Goal: Task Accomplishment & Management: Manage account settings

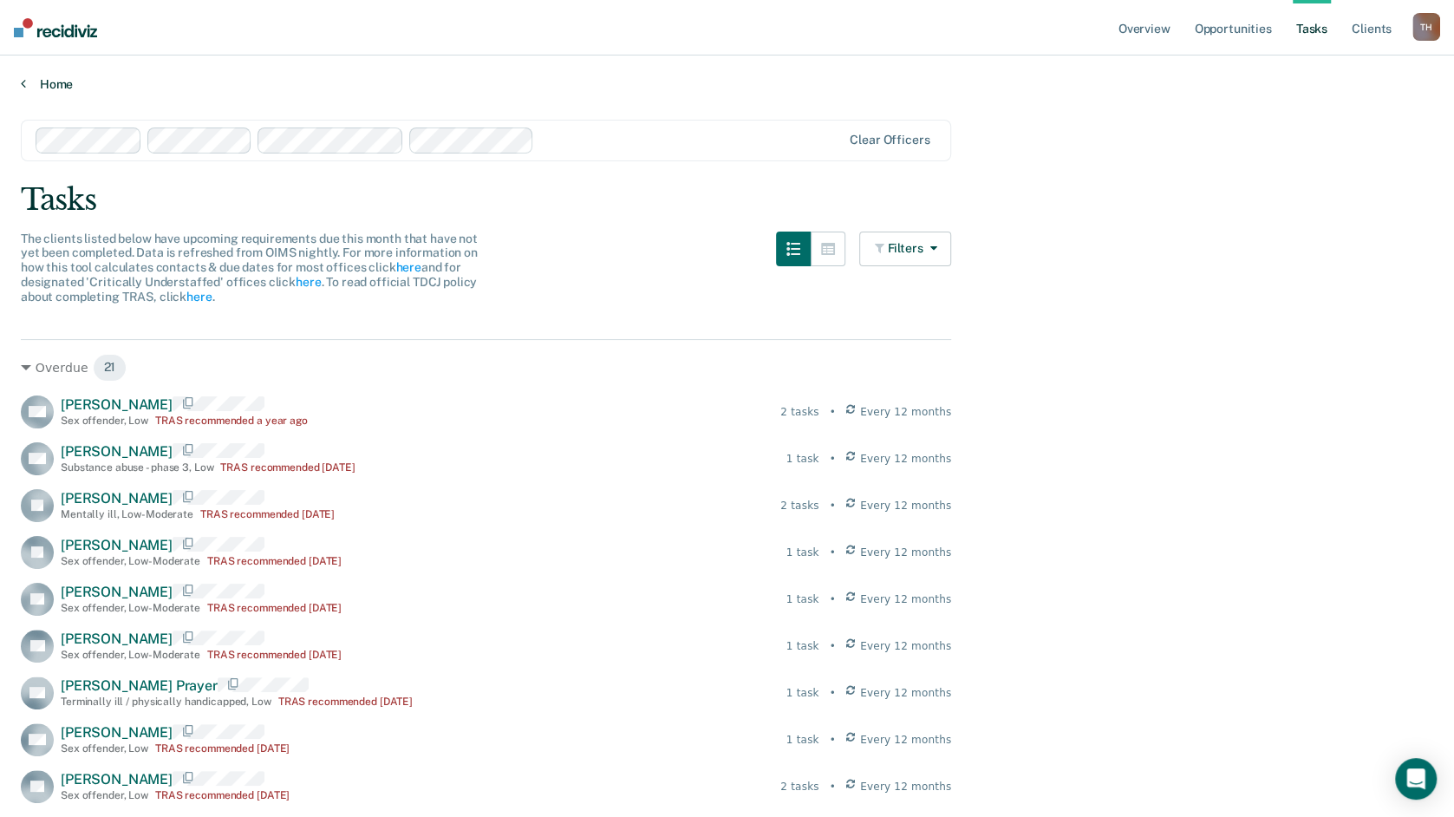
click at [31, 88] on link "Home" at bounding box center [727, 84] width 1413 height 16
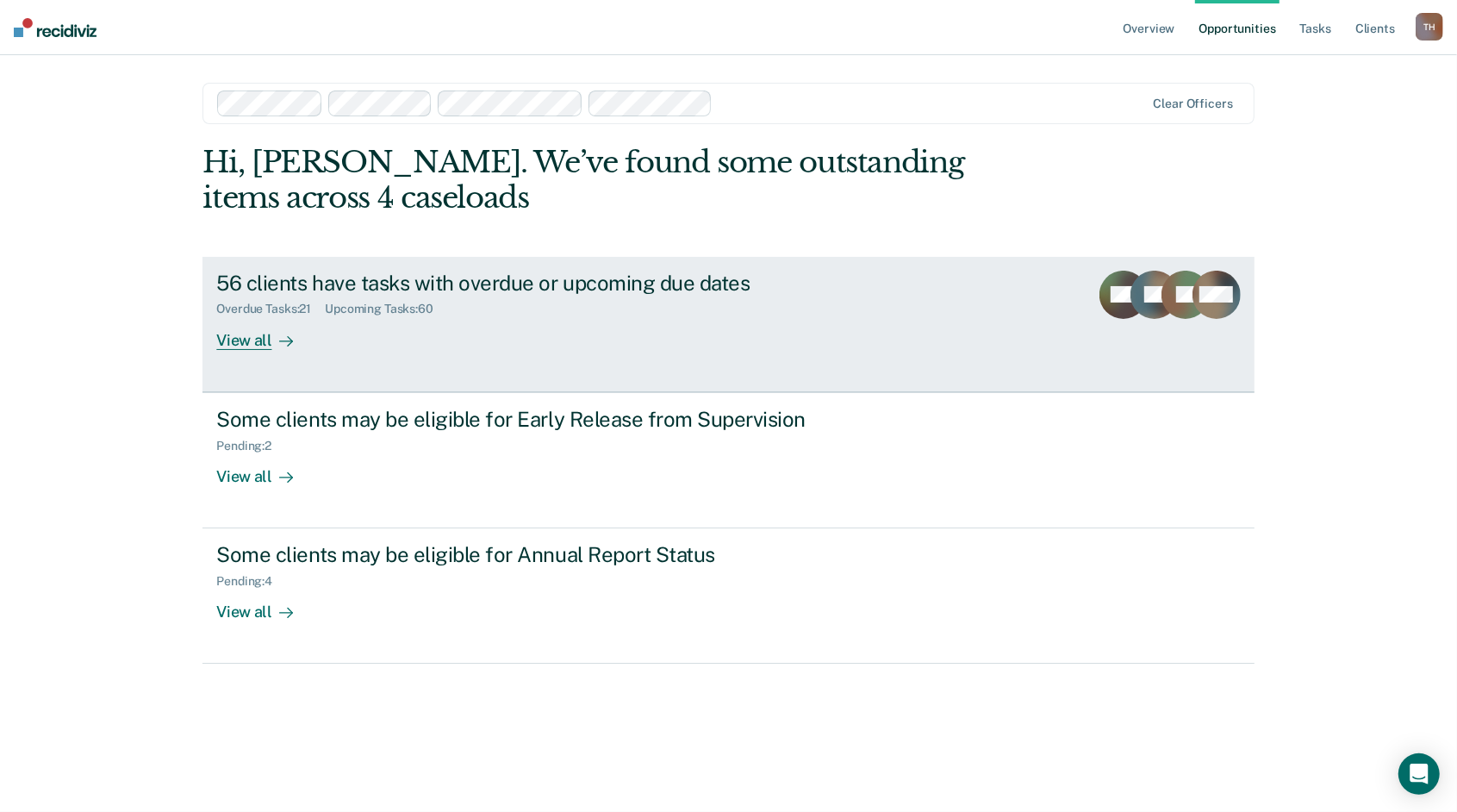
click at [224, 336] on div "View all" at bounding box center [264, 333] width 96 height 34
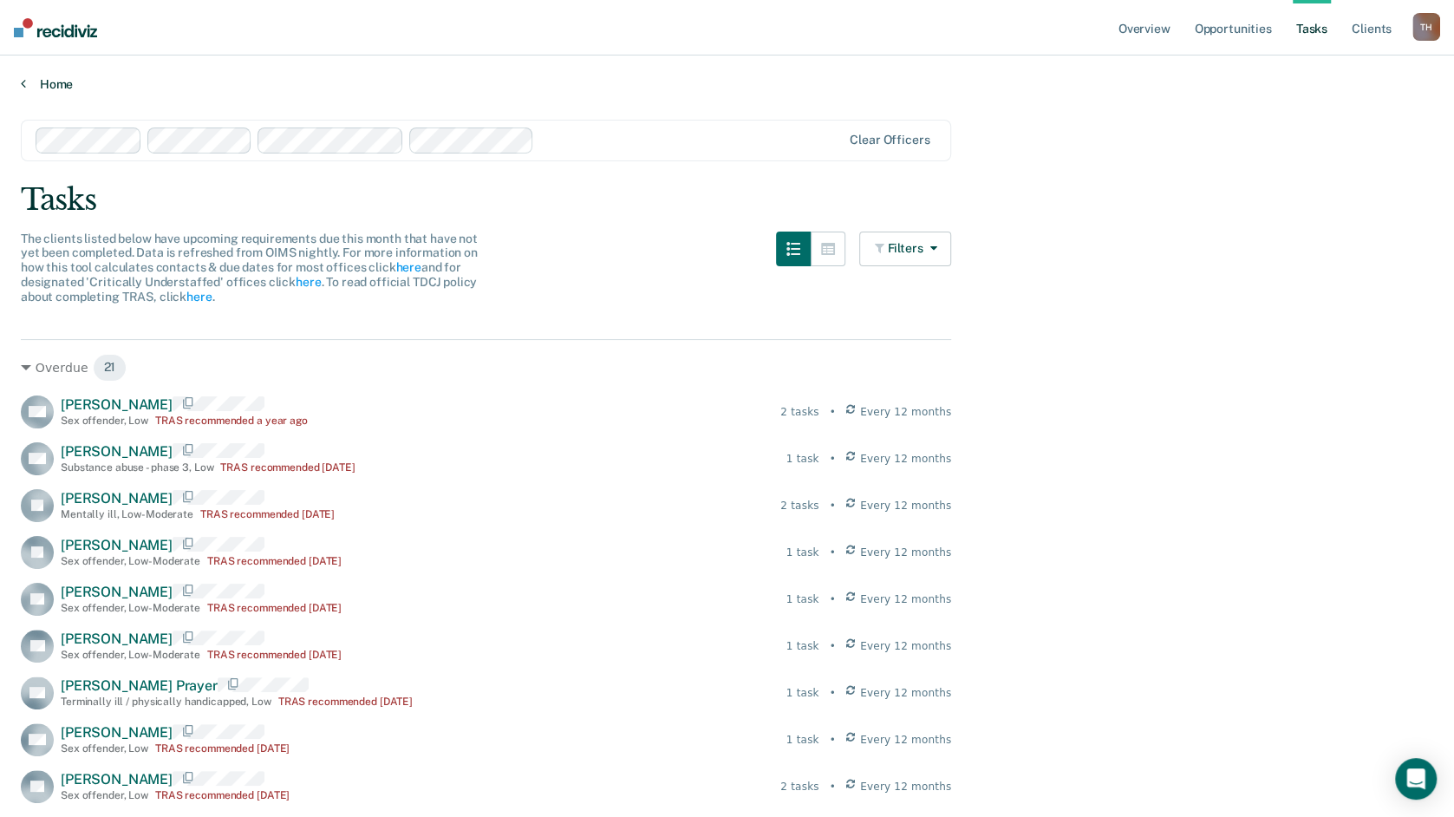
click at [36, 79] on link "Home" at bounding box center [727, 84] width 1413 height 16
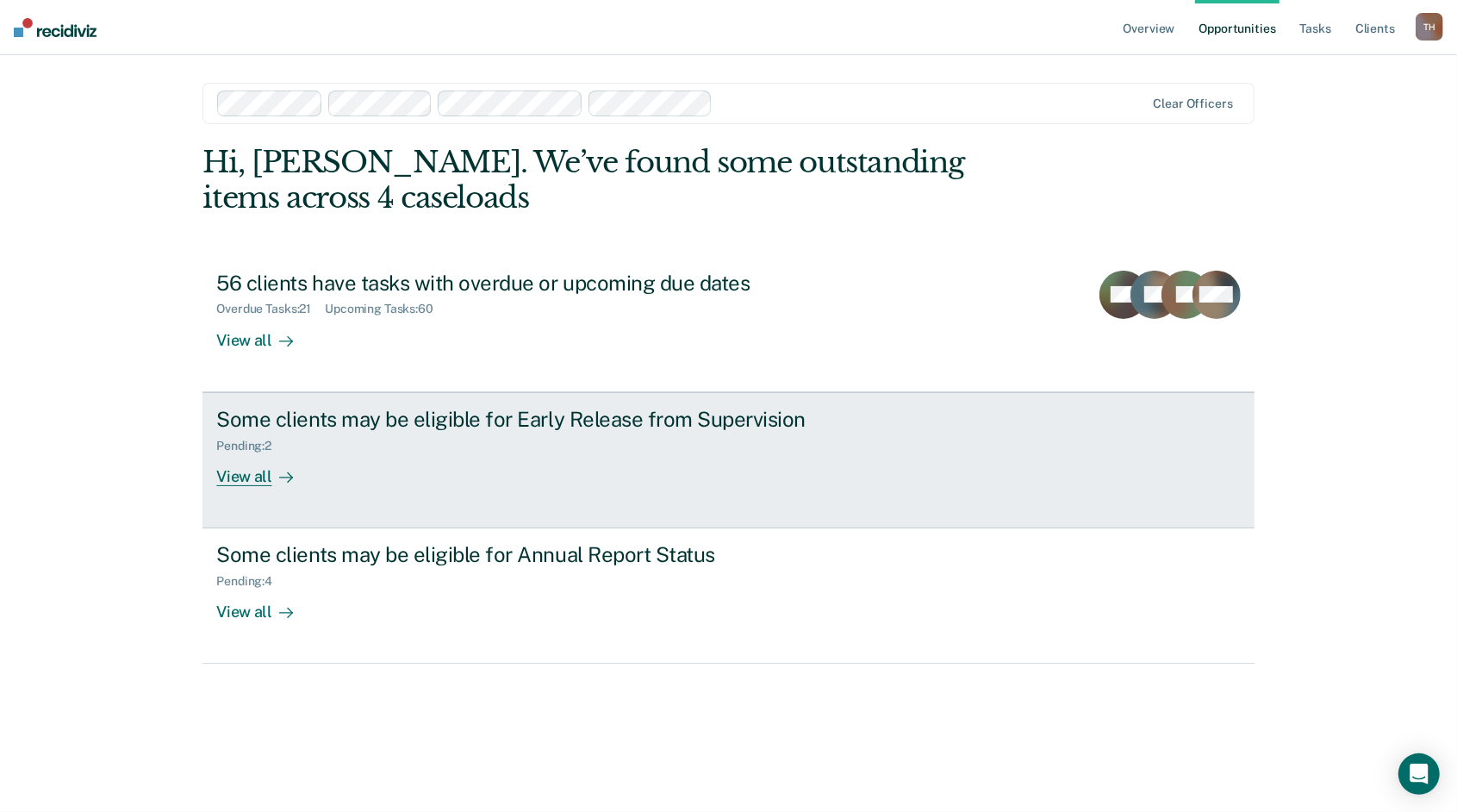
click at [233, 474] on div "View all" at bounding box center [264, 469] width 96 height 34
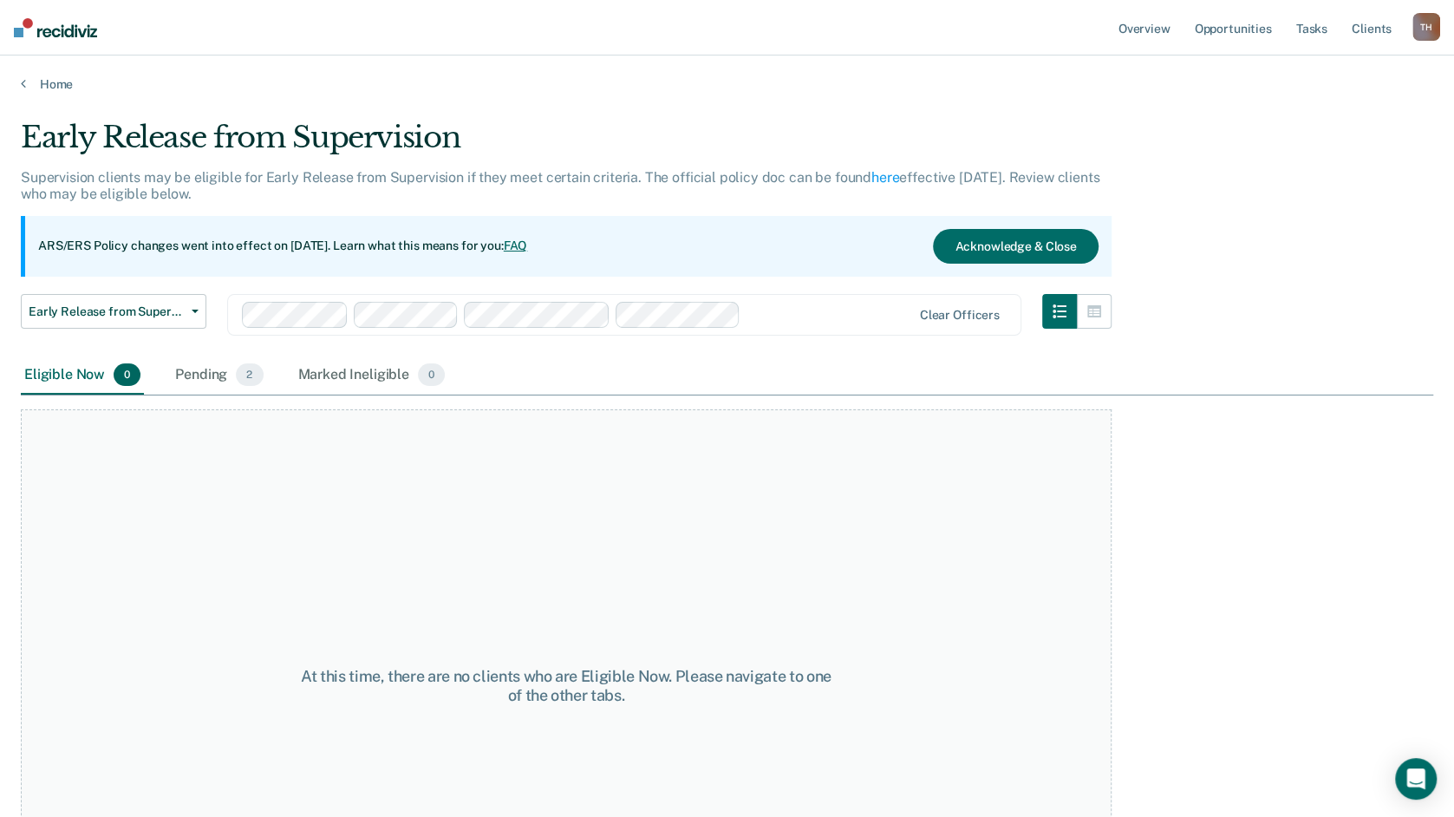
click at [19, 88] on div "Home" at bounding box center [727, 74] width 1454 height 36
click at [193, 376] on div "Pending 2" at bounding box center [219, 375] width 95 height 38
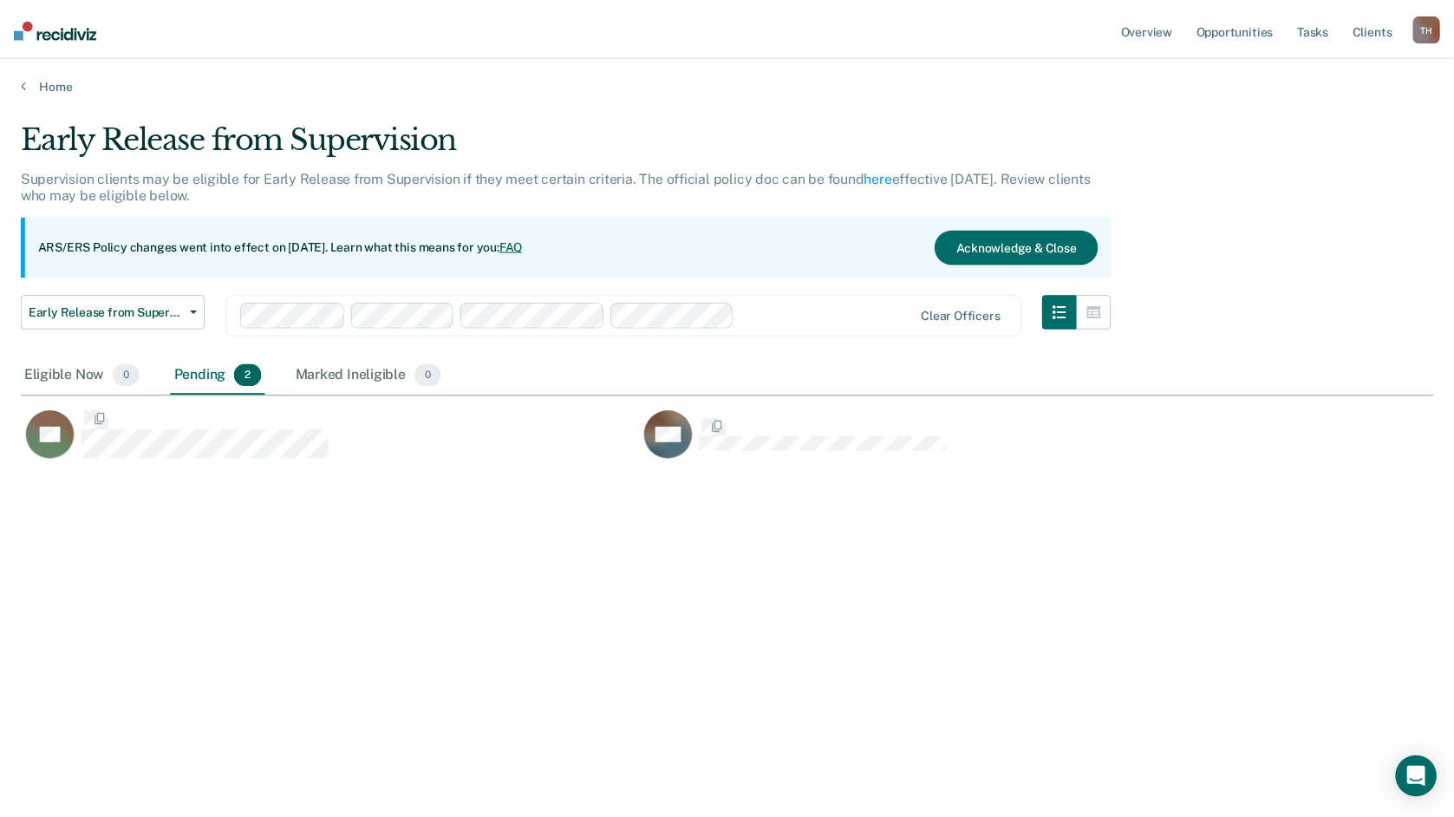
scroll to position [554, 1412]
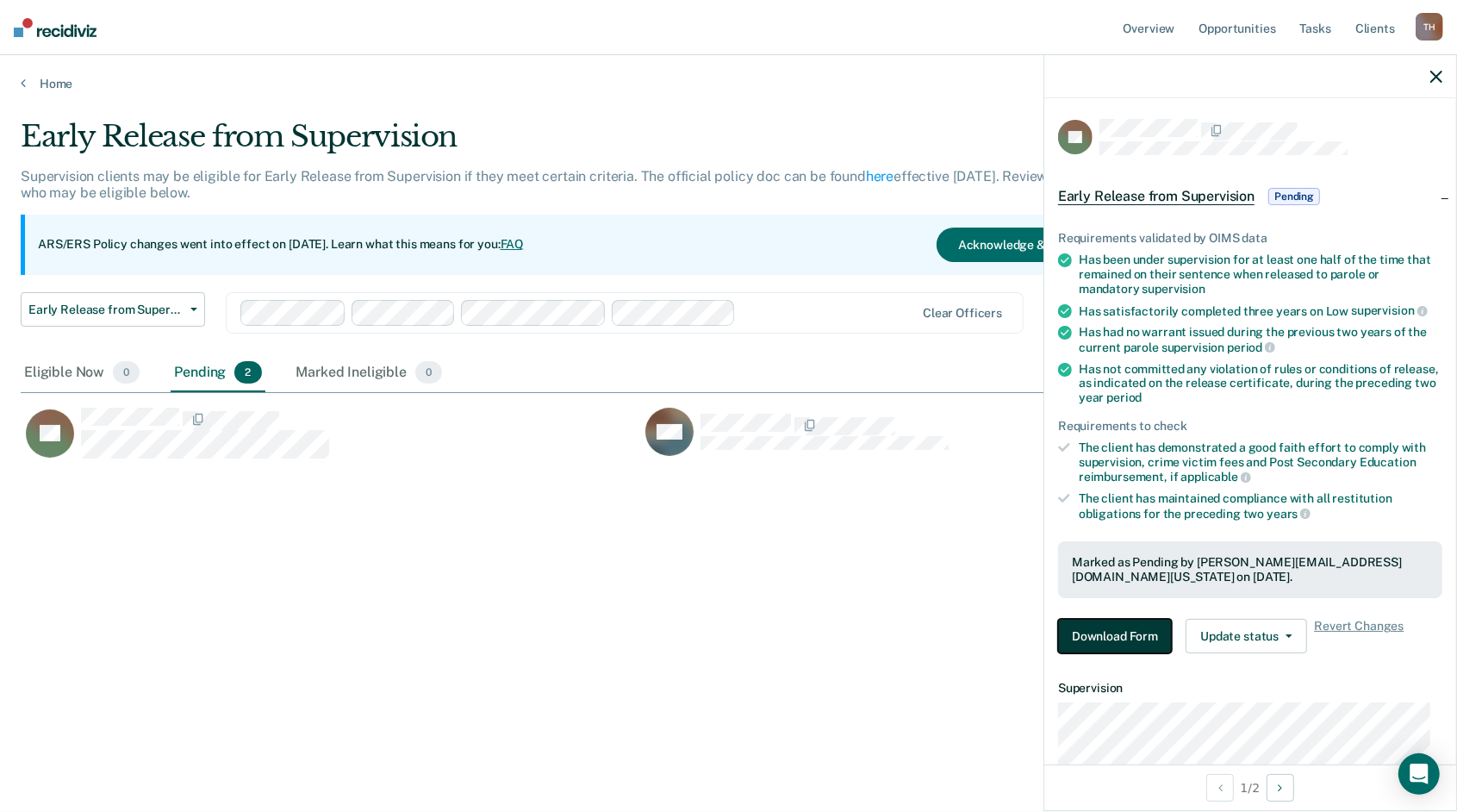
click at [1109, 639] on button "Download Form" at bounding box center [1115, 636] width 113 height 35
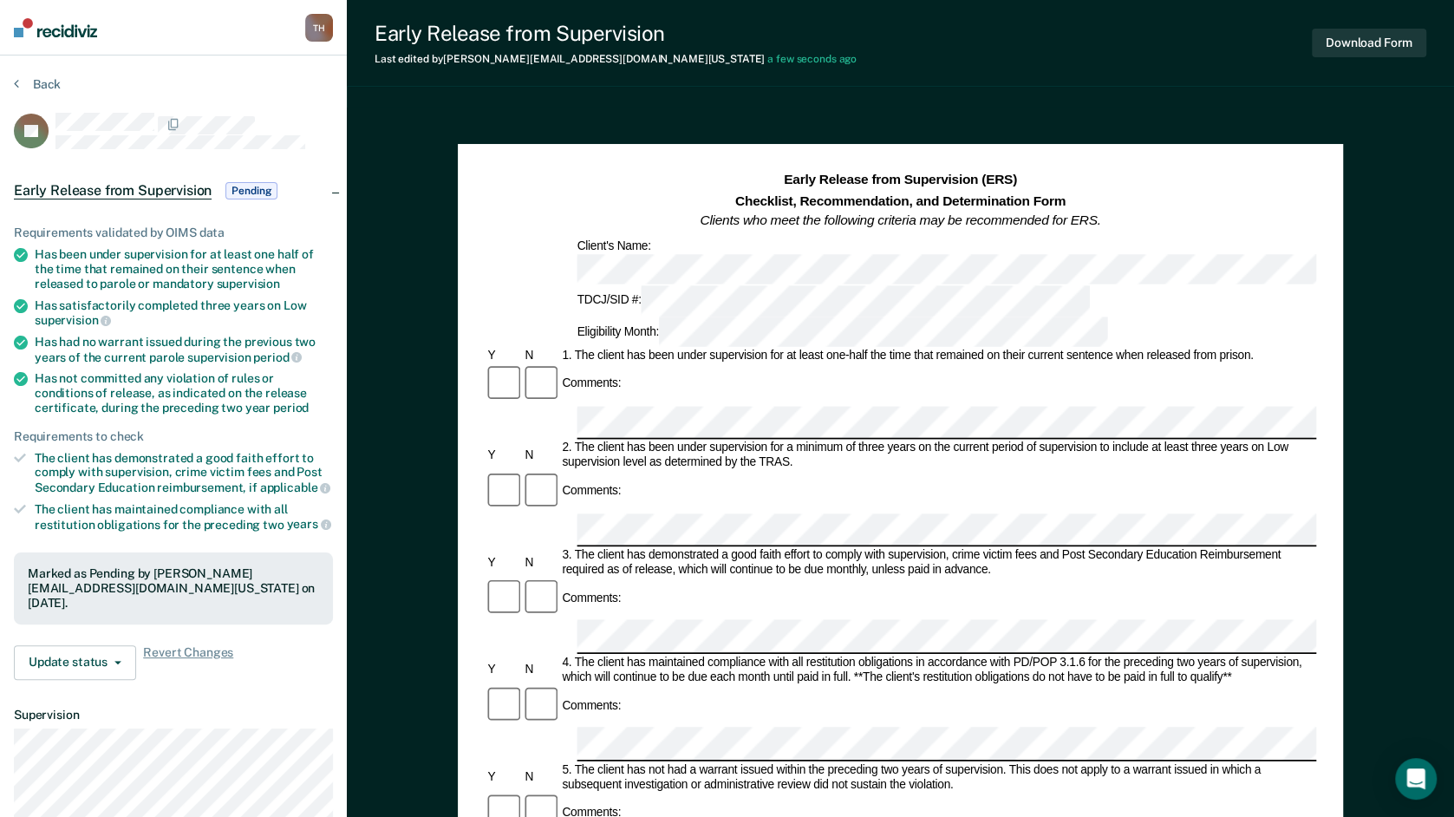
click at [734, 792] on div "Comments:" at bounding box center [901, 813] width 832 height 42
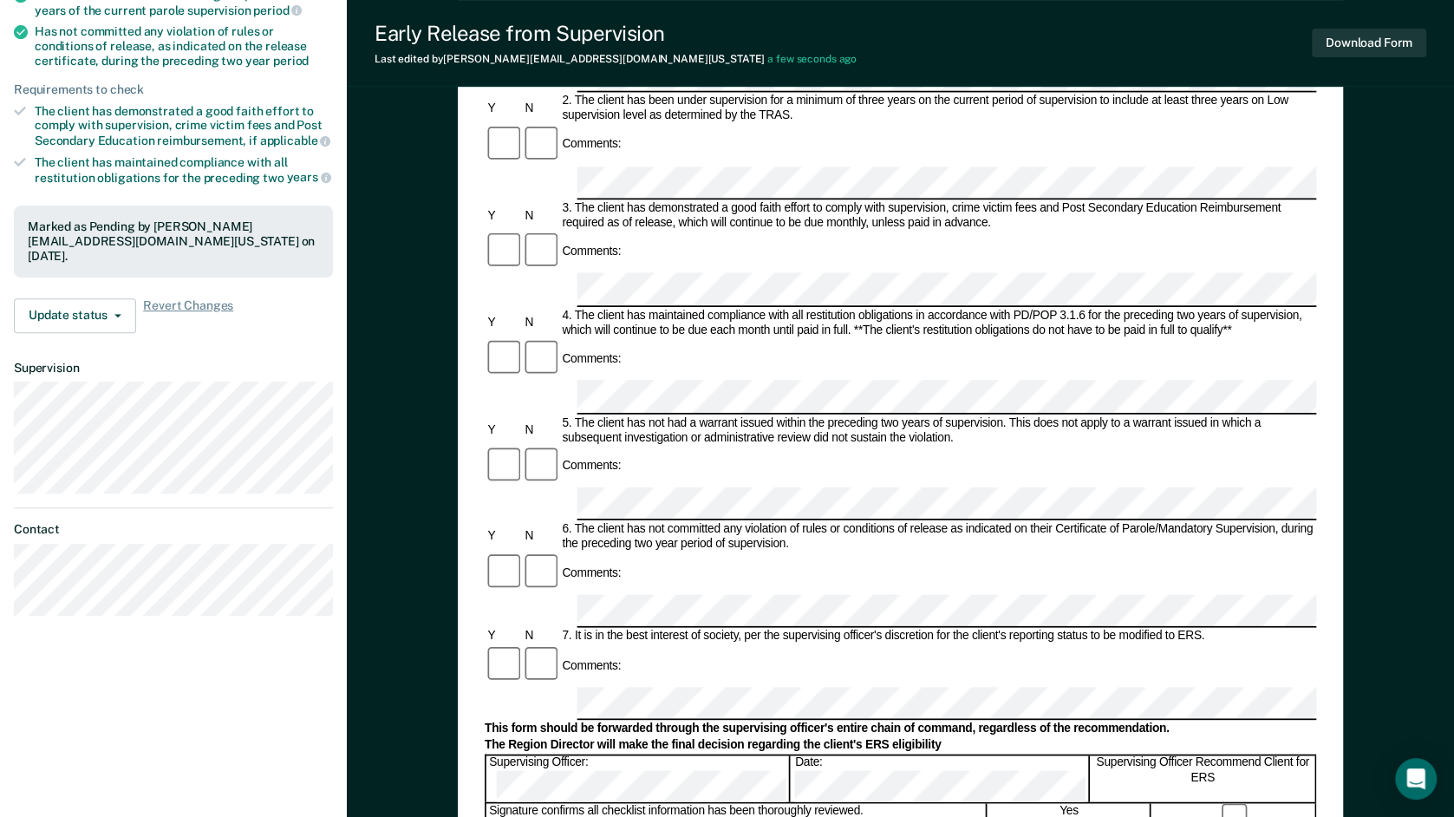
scroll to position [434, 0]
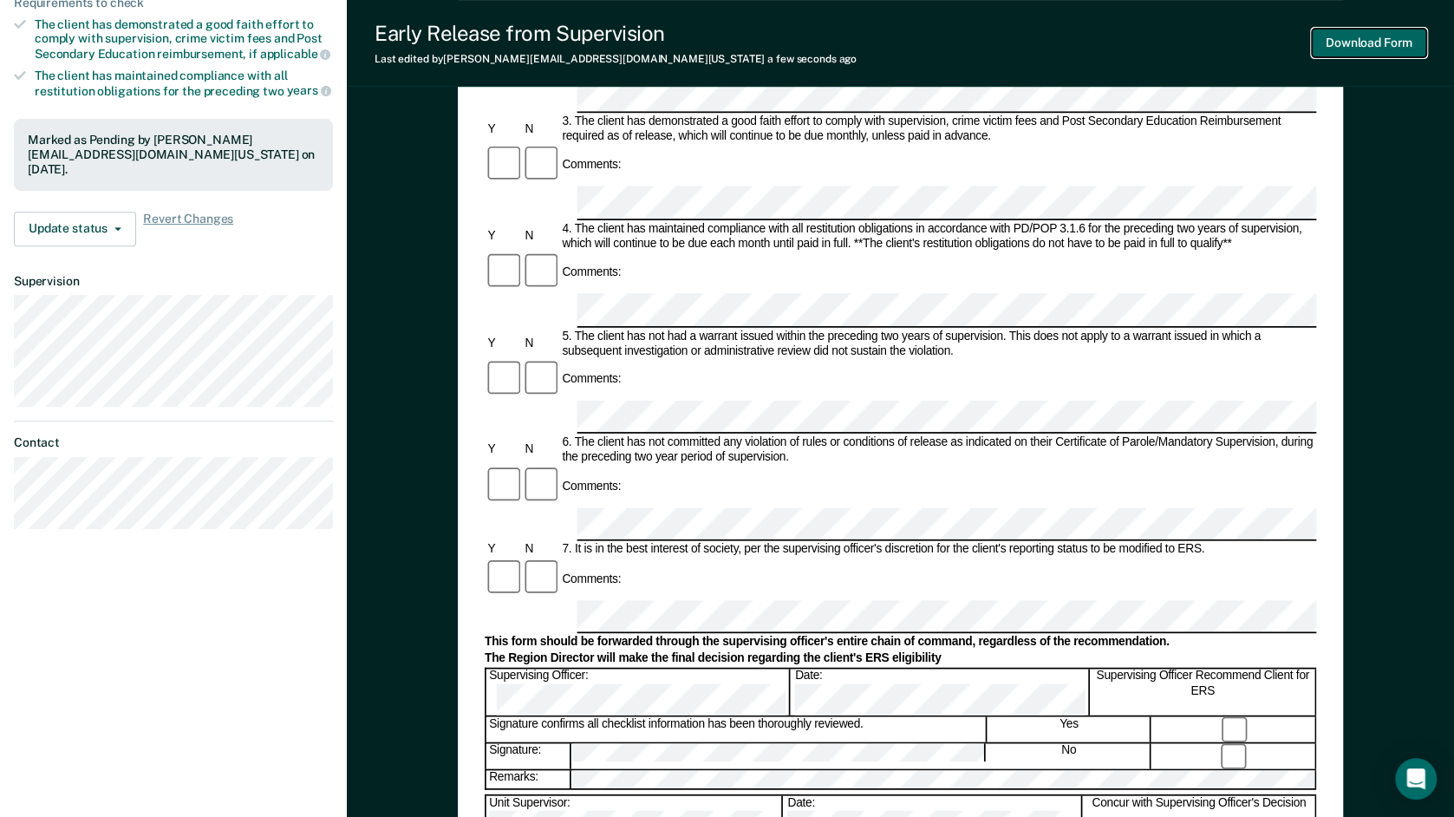
click at [1363, 54] on button "Download Form" at bounding box center [1369, 43] width 114 height 29
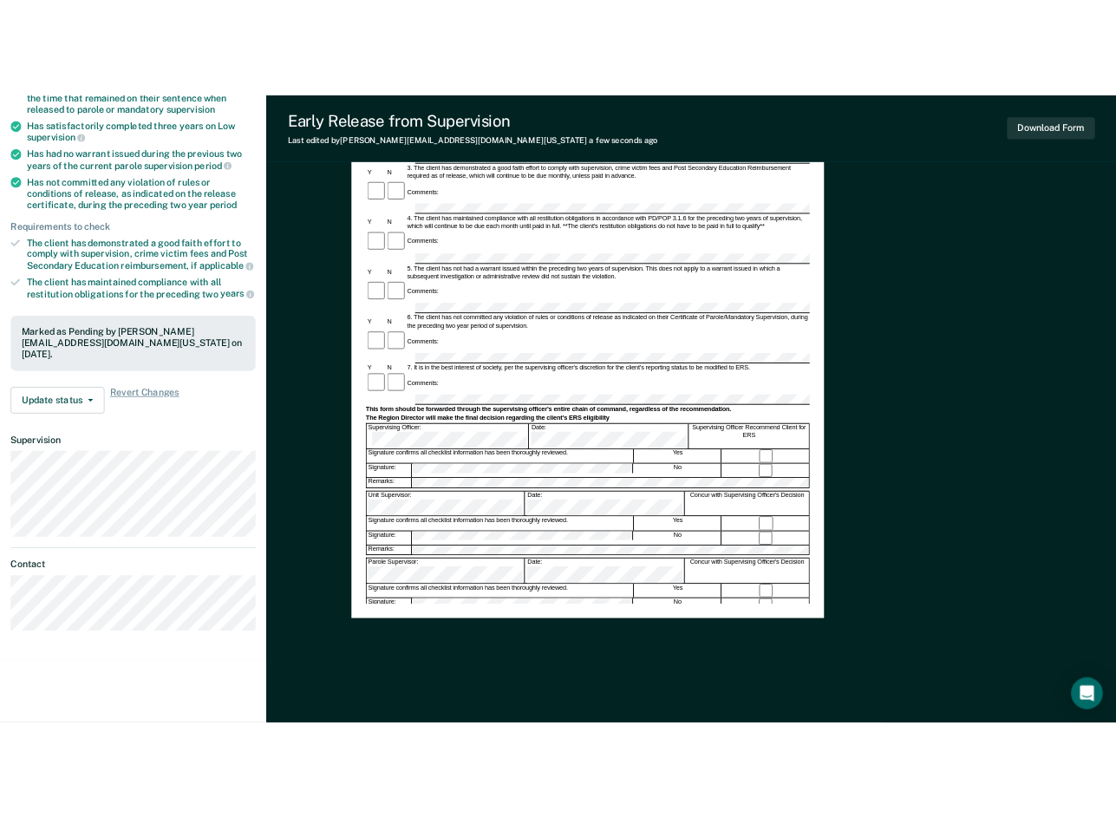
scroll to position [265, 0]
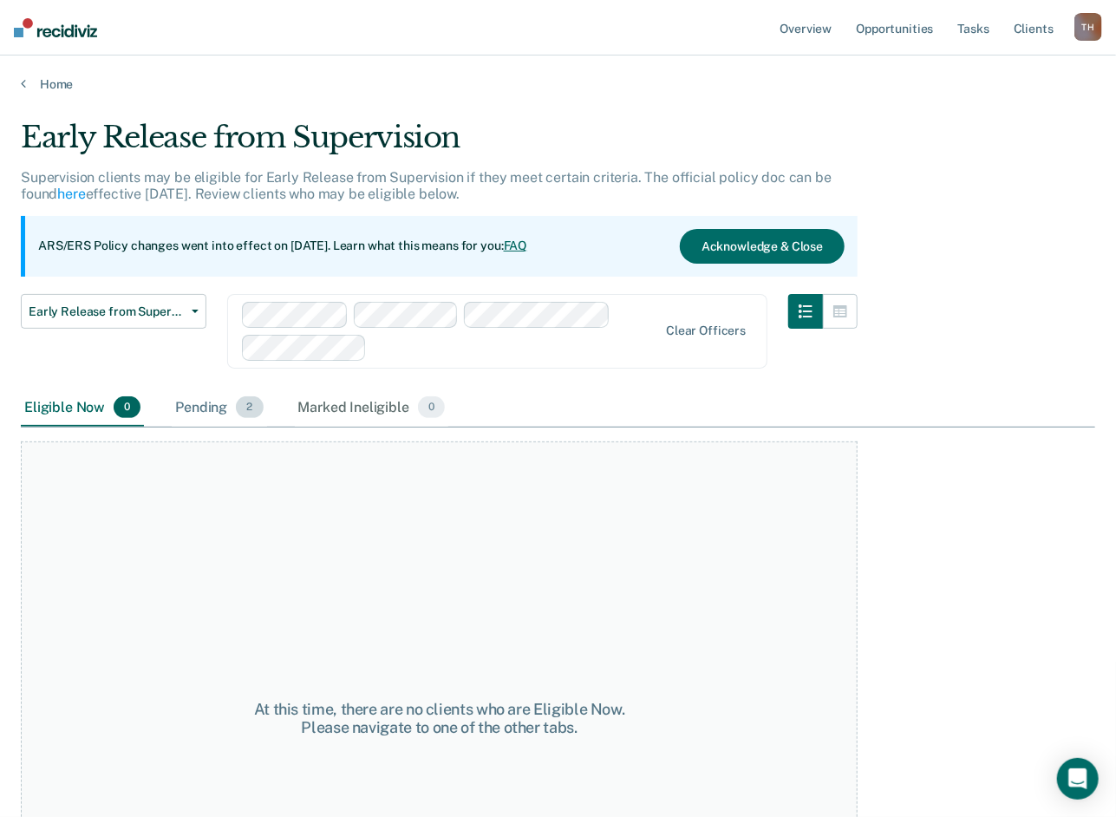
click at [206, 406] on div "Pending 2" at bounding box center [219, 408] width 95 height 38
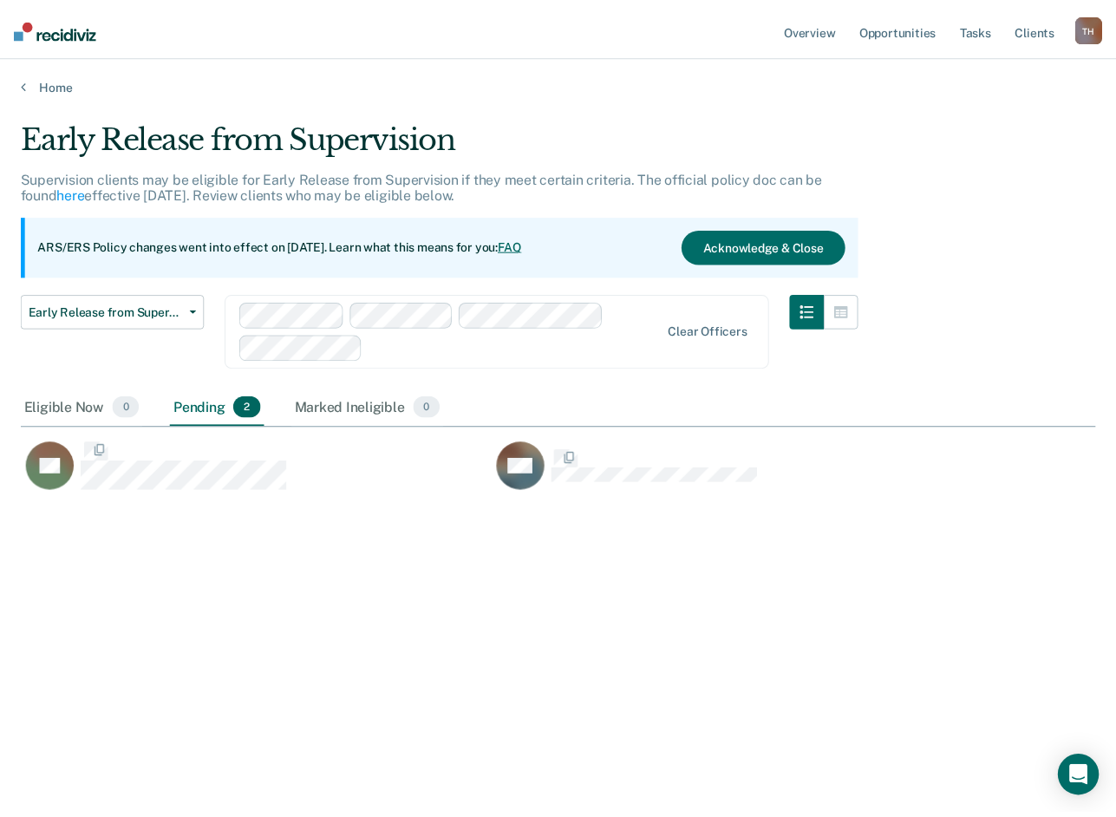
scroll to position [554, 1074]
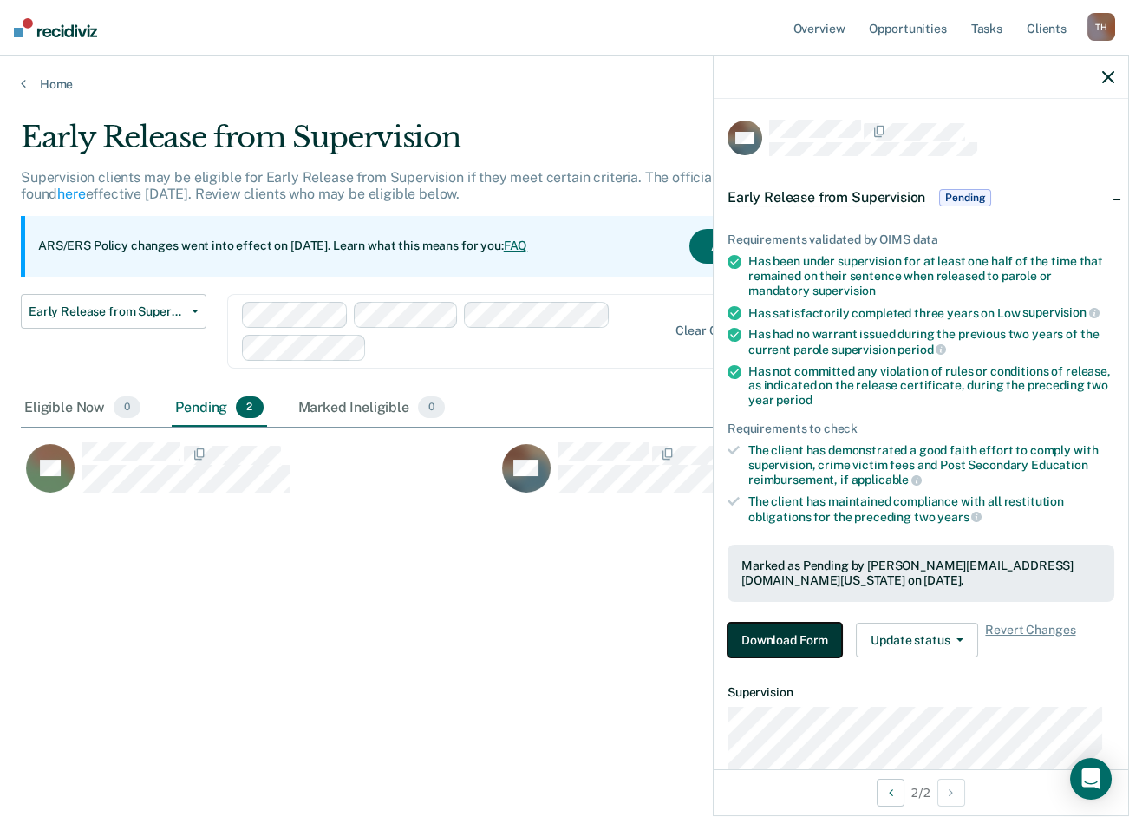
click at [775, 637] on button "Download Form" at bounding box center [785, 640] width 114 height 35
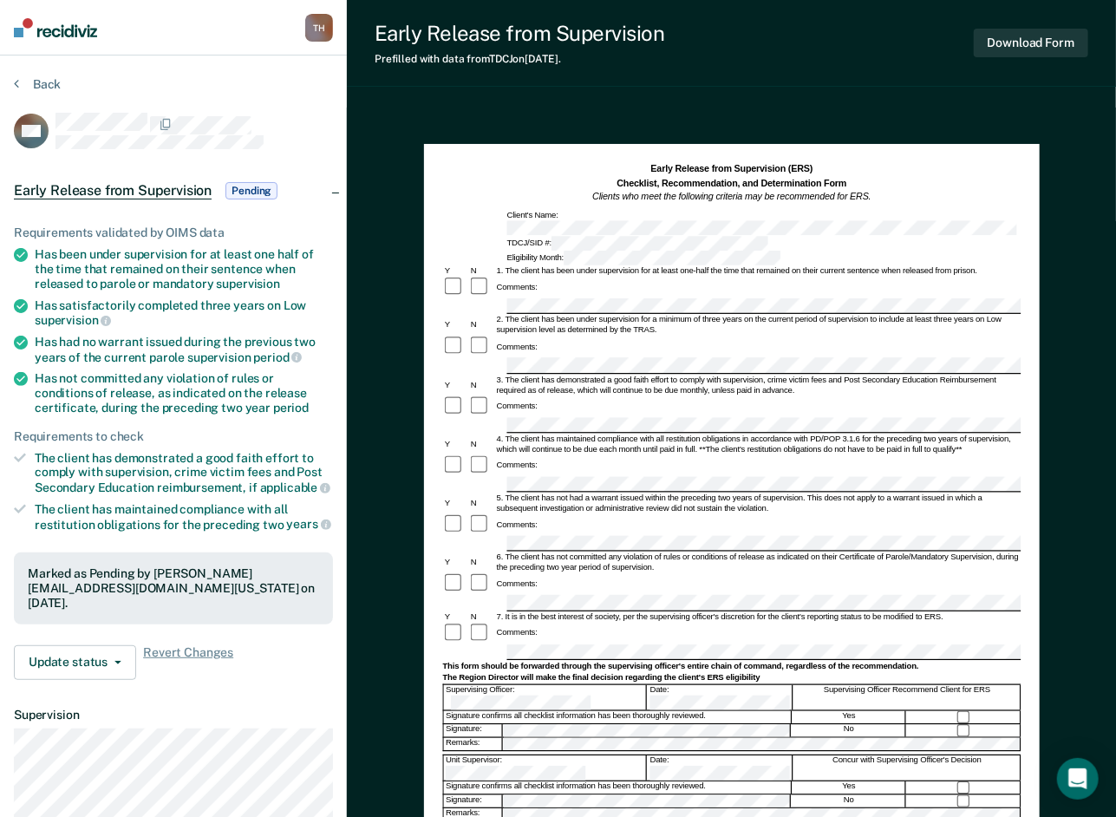
click at [637, 277] on div "Comments:" at bounding box center [731, 288] width 578 height 22
click at [626, 316] on div "2. The client has been under supervision for a minimum of three years on the cu…" at bounding box center [757, 326] width 526 height 21
drag, startPoint x: 1012, startPoint y: 42, endPoint x: 1009, endPoint y: 55, distance: 13.3
click at [1013, 42] on button "Download Form" at bounding box center [1031, 43] width 114 height 29
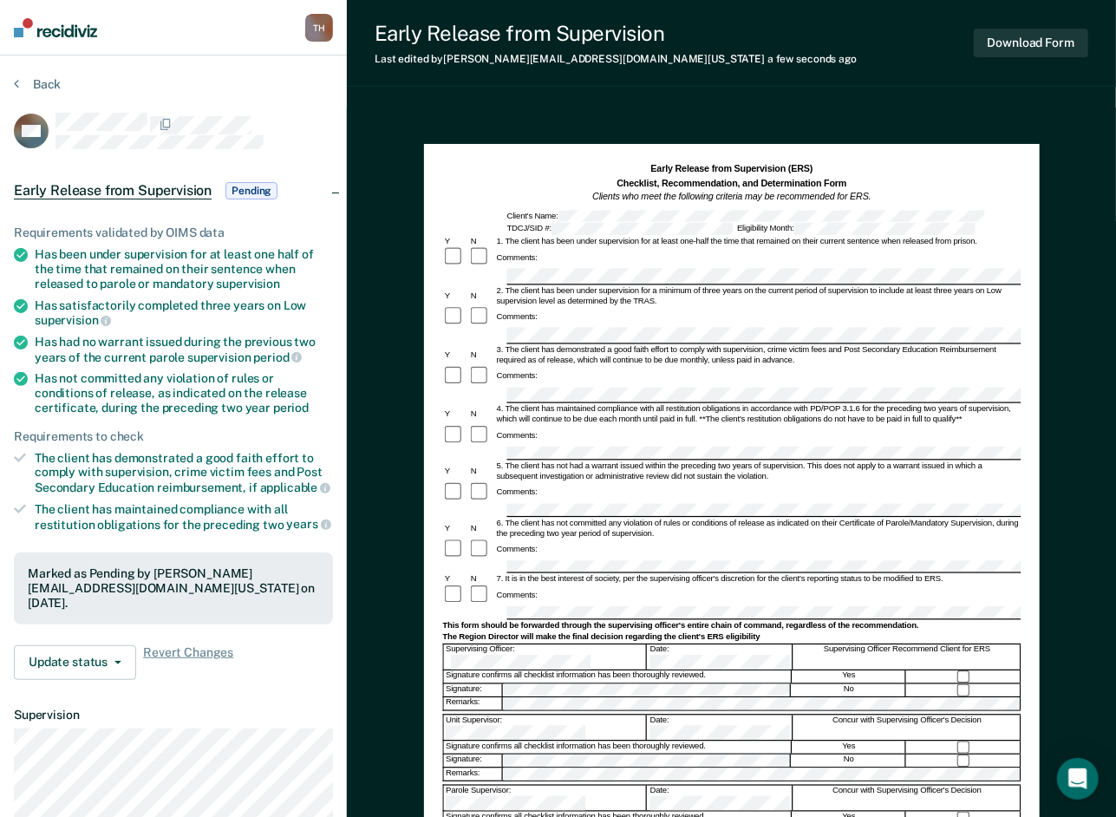
click at [710, 265] on div "Comments:" at bounding box center [731, 258] width 578 height 22
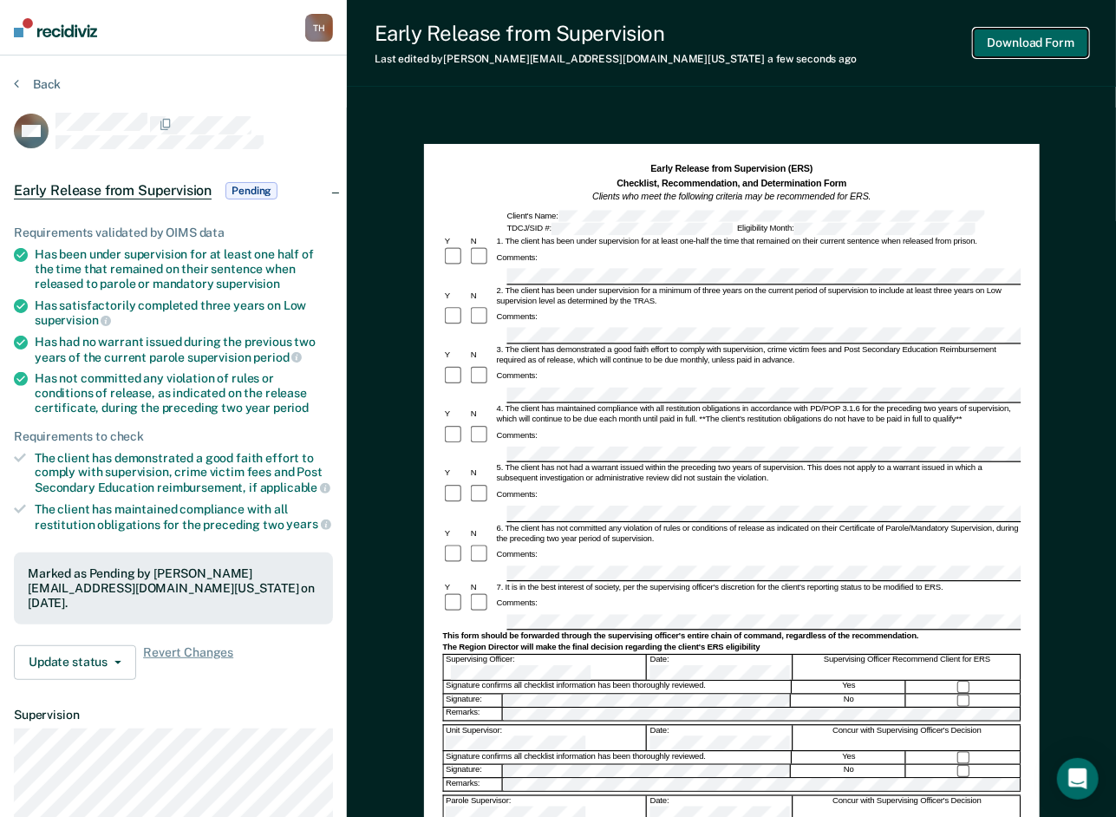
click at [1002, 49] on button "Download Form" at bounding box center [1031, 43] width 114 height 29
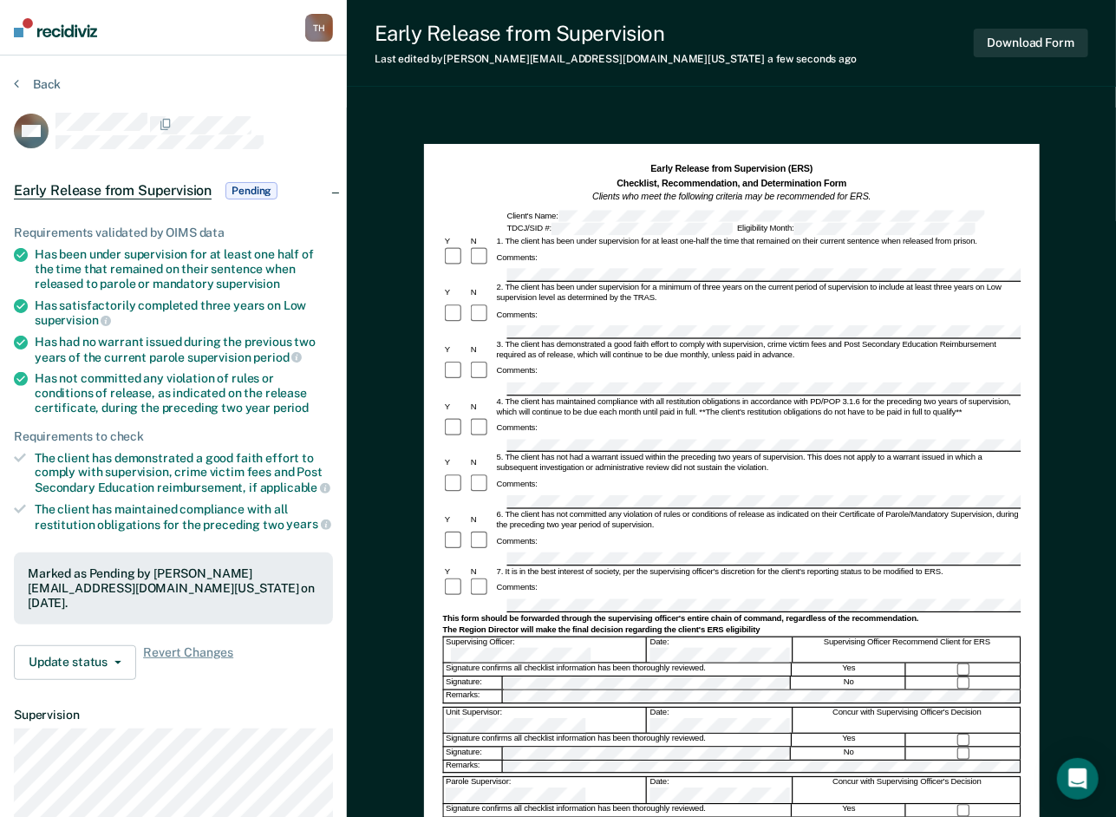
scroll to position [87, 0]
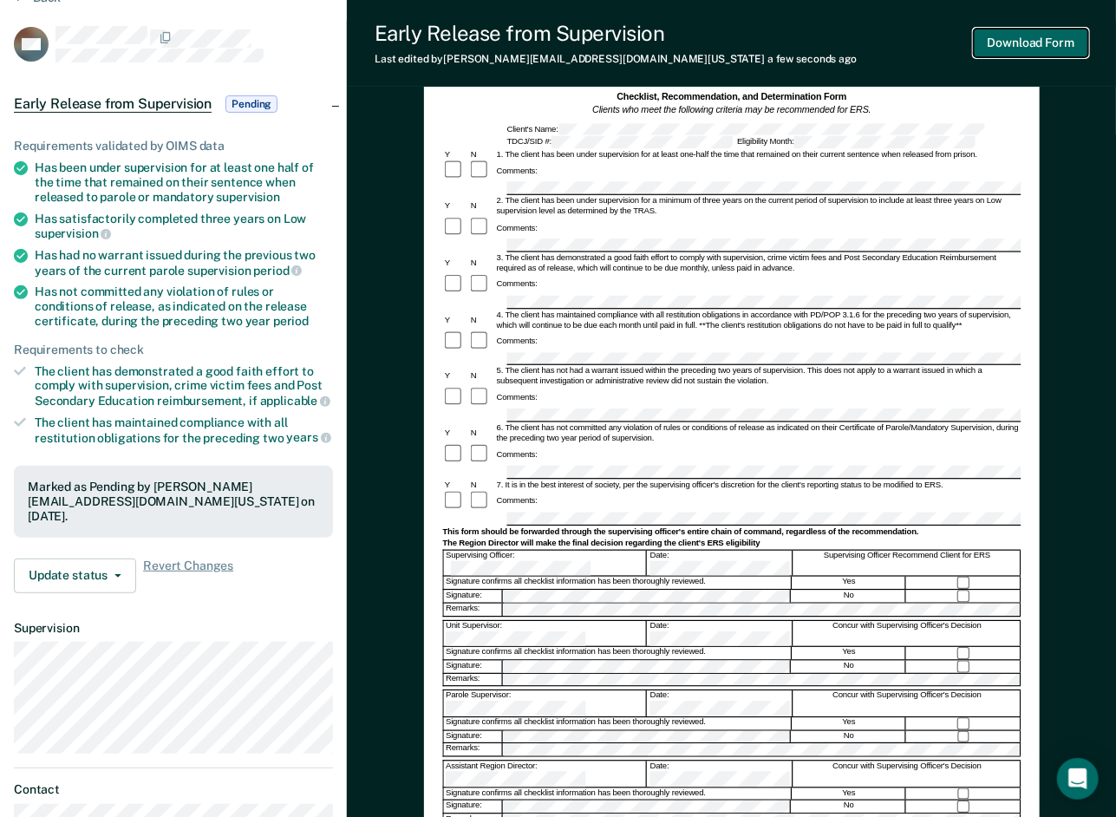
click at [983, 50] on button "Download Form" at bounding box center [1031, 43] width 114 height 29
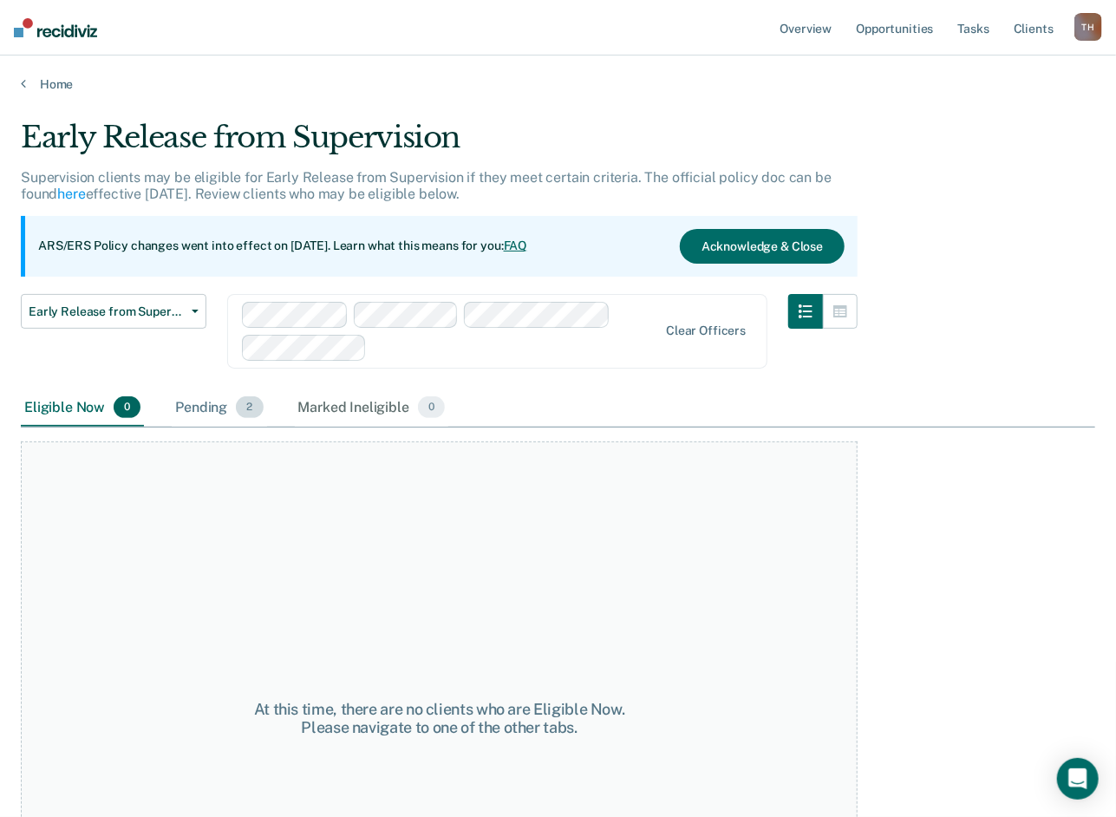
click at [211, 418] on div "Pending 2" at bounding box center [219, 408] width 95 height 38
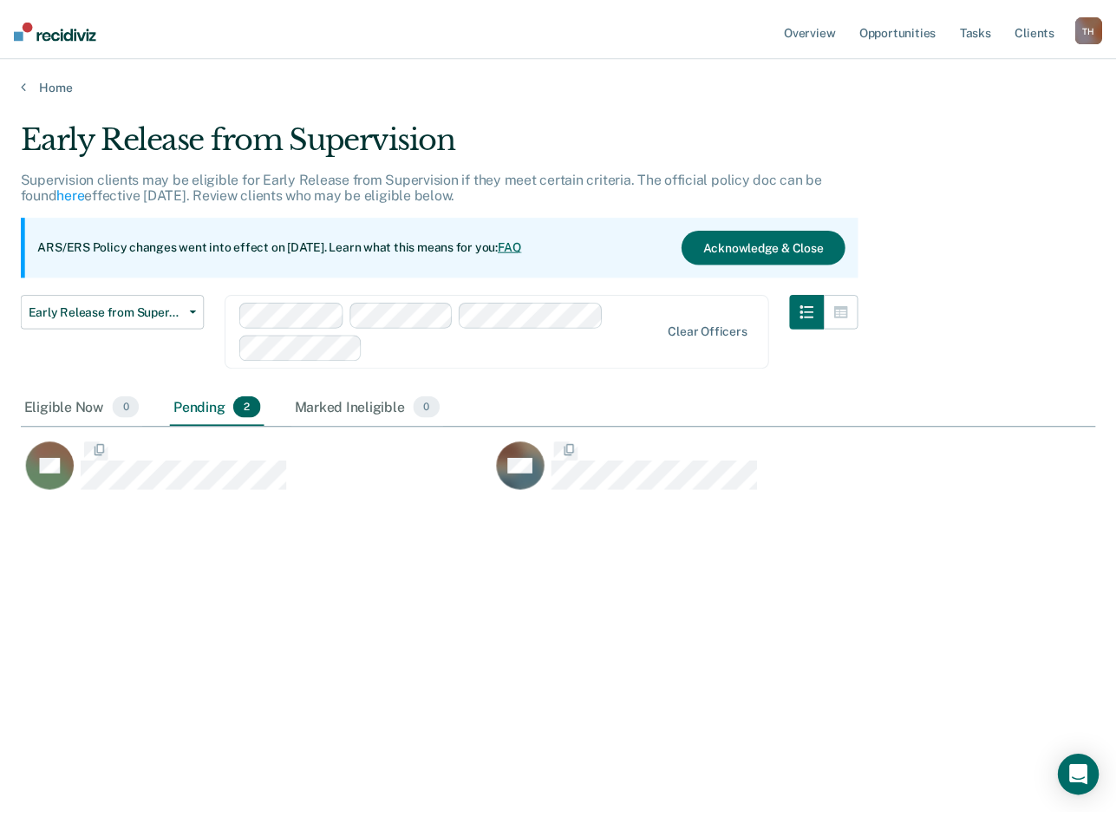
scroll to position [554, 1074]
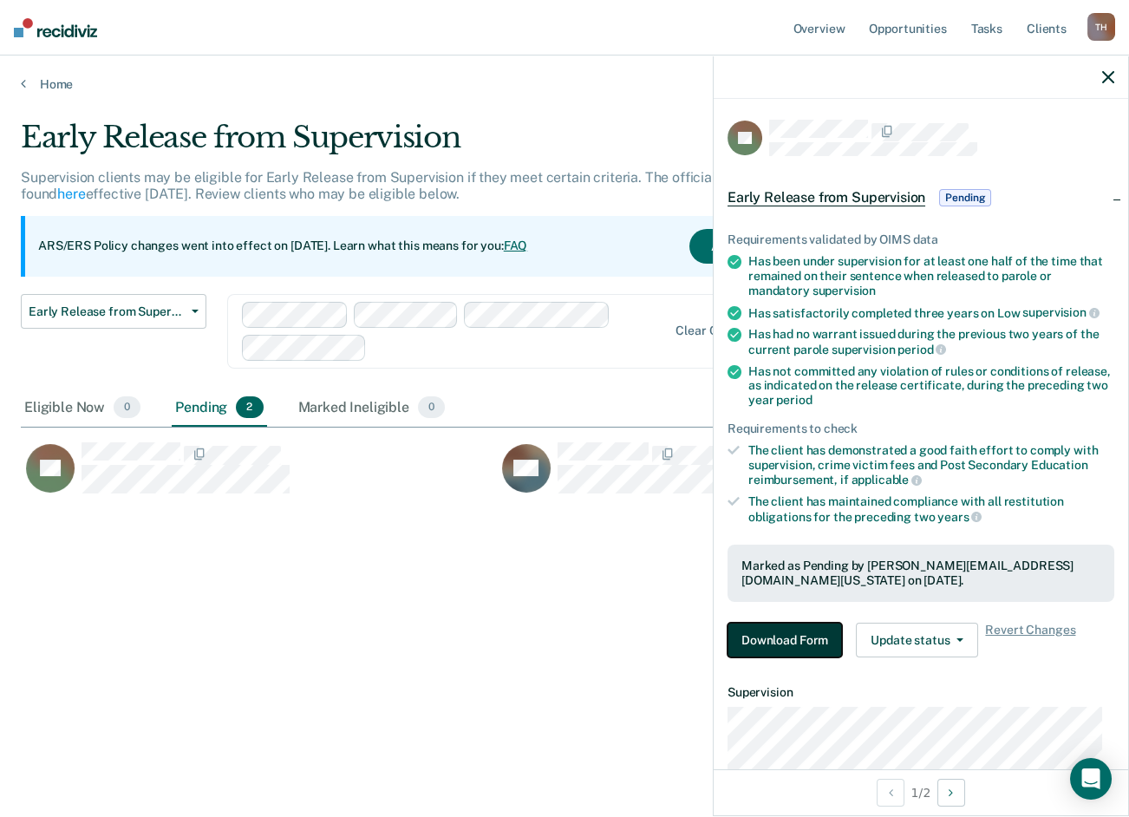
click at [781, 643] on button "Download Form" at bounding box center [785, 640] width 114 height 35
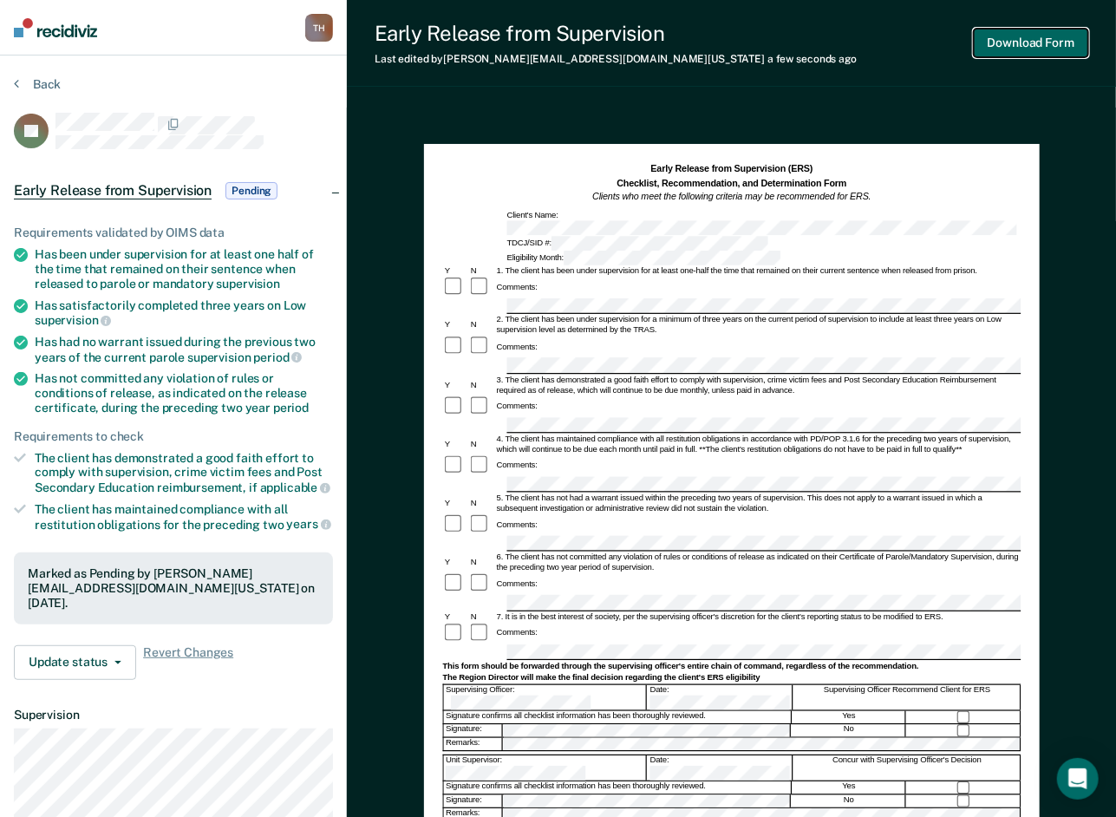
click at [1016, 43] on button "Download Form" at bounding box center [1031, 43] width 114 height 29
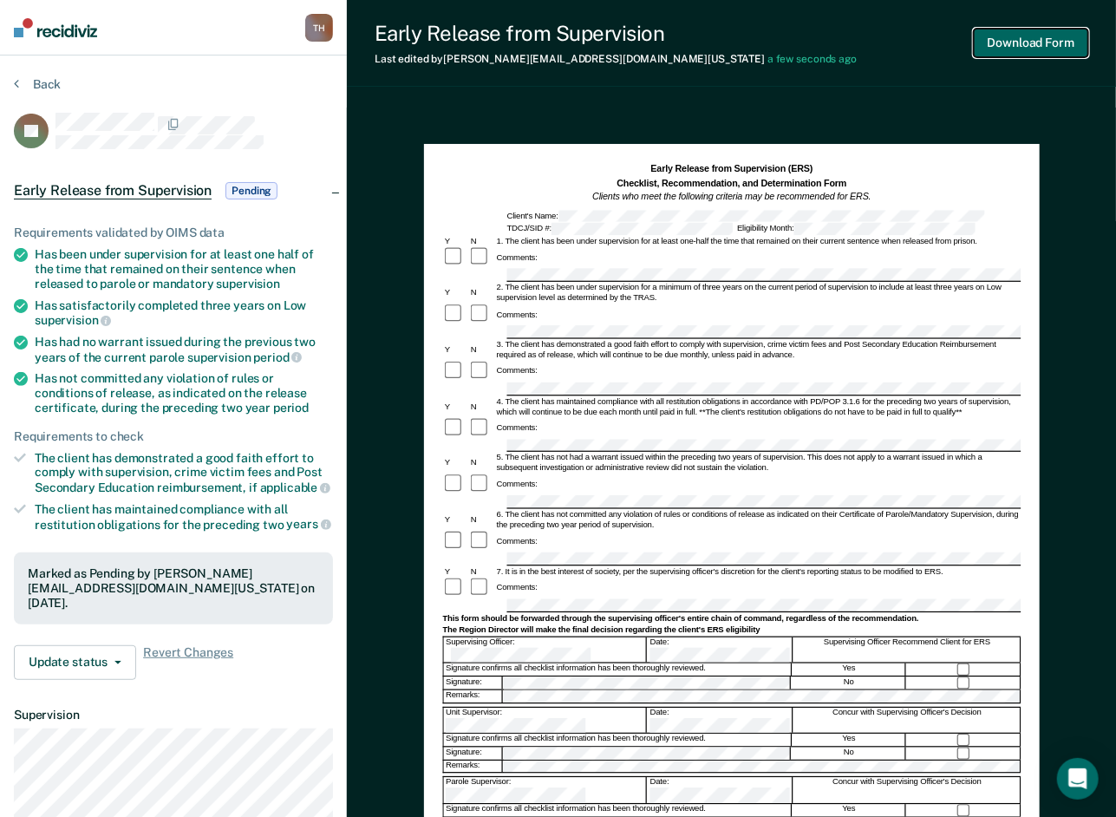
click at [1057, 45] on button "Download Form" at bounding box center [1031, 43] width 114 height 29
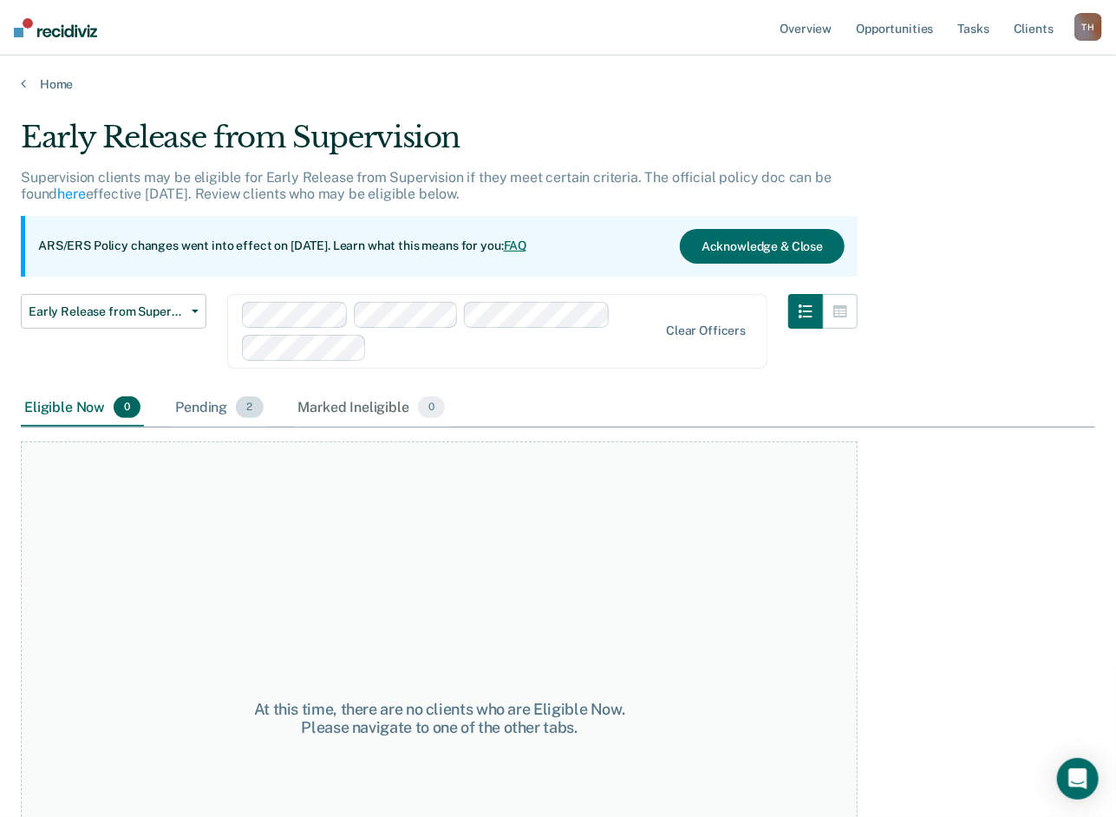
click at [223, 411] on div "Pending 2" at bounding box center [219, 408] width 95 height 38
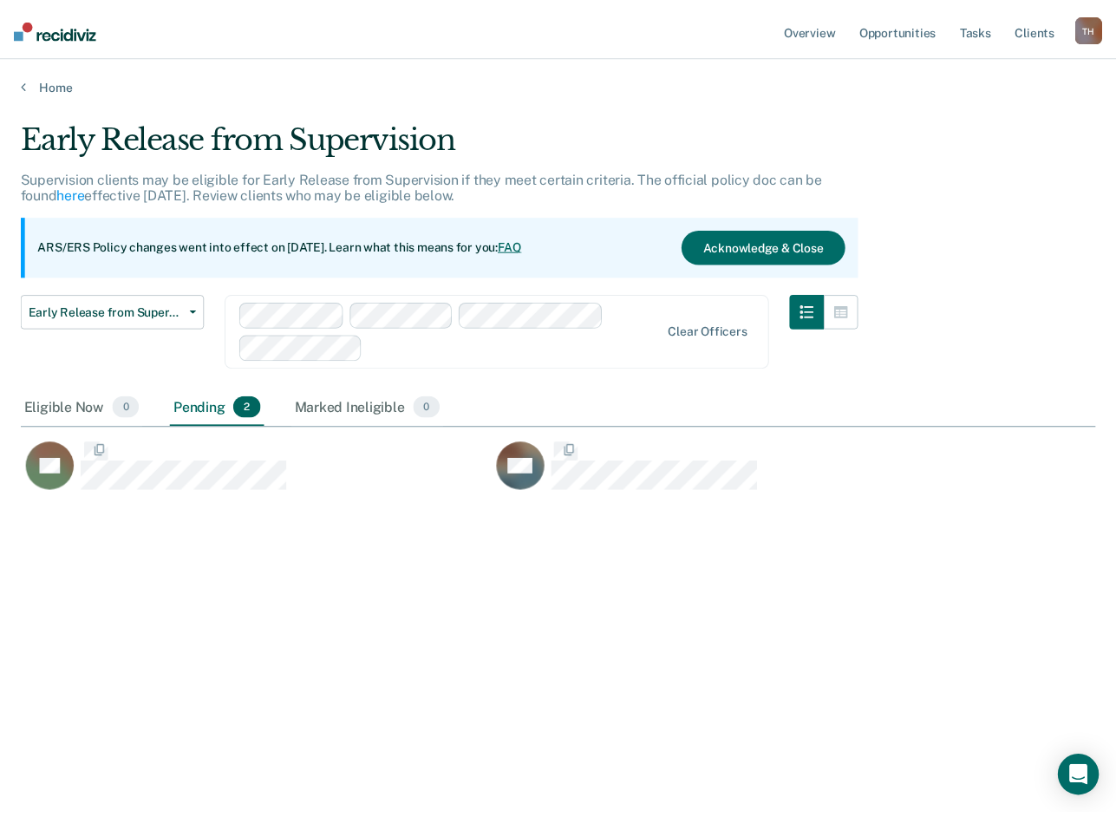
scroll to position [554, 1074]
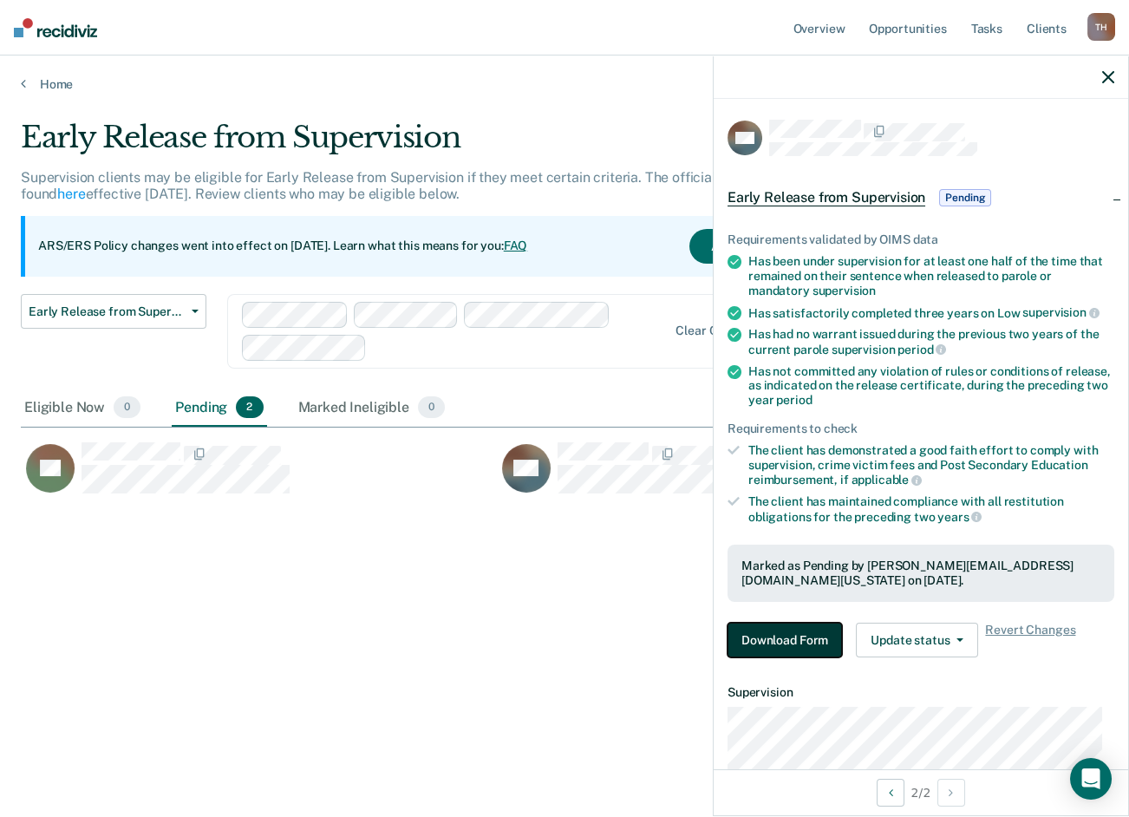
click at [754, 626] on button "Download Form" at bounding box center [785, 640] width 114 height 35
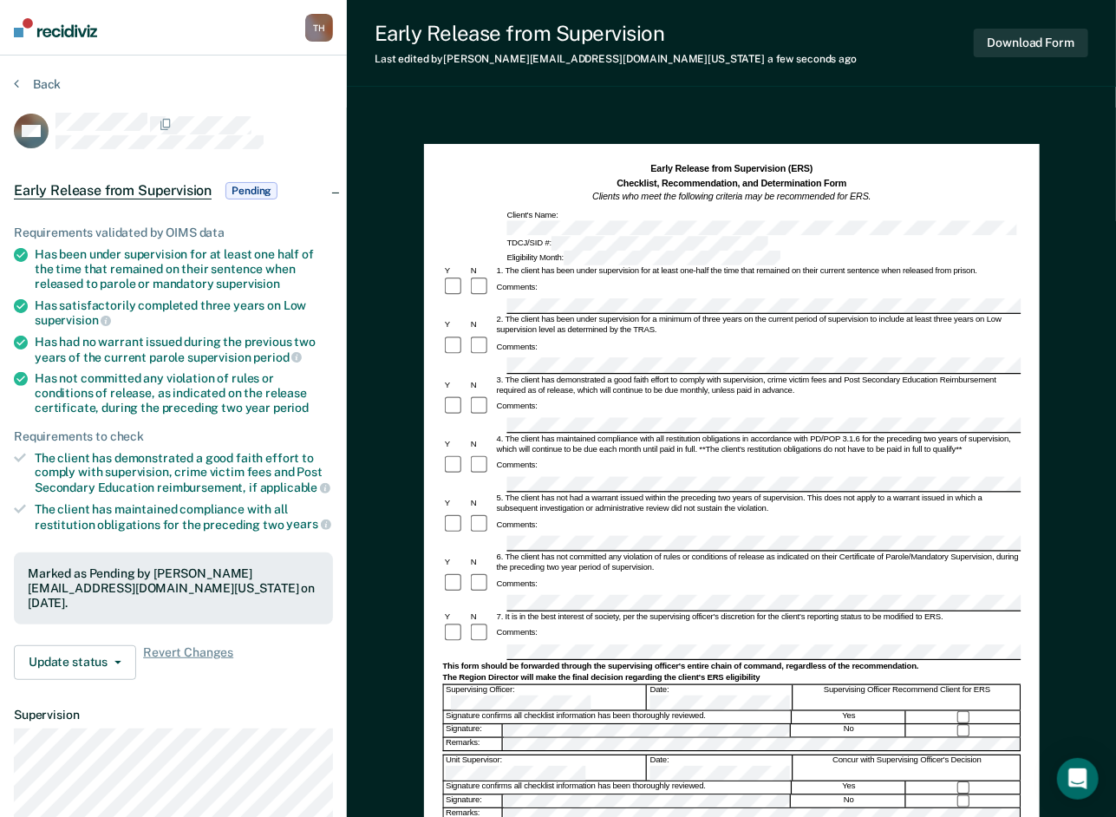
click at [1041, 45] on button "Download Form" at bounding box center [1031, 43] width 114 height 29
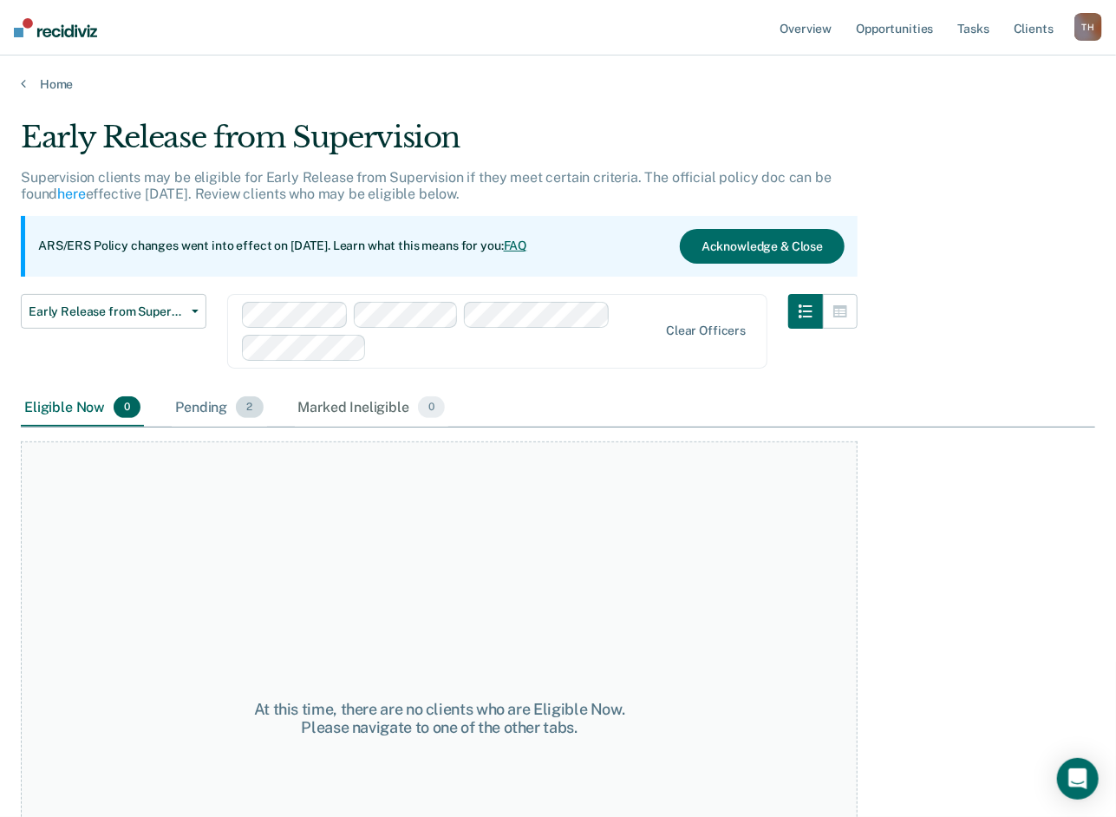
click at [226, 408] on div "Pending 2" at bounding box center [219, 408] width 95 height 38
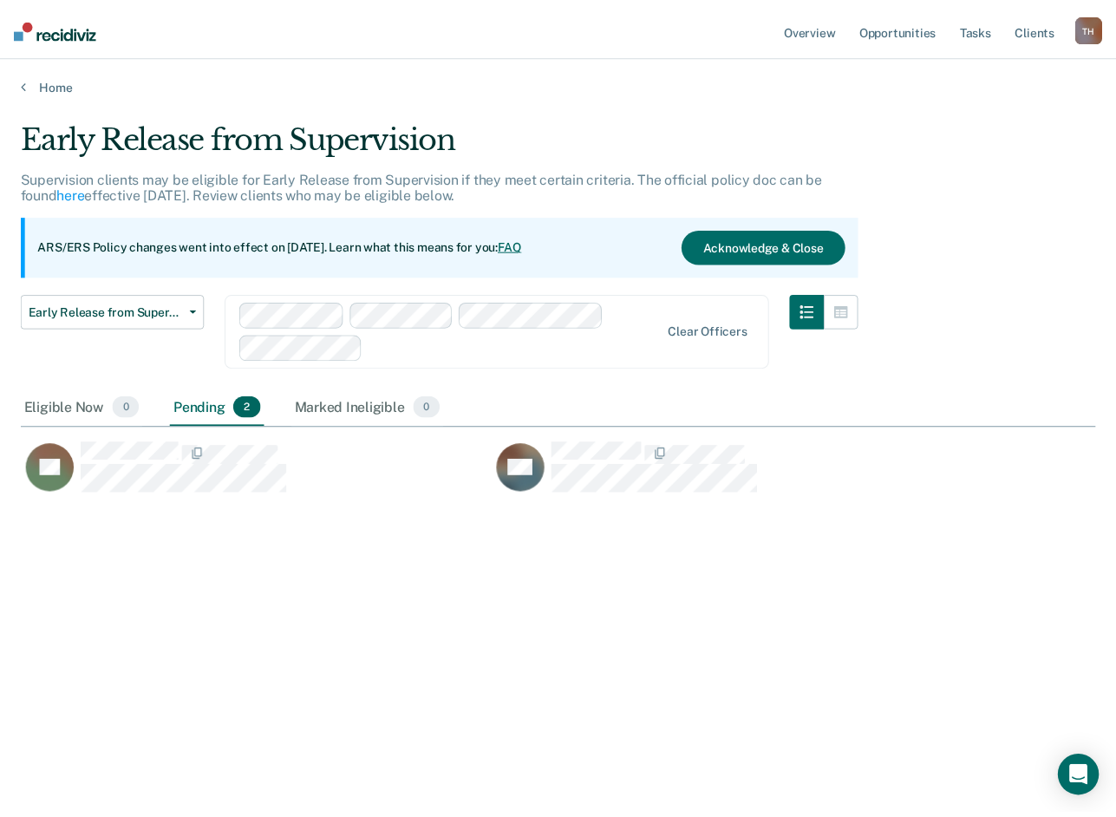
scroll to position [554, 1074]
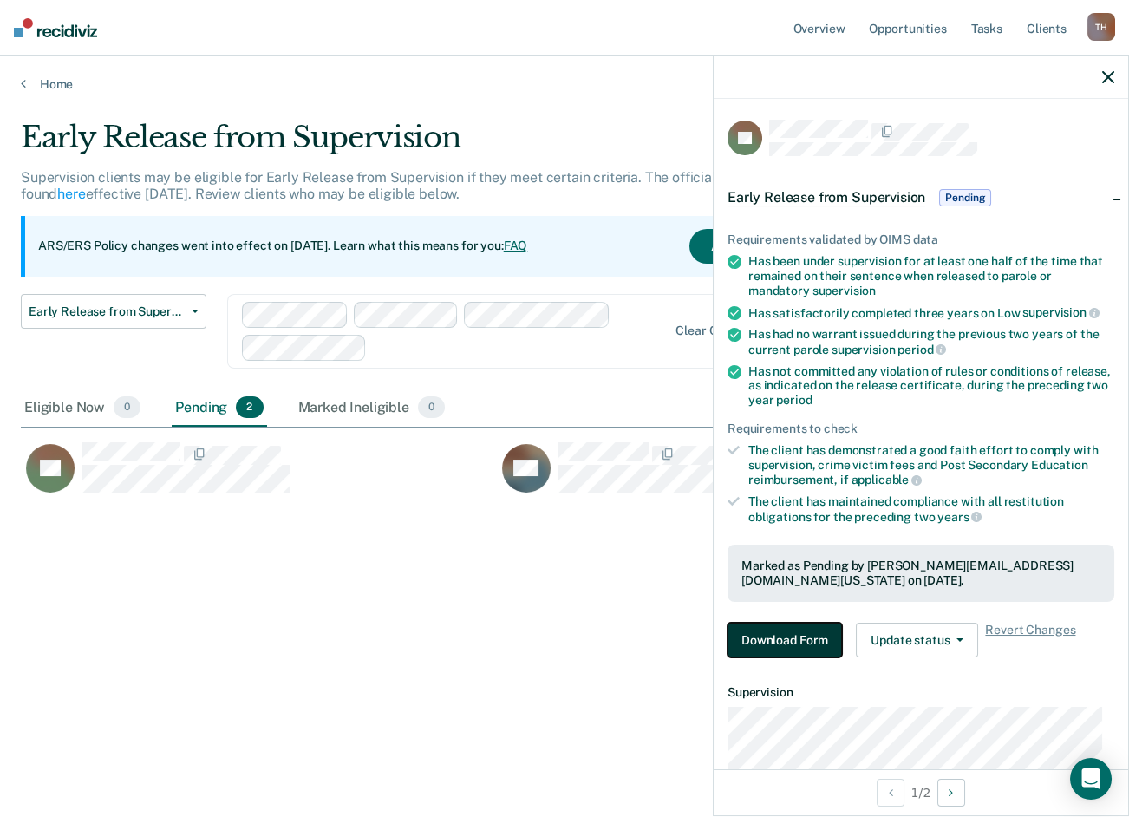
click at [802, 630] on button "Download Form" at bounding box center [785, 640] width 114 height 35
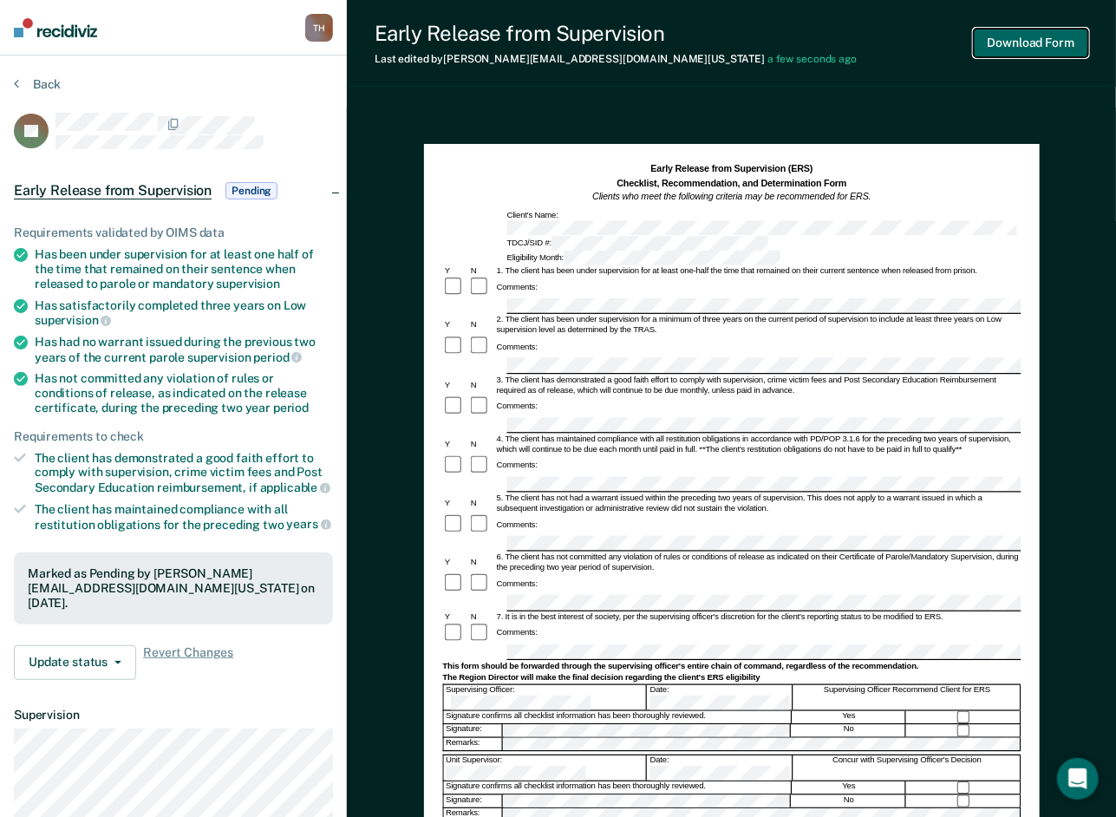
click at [1066, 40] on button "Download Form" at bounding box center [1031, 43] width 114 height 29
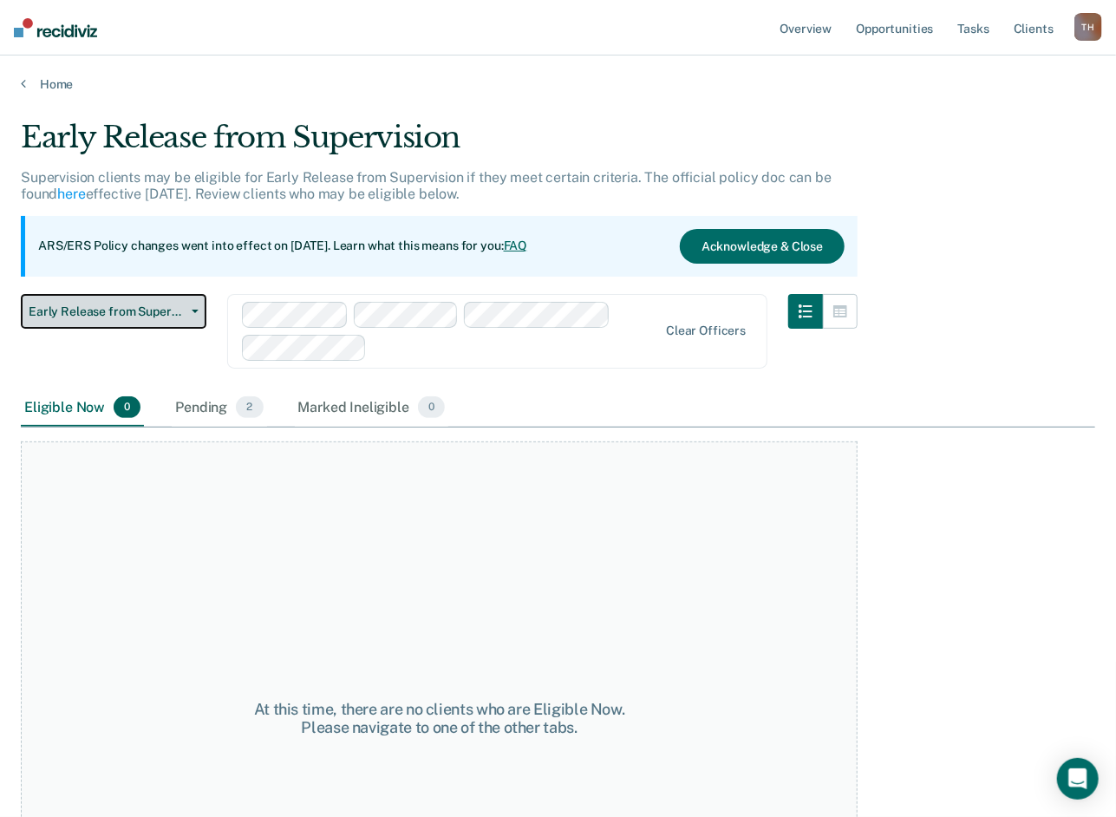
click at [188, 317] on button "Early Release from Supervision" at bounding box center [114, 311] width 186 height 35
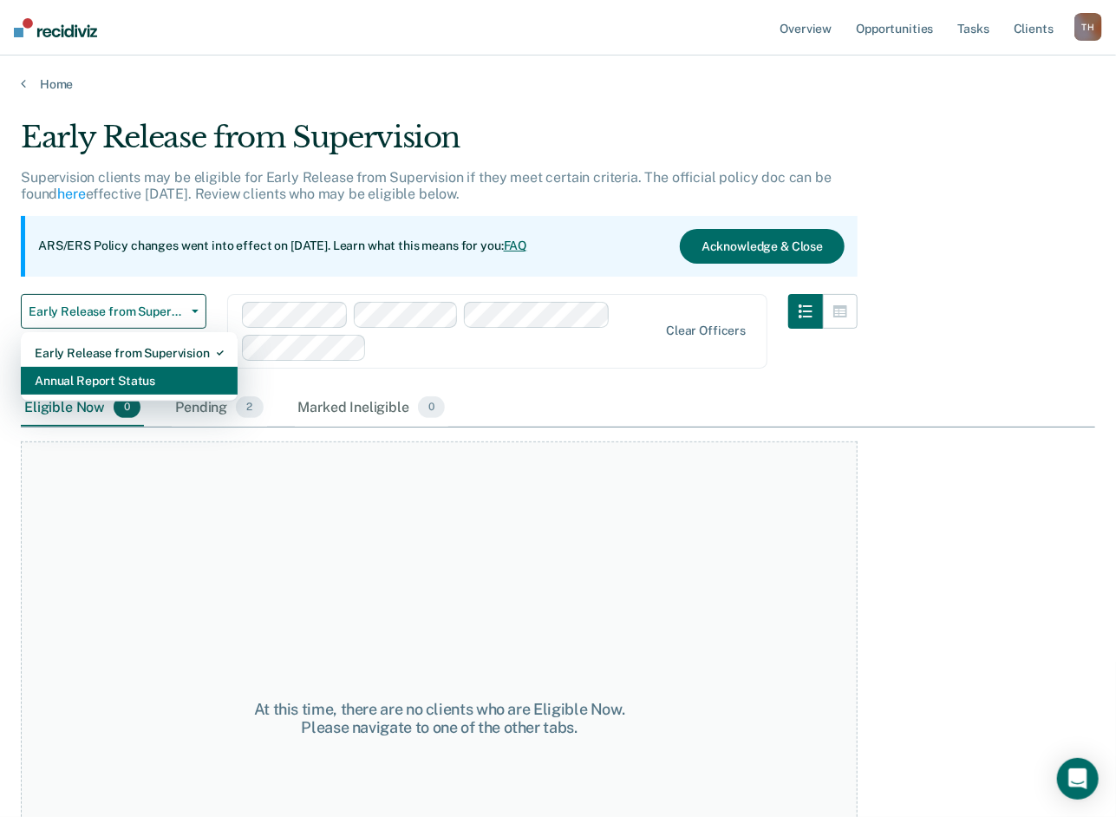
click at [132, 386] on div "Annual Report Status" at bounding box center [129, 381] width 189 height 28
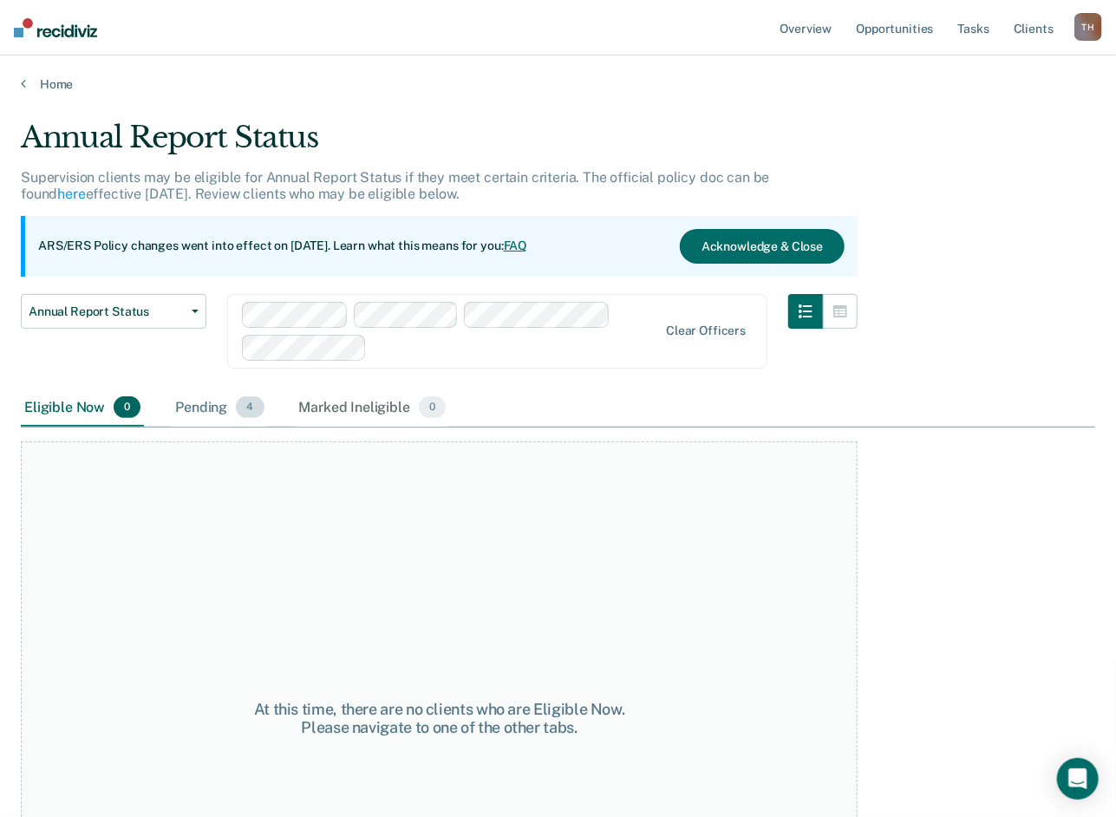
click at [199, 408] on div "Pending 4" at bounding box center [219, 408] width 95 height 38
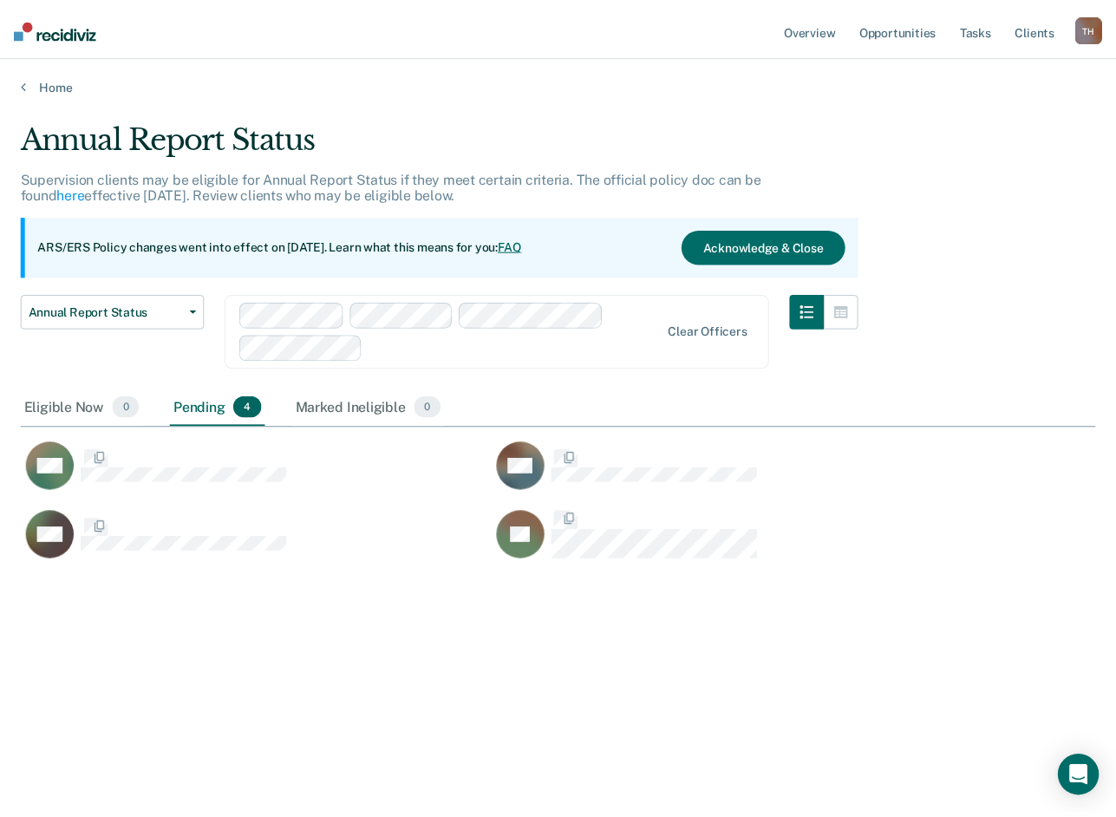
scroll to position [554, 1074]
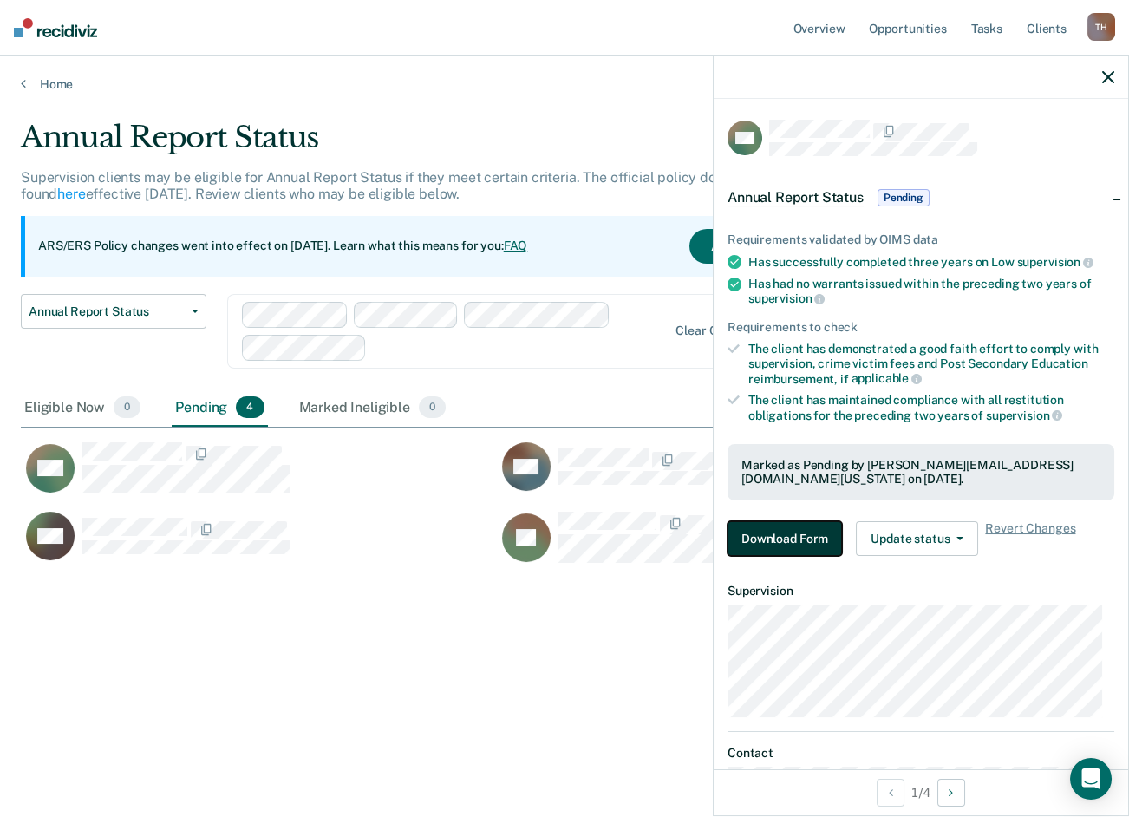
click at [765, 529] on button "Download Form" at bounding box center [785, 538] width 114 height 35
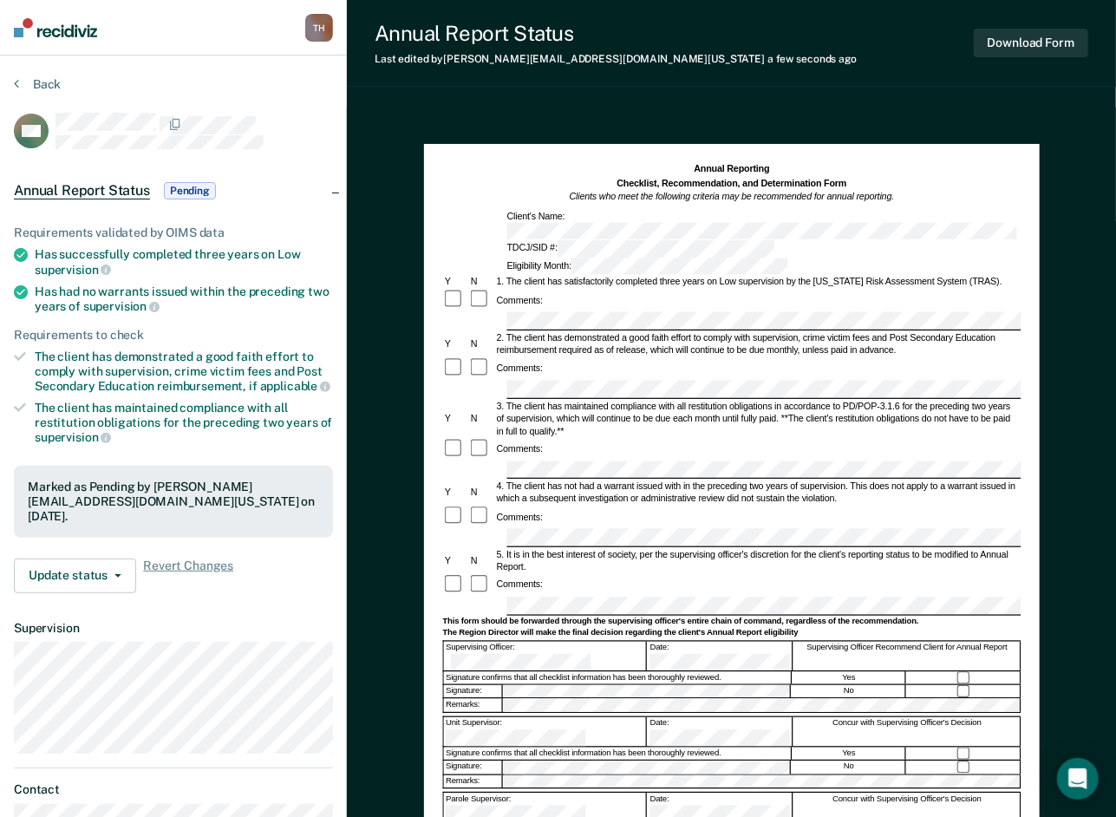
drag, startPoint x: 632, startPoint y: 489, endPoint x: 677, endPoint y: 471, distance: 48.6
click at [677, 506] on div "Comments:" at bounding box center [731, 517] width 578 height 22
click at [1019, 40] on button "Download Form" at bounding box center [1031, 43] width 114 height 29
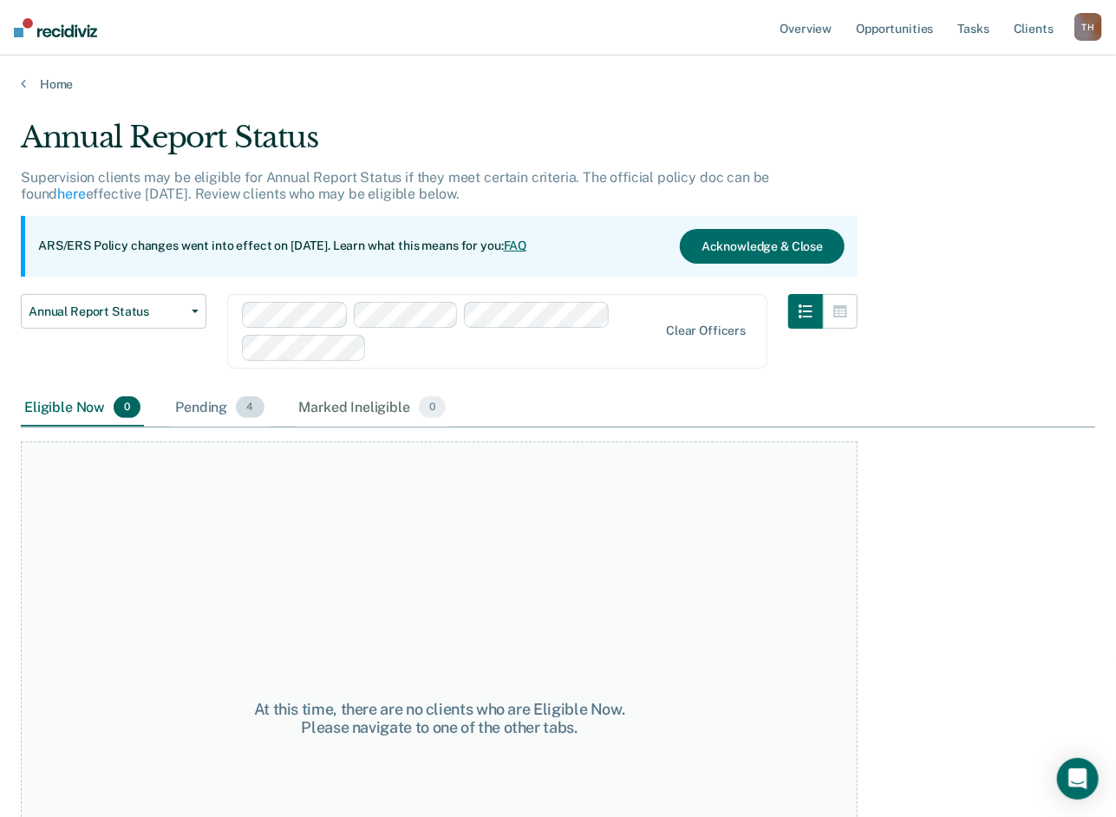
click at [227, 412] on div "Pending 4" at bounding box center [219, 408] width 95 height 38
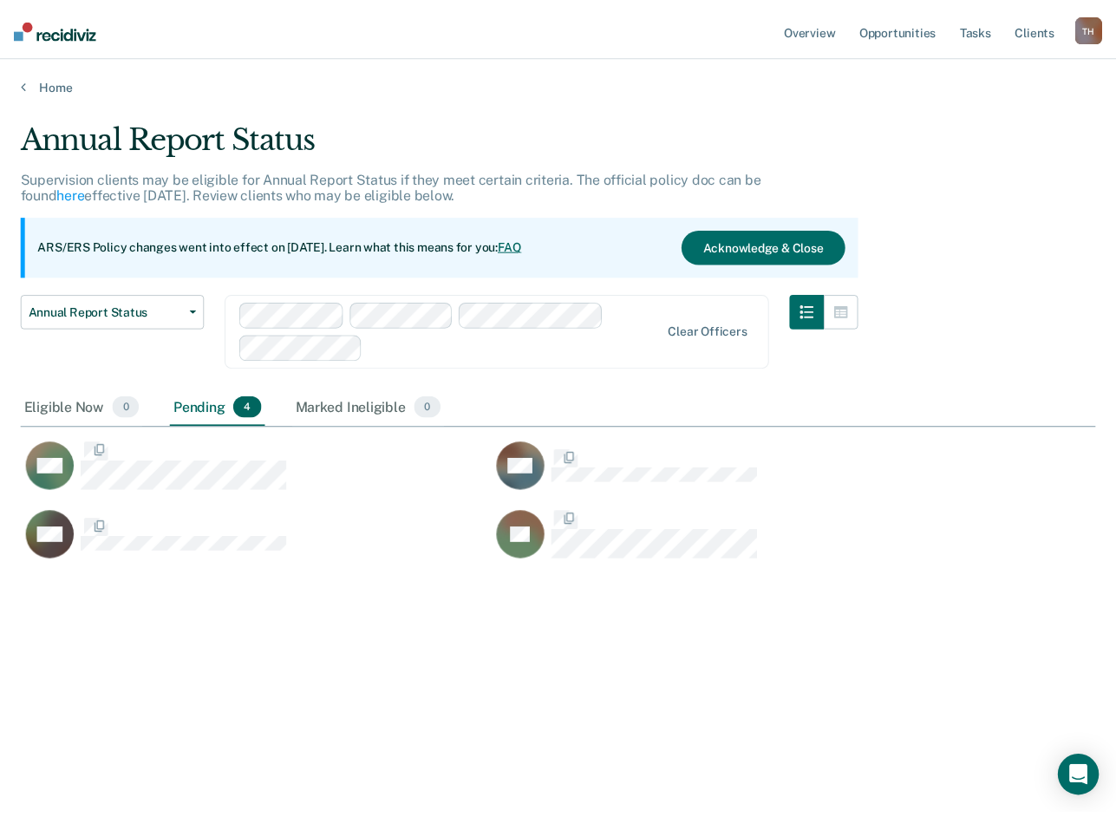
scroll to position [554, 1074]
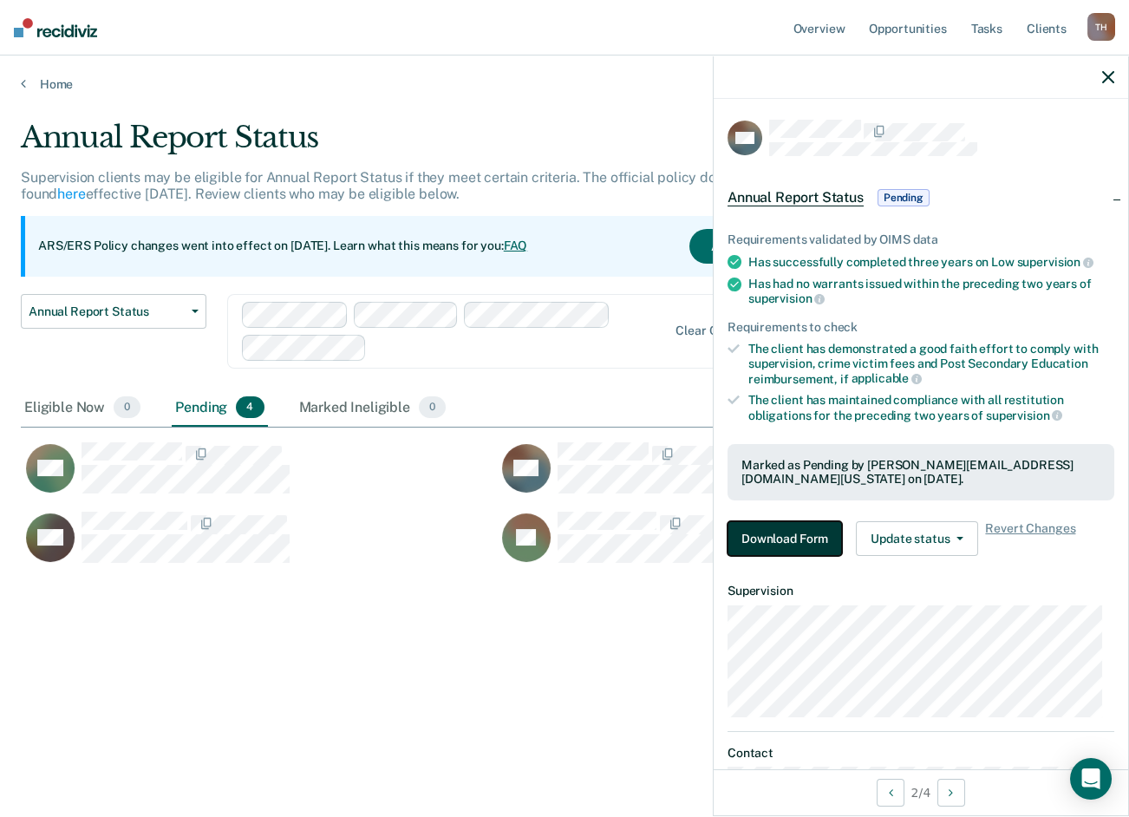
click at [775, 531] on button "Download Form" at bounding box center [785, 538] width 114 height 35
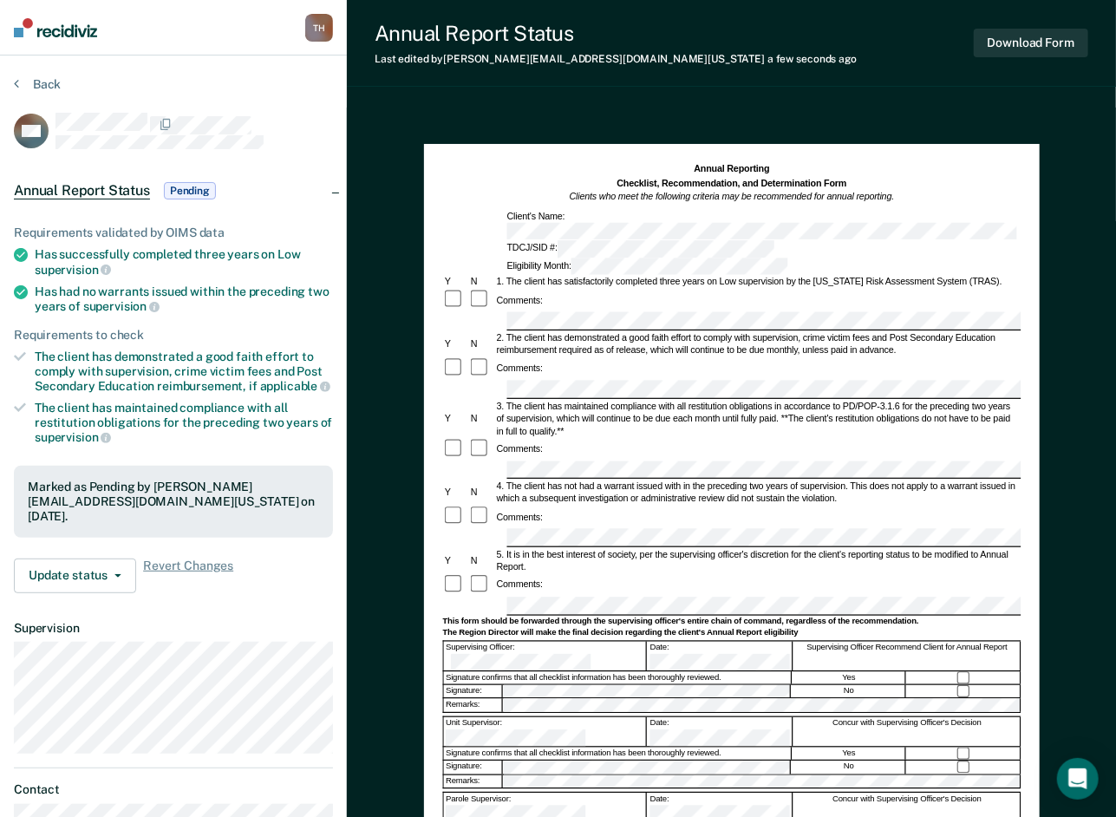
click at [556, 400] on div "3. The client has maintained compliance with all restitution obligations in acc…" at bounding box center [757, 418] width 526 height 37
click at [532, 617] on div "This form should be forwarded through the supervising officer's entire chain of…" at bounding box center [731, 622] width 578 height 10
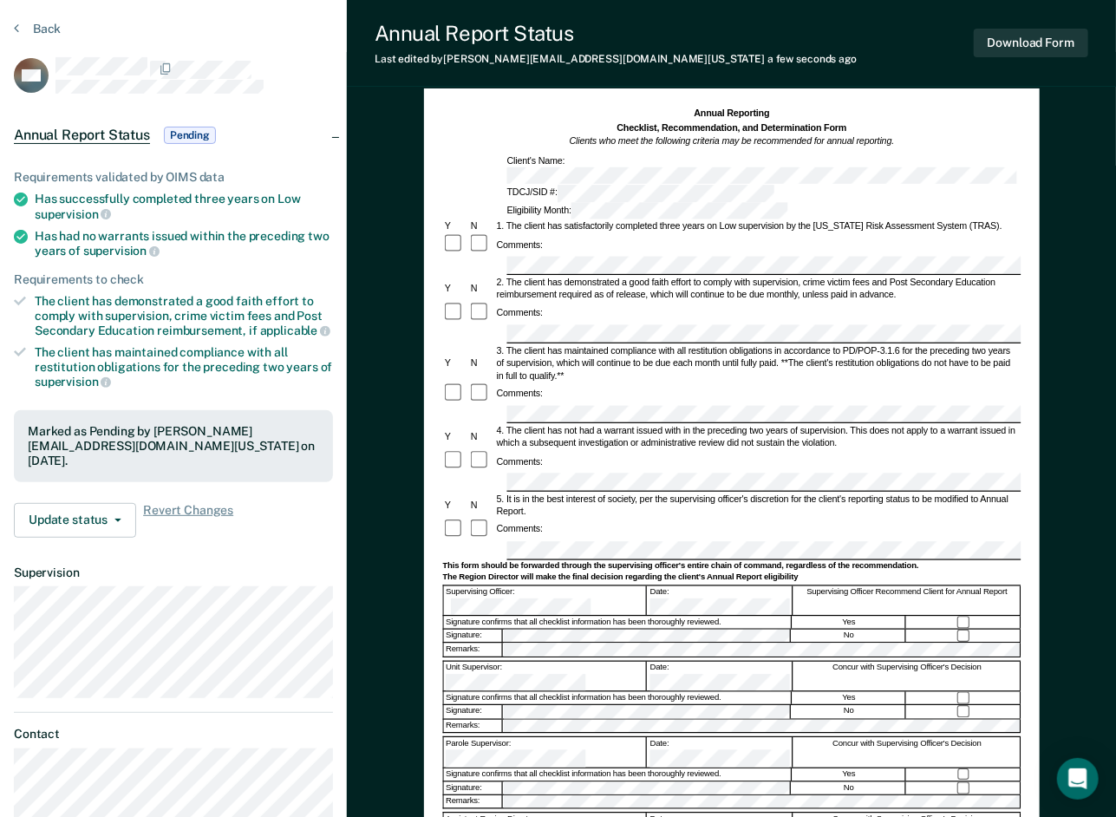
scroll to position [87, 0]
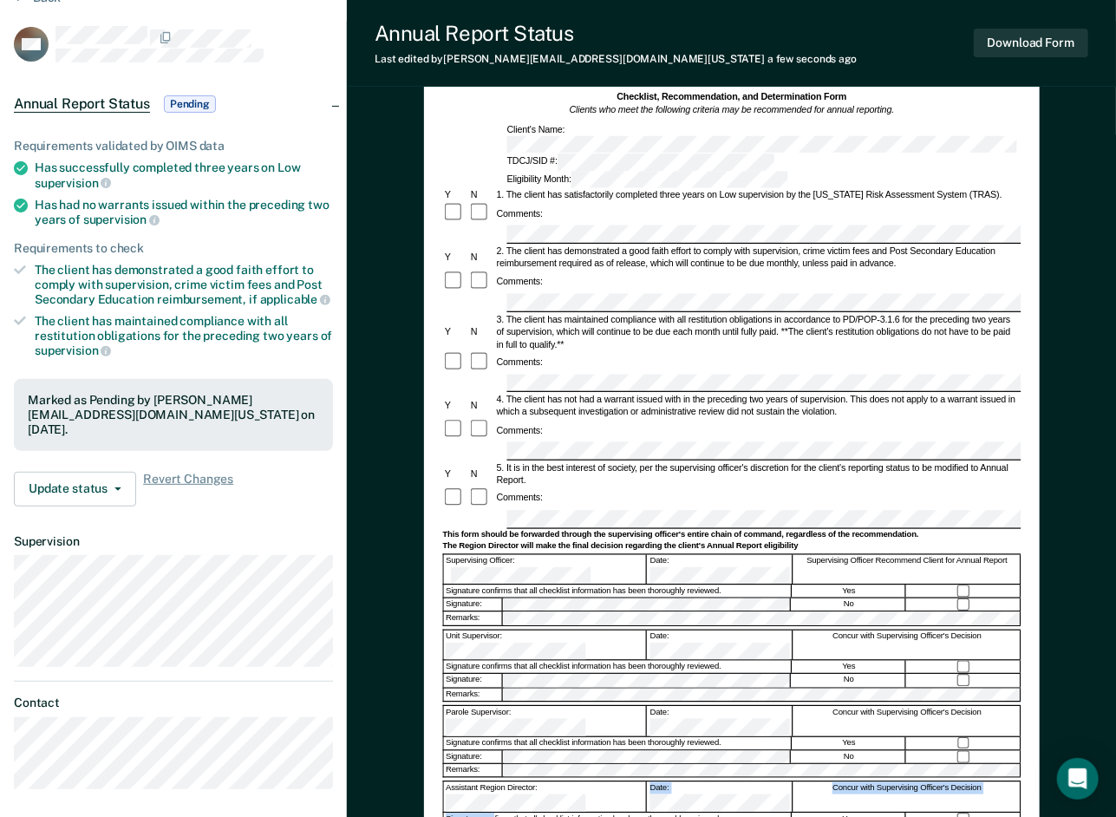
click at [493, 699] on form "Annual Reporting Checklist, Recommendation, and Determination Form Clients who …" at bounding box center [731, 509] width 578 height 866
click at [1061, 39] on button "Download Form" at bounding box center [1031, 43] width 114 height 29
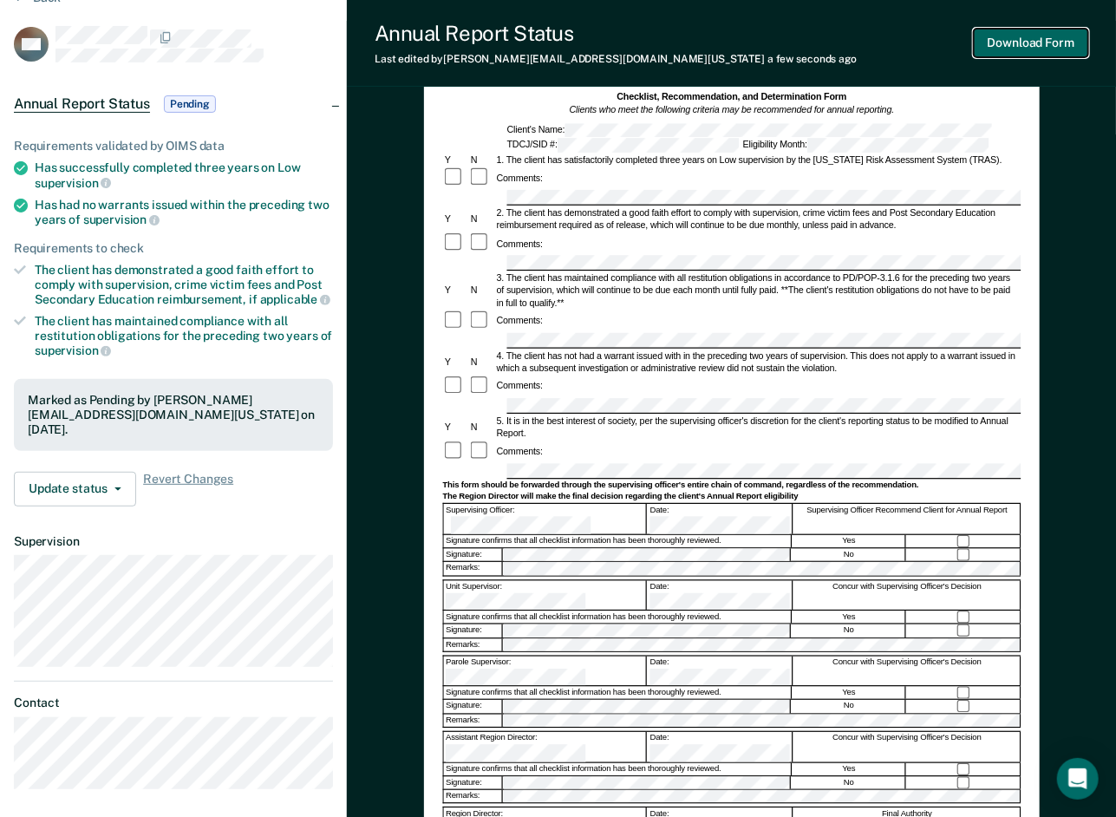
click at [1016, 35] on button "Download Form" at bounding box center [1031, 43] width 114 height 29
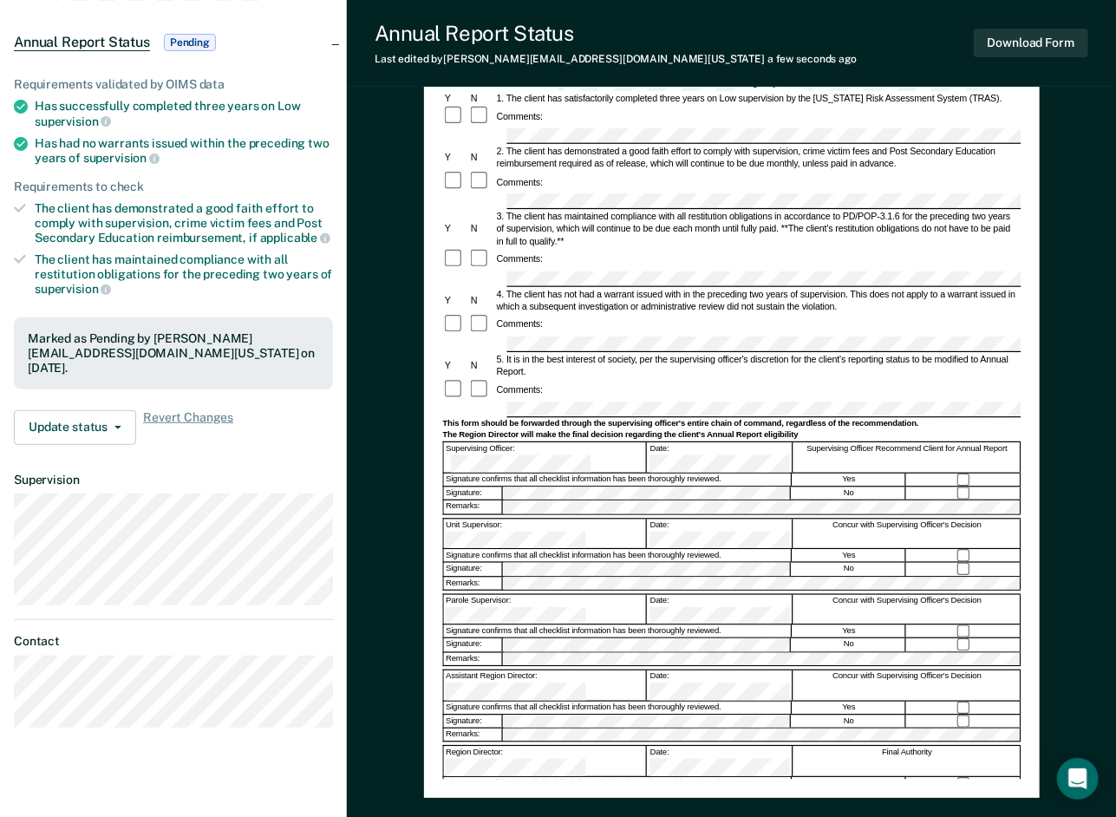
scroll to position [265, 0]
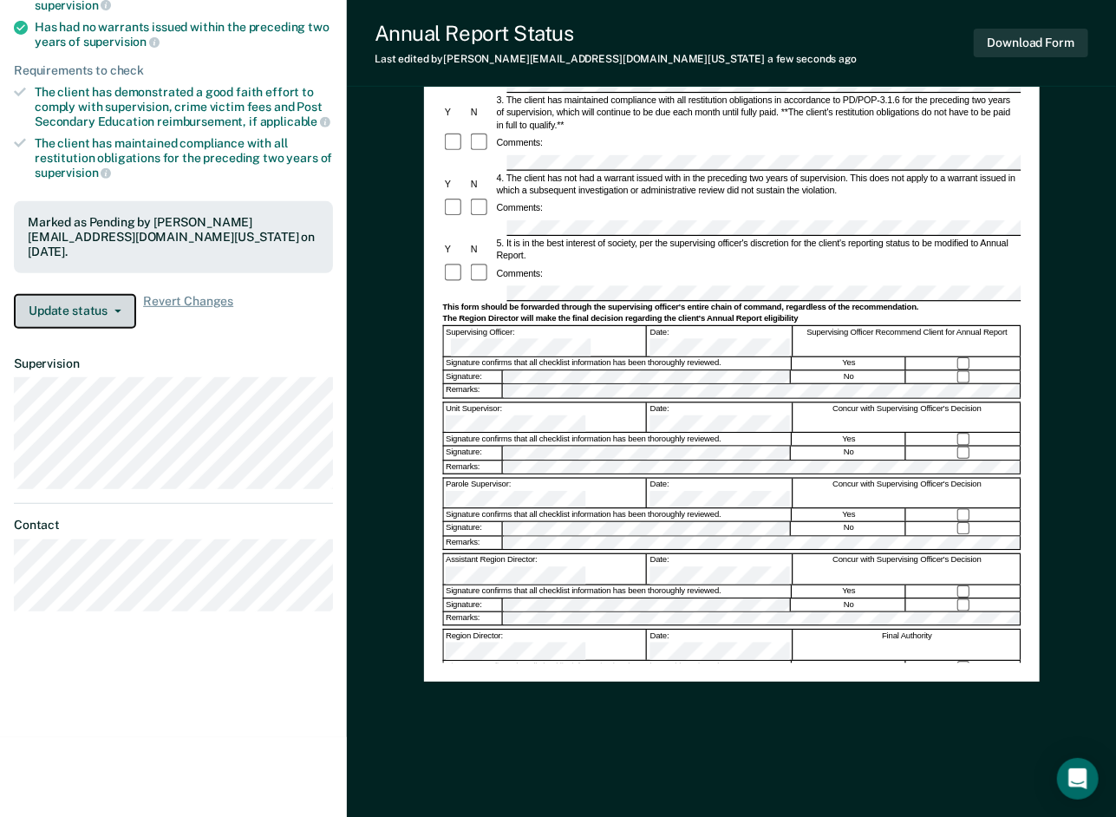
click at [112, 314] on button "Update status" at bounding box center [75, 311] width 122 height 35
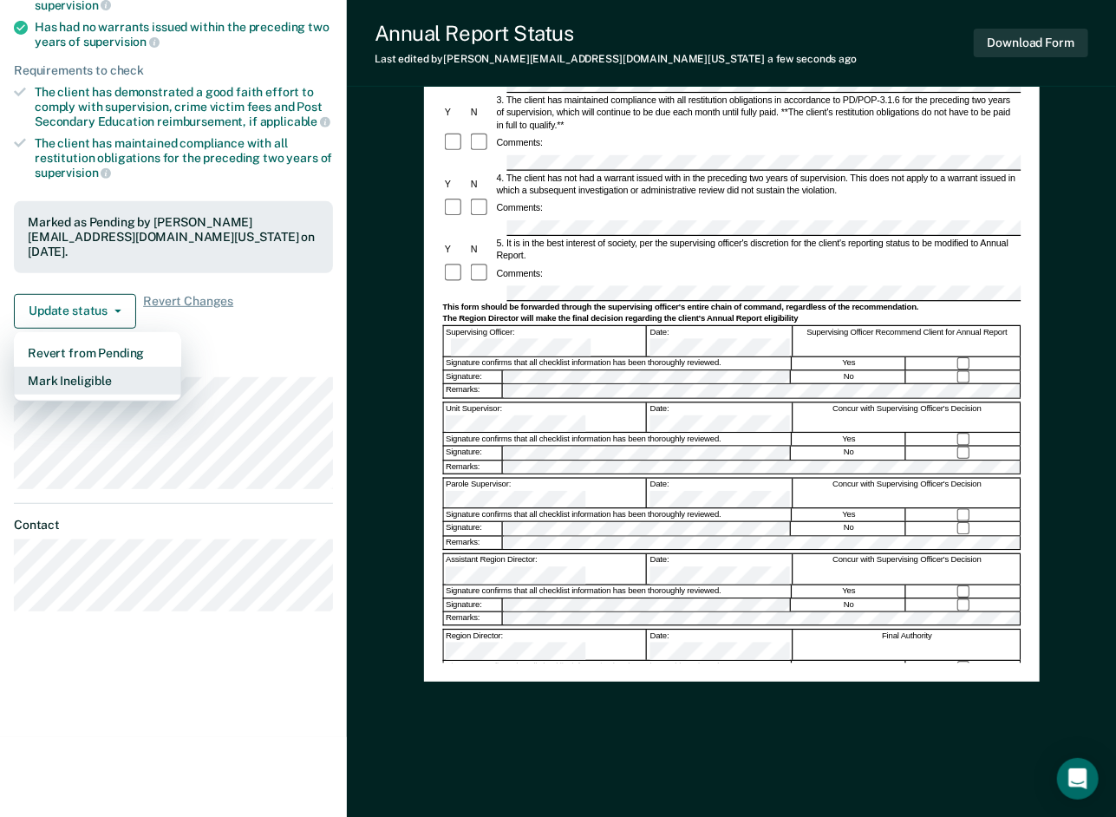
click at [86, 378] on button "Mark Ineligible" at bounding box center [97, 381] width 167 height 28
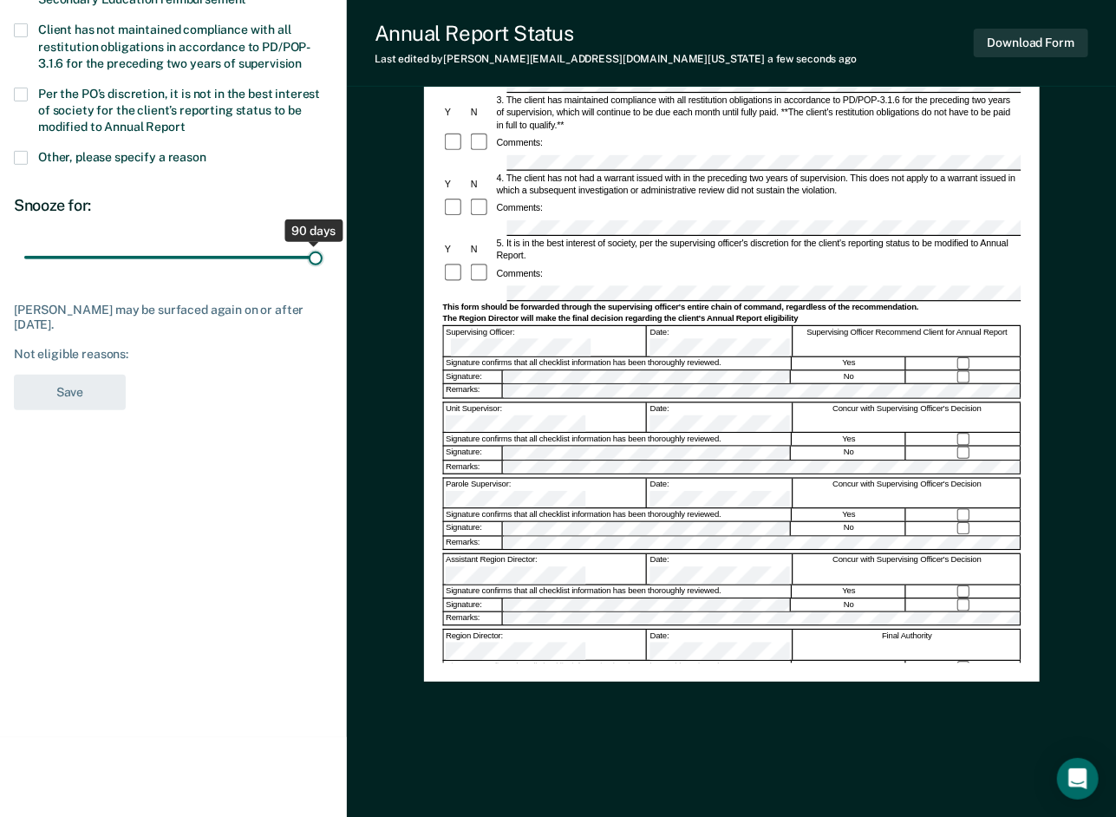
drag, startPoint x: 124, startPoint y: 253, endPoint x: 362, endPoint y: 251, distance: 237.6
type input "90"
click at [323, 251] on input "range" at bounding box center [173, 257] width 298 height 30
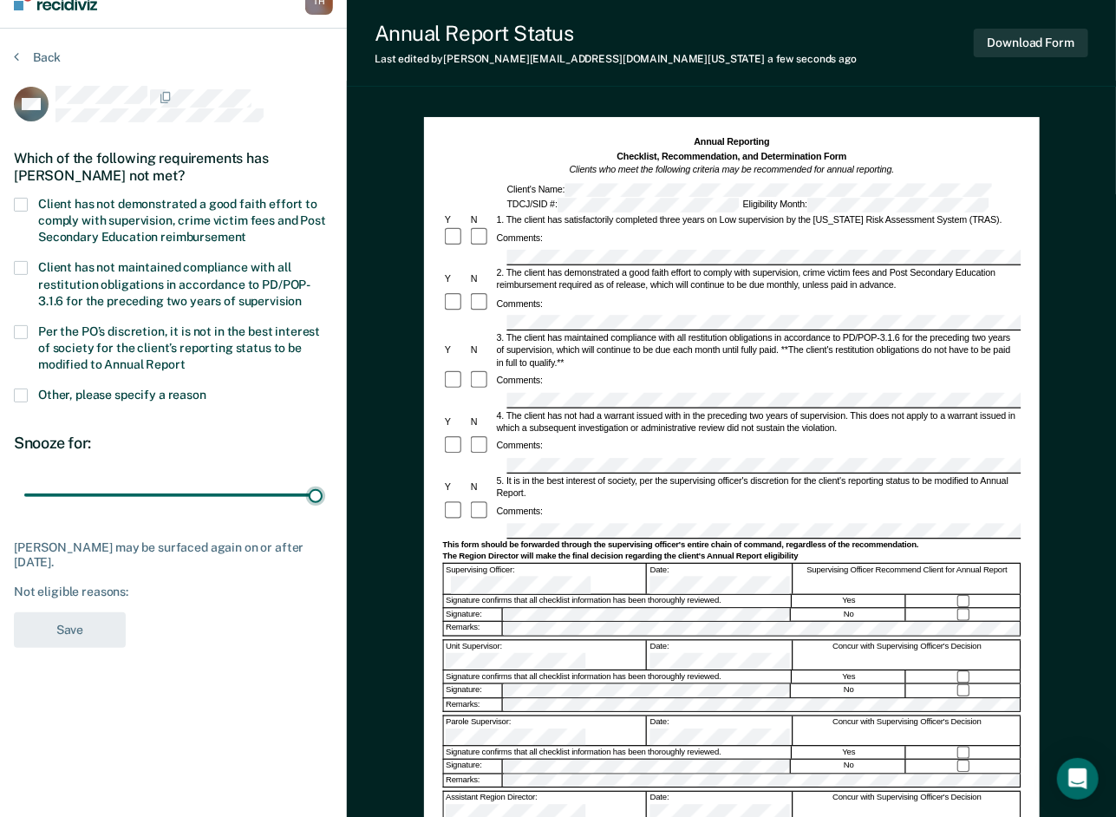
scroll to position [4, 0]
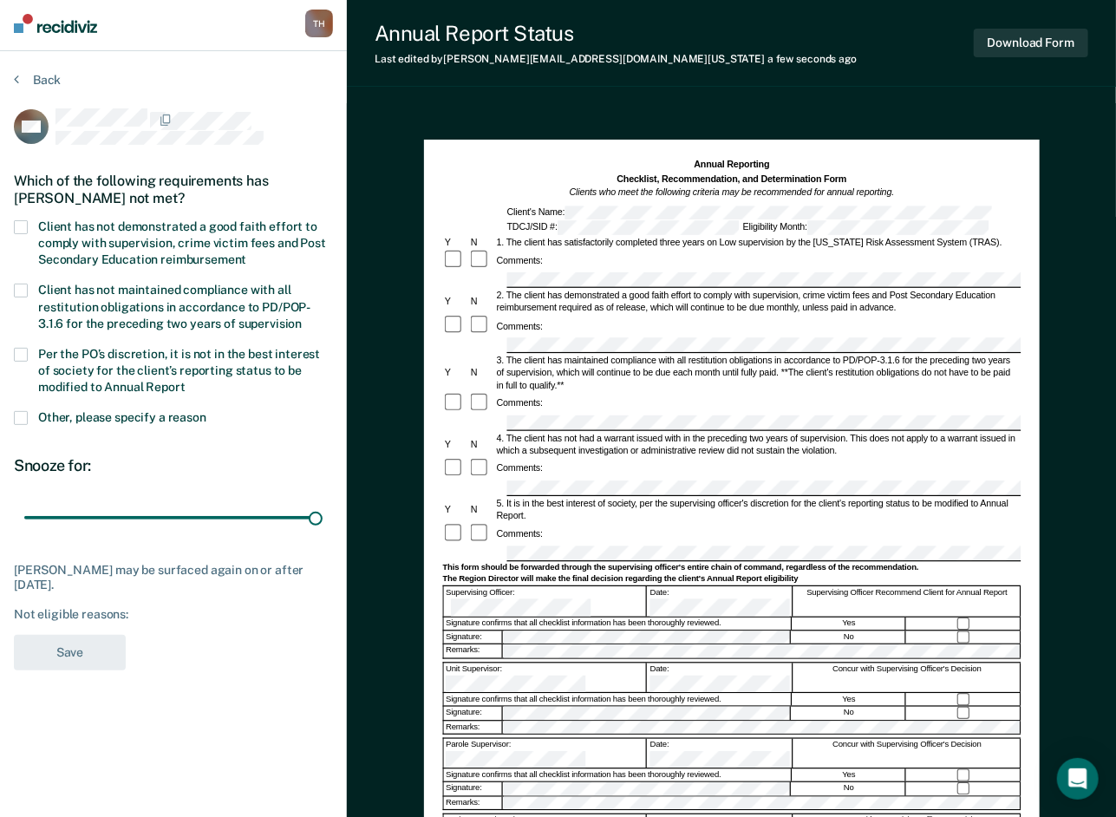
click at [21, 227] on span at bounding box center [21, 227] width 14 height 14
click at [246, 253] on input "Client has not demonstrated a good faith effort to comply with supervision, cri…" at bounding box center [246, 253] width 0 height 0
drag, startPoint x: 29, startPoint y: 650, endPoint x: 3, endPoint y: 754, distance: 106.4
click at [29, 651] on button "Save" at bounding box center [70, 653] width 112 height 36
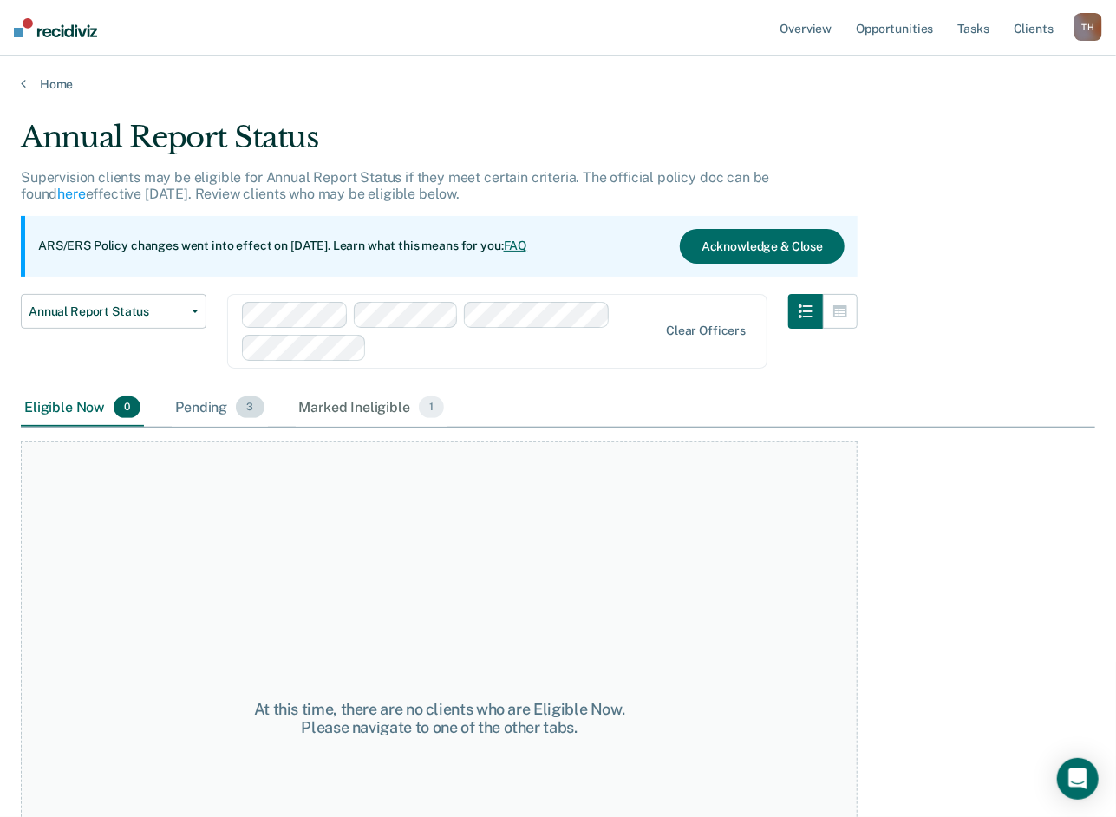
click at [219, 402] on div "Pending 3" at bounding box center [219, 408] width 95 height 38
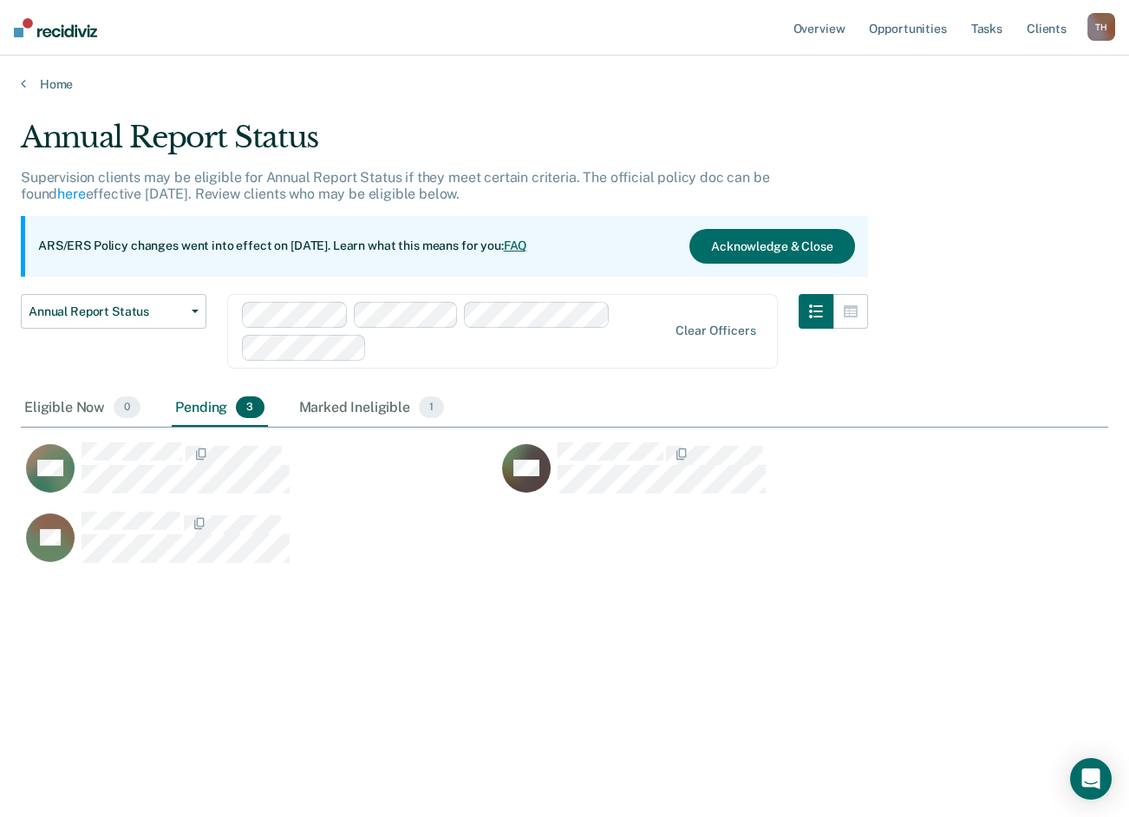
scroll to position [554, 1074]
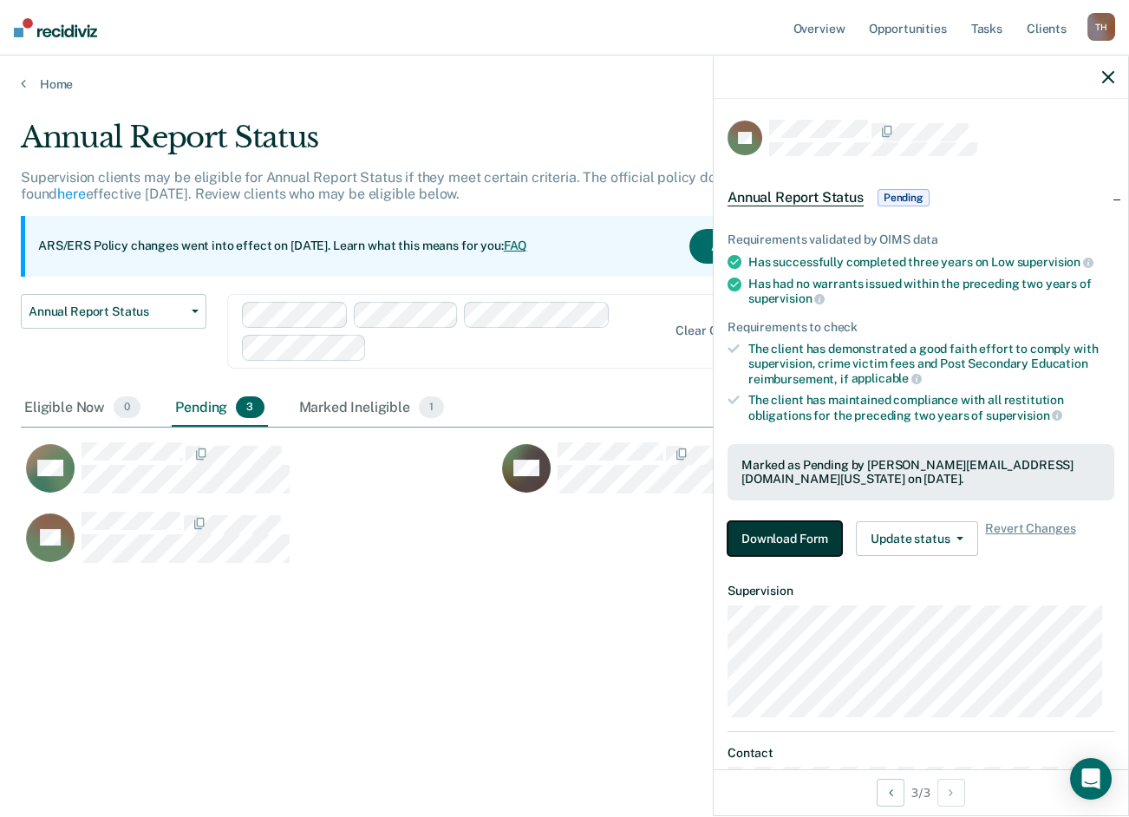
click at [749, 531] on button "Download Form" at bounding box center [785, 538] width 114 height 35
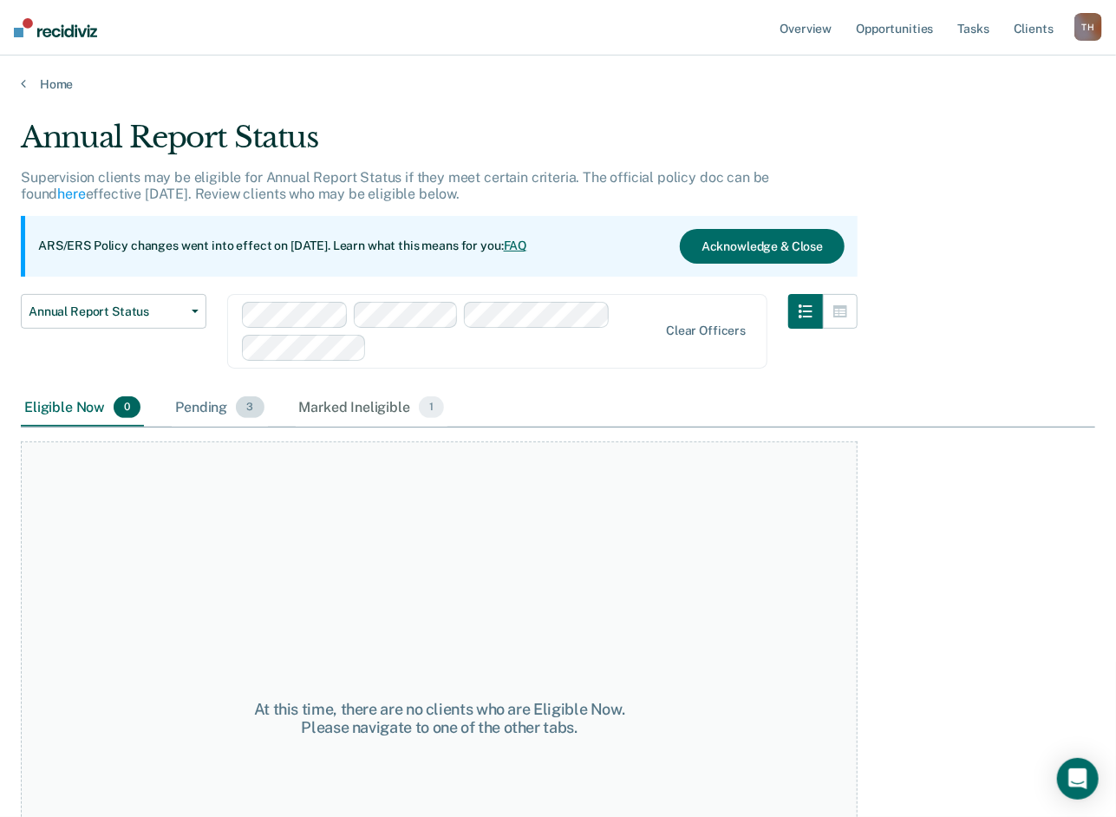
click at [176, 415] on div "Pending 3" at bounding box center [219, 408] width 95 height 38
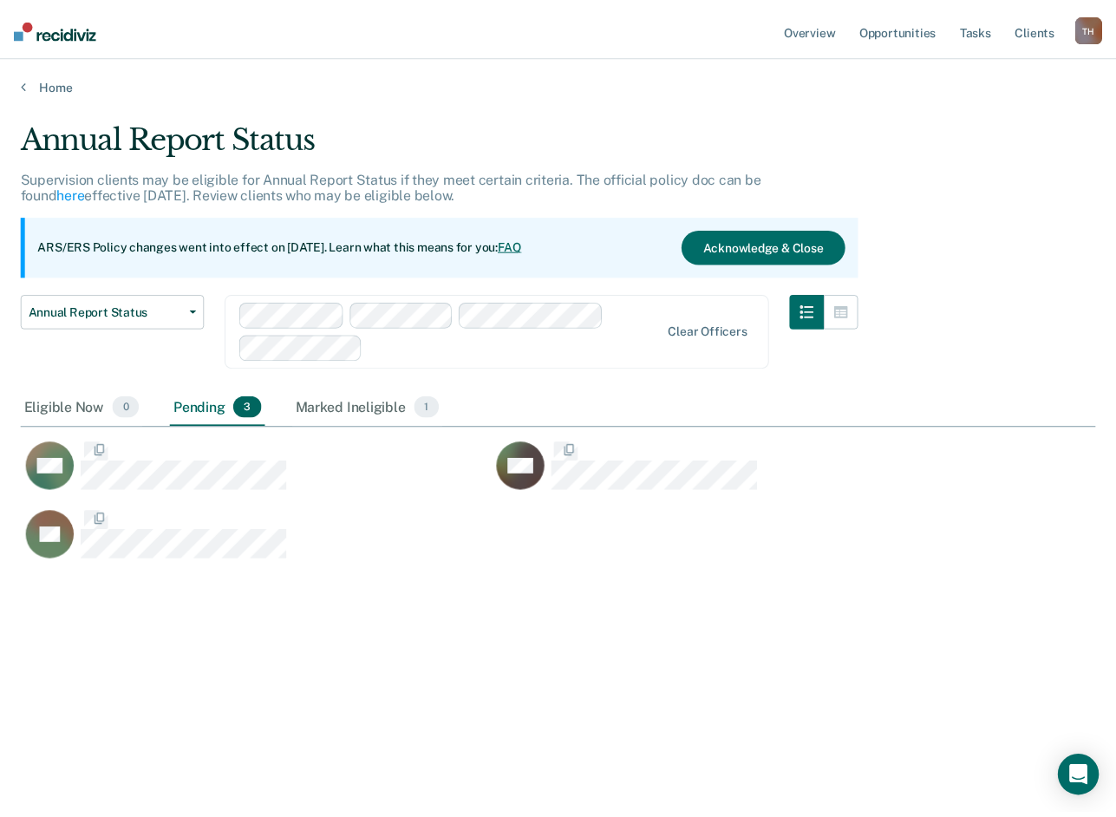
scroll to position [554, 1074]
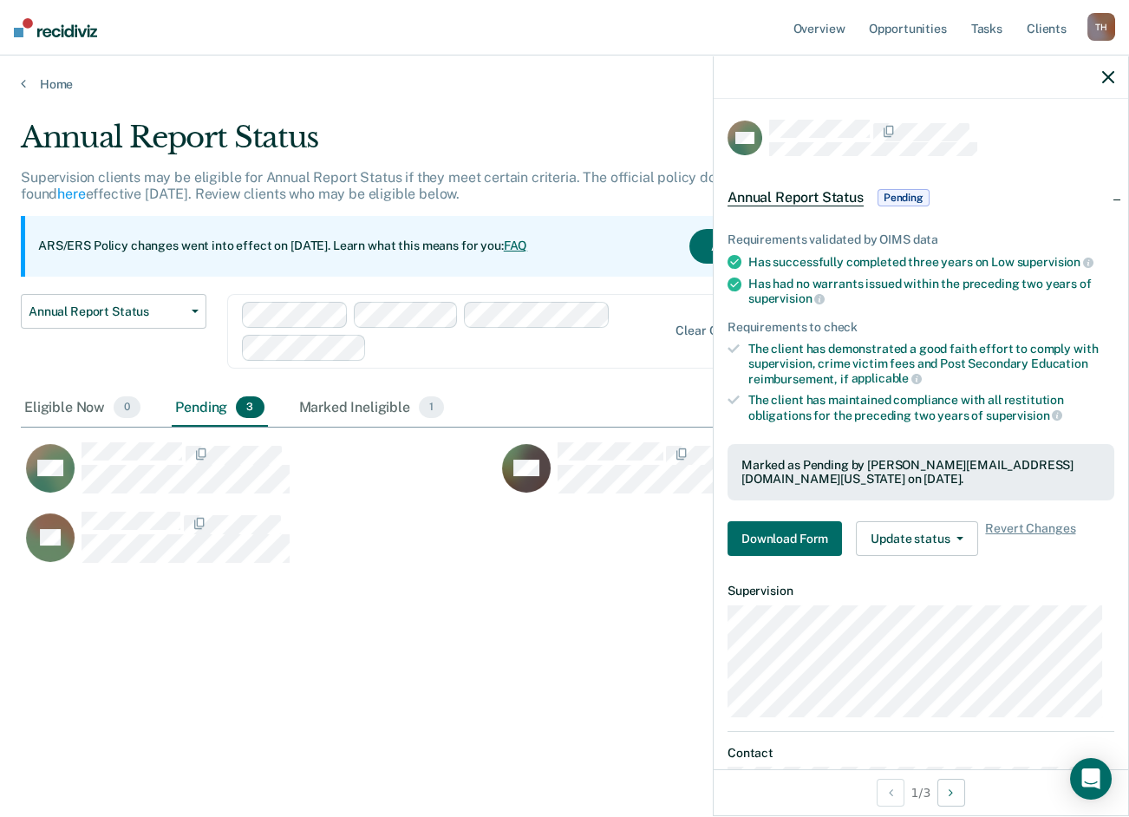
click at [754, 512] on div "Requirements validated by OIMS data Has successfully completed three years on L…" at bounding box center [921, 387] width 415 height 365
click at [759, 524] on button "Download Form" at bounding box center [785, 538] width 114 height 35
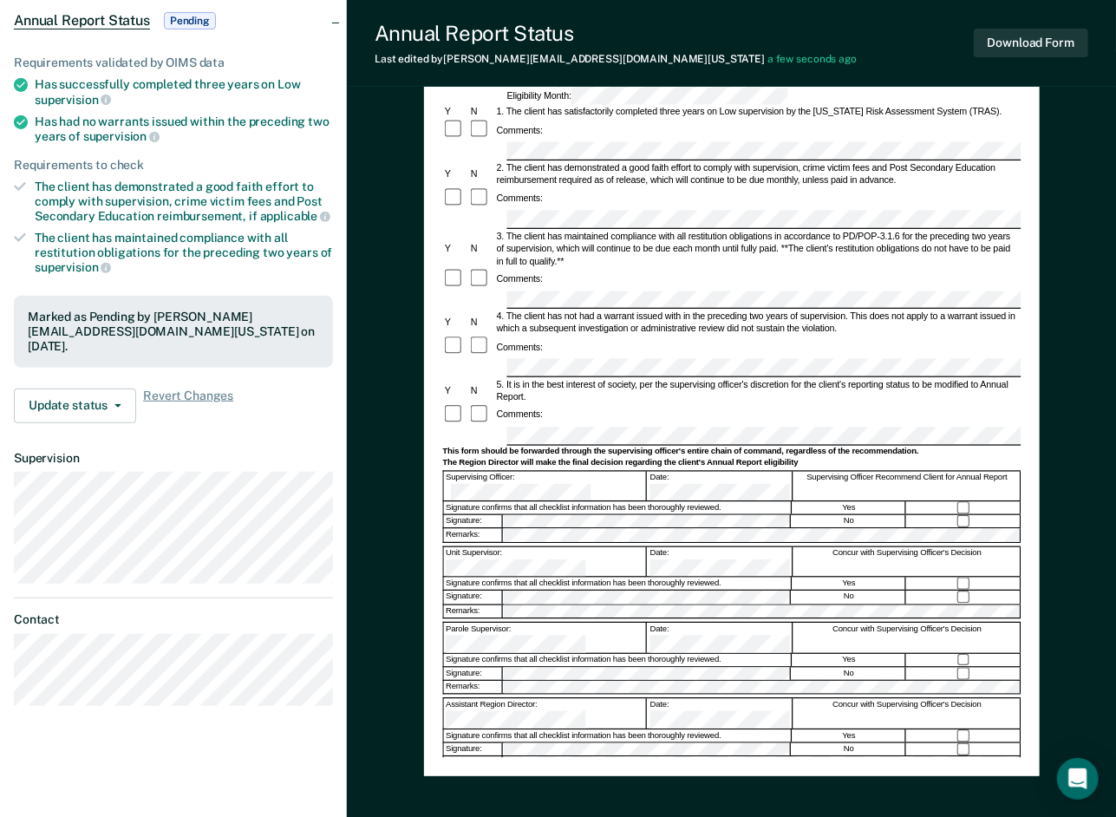
scroll to position [173, 0]
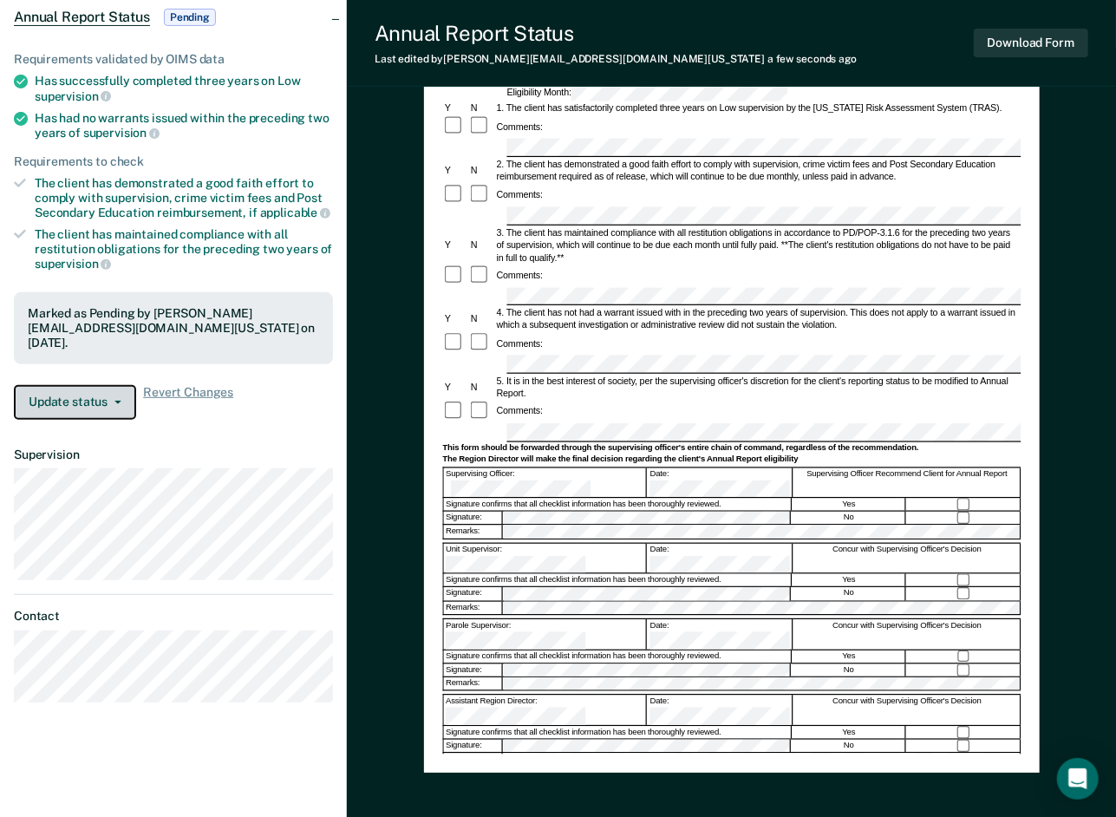
click at [109, 401] on span "button" at bounding box center [115, 402] width 14 height 3
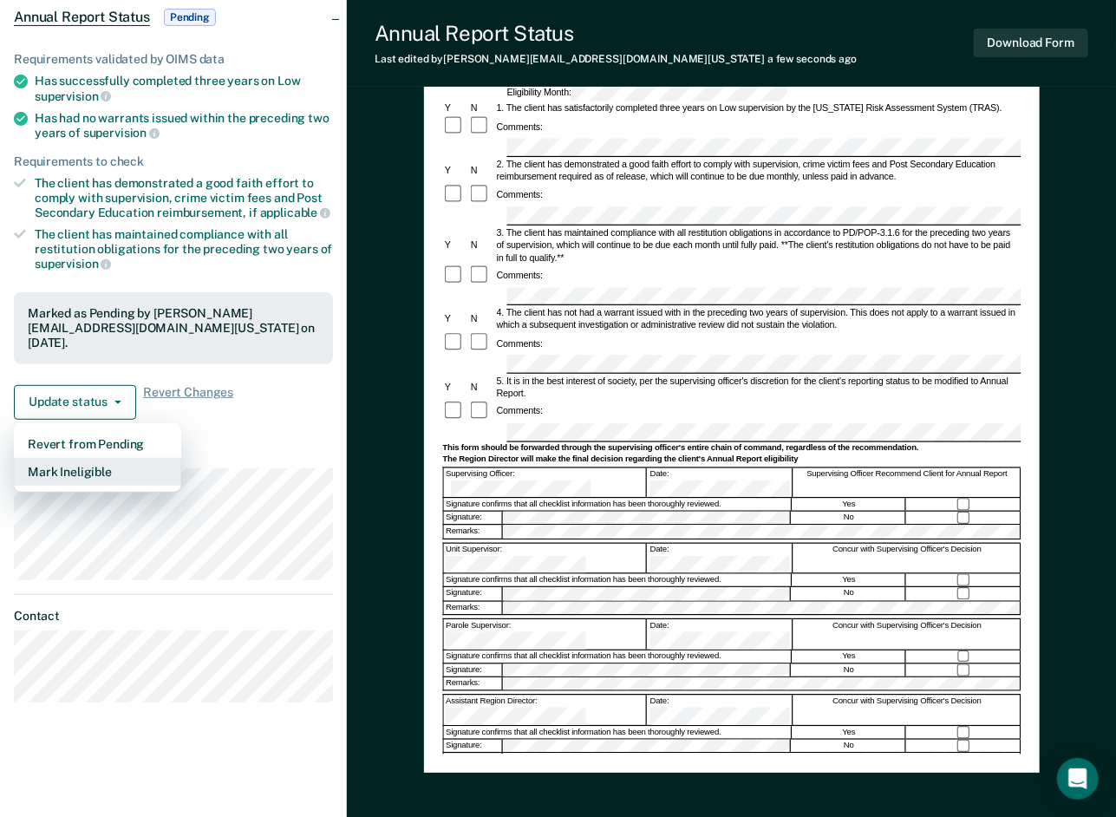
click at [85, 465] on button "Mark Ineligible" at bounding box center [97, 472] width 167 height 28
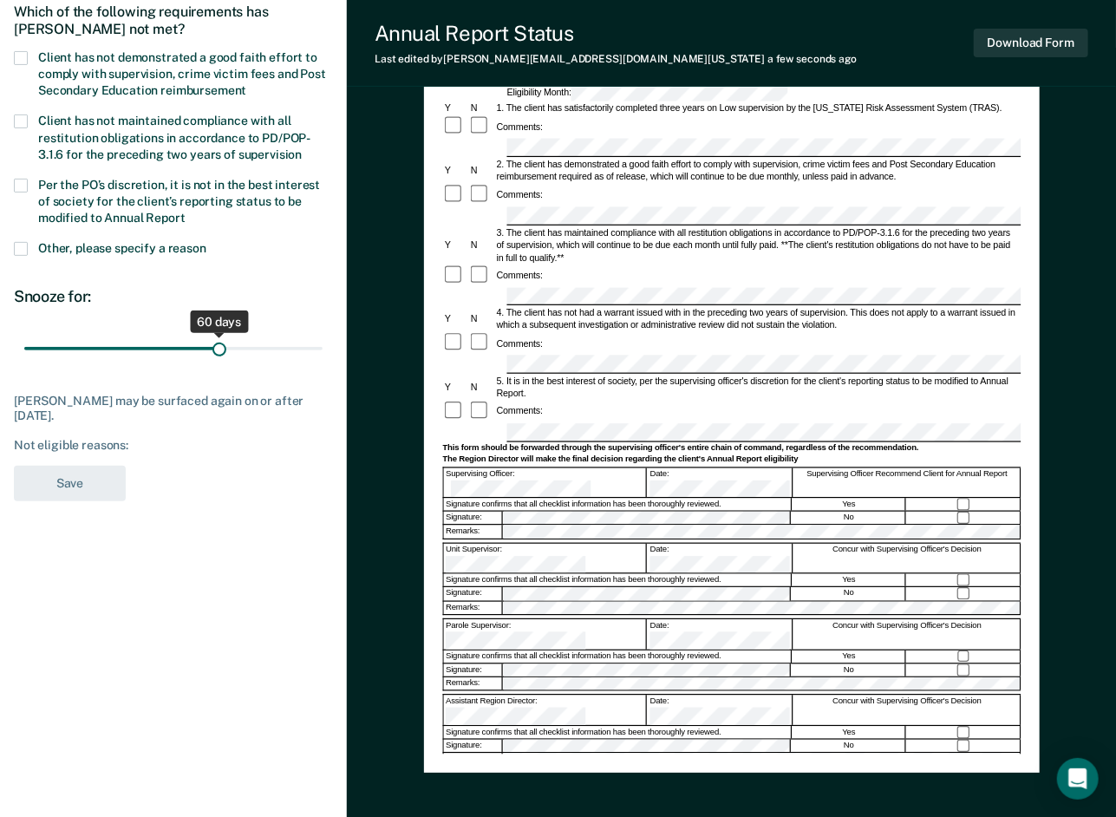
drag, startPoint x: 126, startPoint y: 347, endPoint x: 219, endPoint y: 350, distance: 93.7
type input "60"
click at [219, 350] on input "range" at bounding box center [173, 348] width 298 height 30
click at [23, 59] on span at bounding box center [21, 58] width 14 height 14
click at [246, 84] on input "Client has not demonstrated a good faith effort to comply with supervision, cri…" at bounding box center [246, 84] width 0 height 0
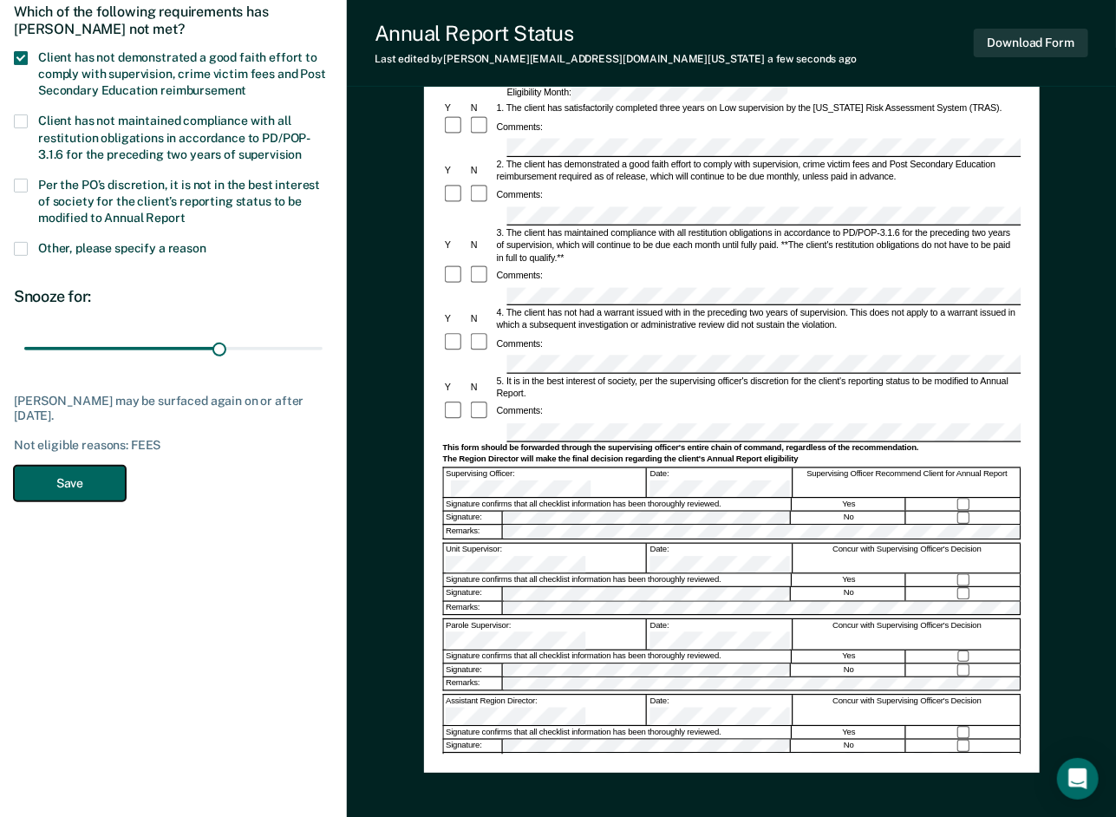
click at [39, 486] on button "Save" at bounding box center [70, 484] width 112 height 36
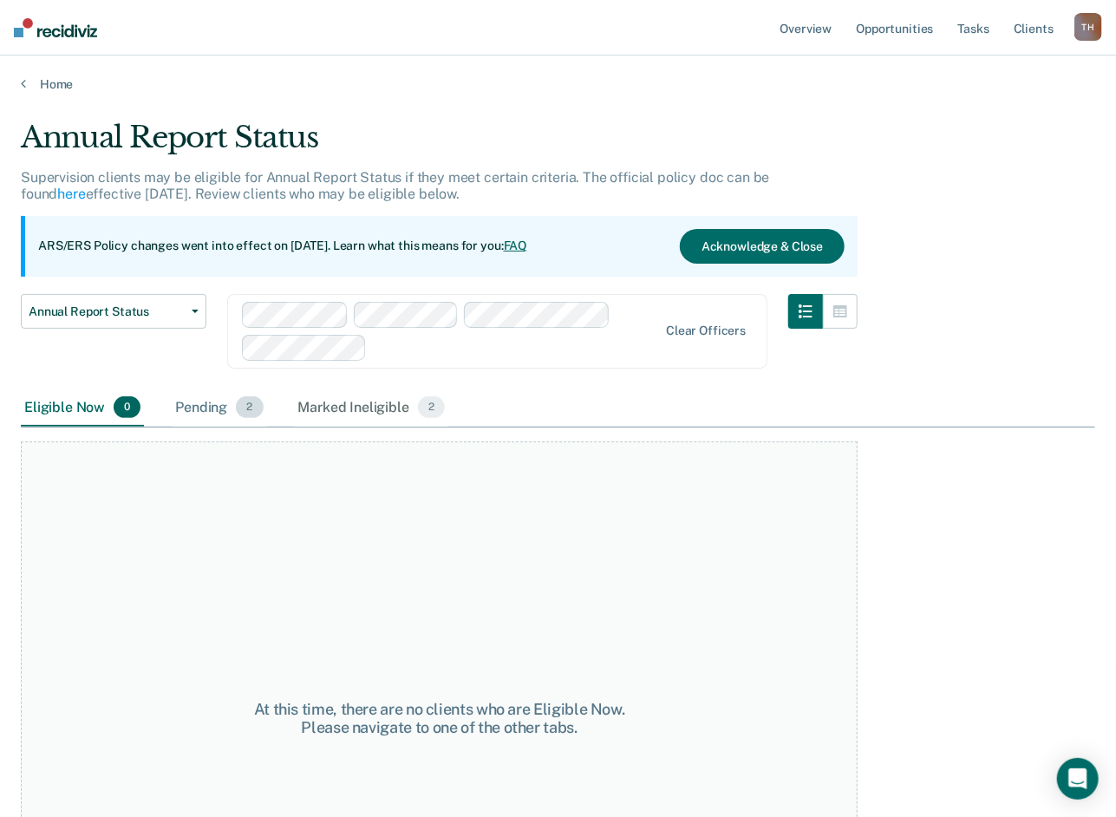
click at [193, 411] on div "Pending 2" at bounding box center [219, 408] width 95 height 38
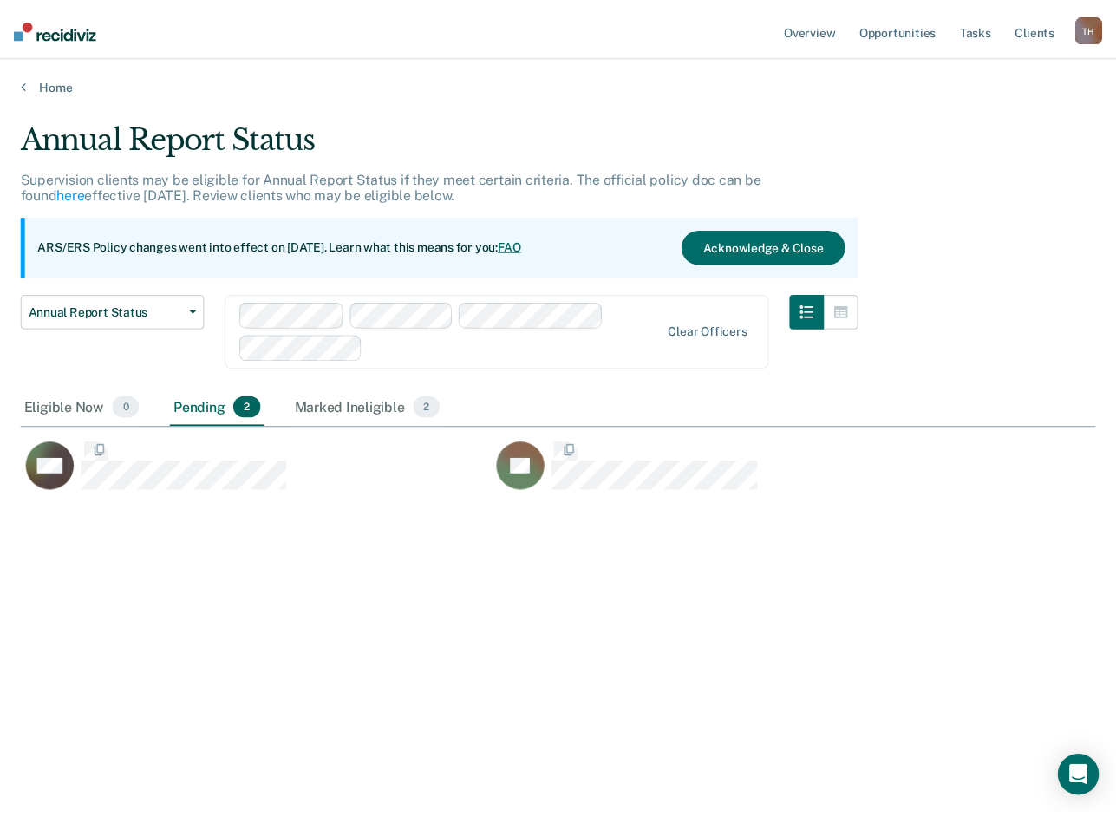
scroll to position [554, 1074]
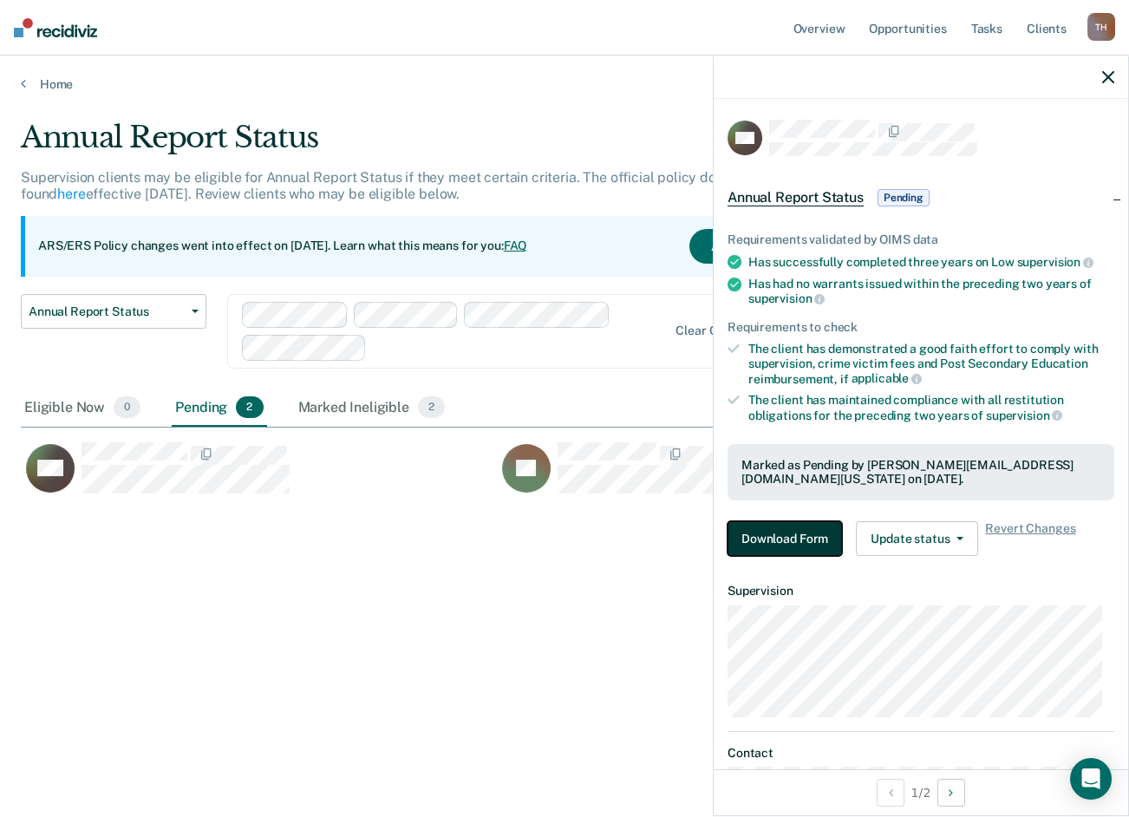
click at [775, 532] on button "Download Form" at bounding box center [785, 538] width 114 height 35
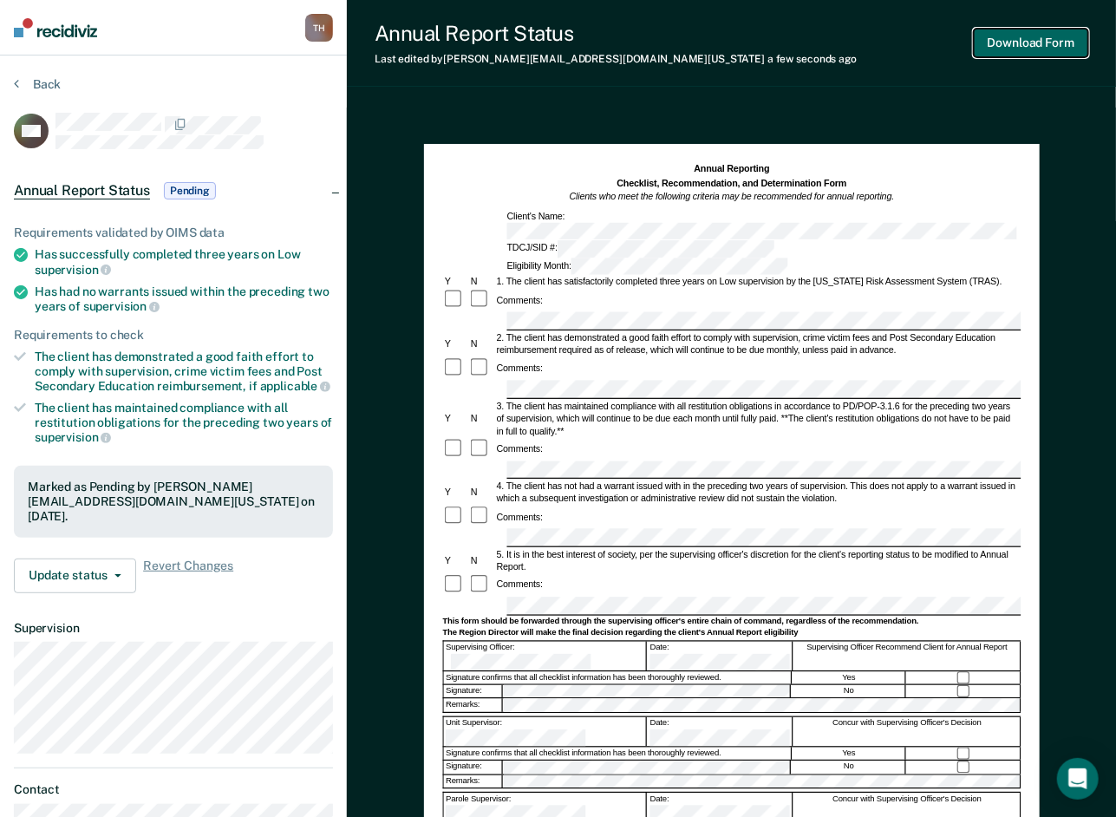
click at [1045, 38] on button "Download Form" at bounding box center [1031, 43] width 114 height 29
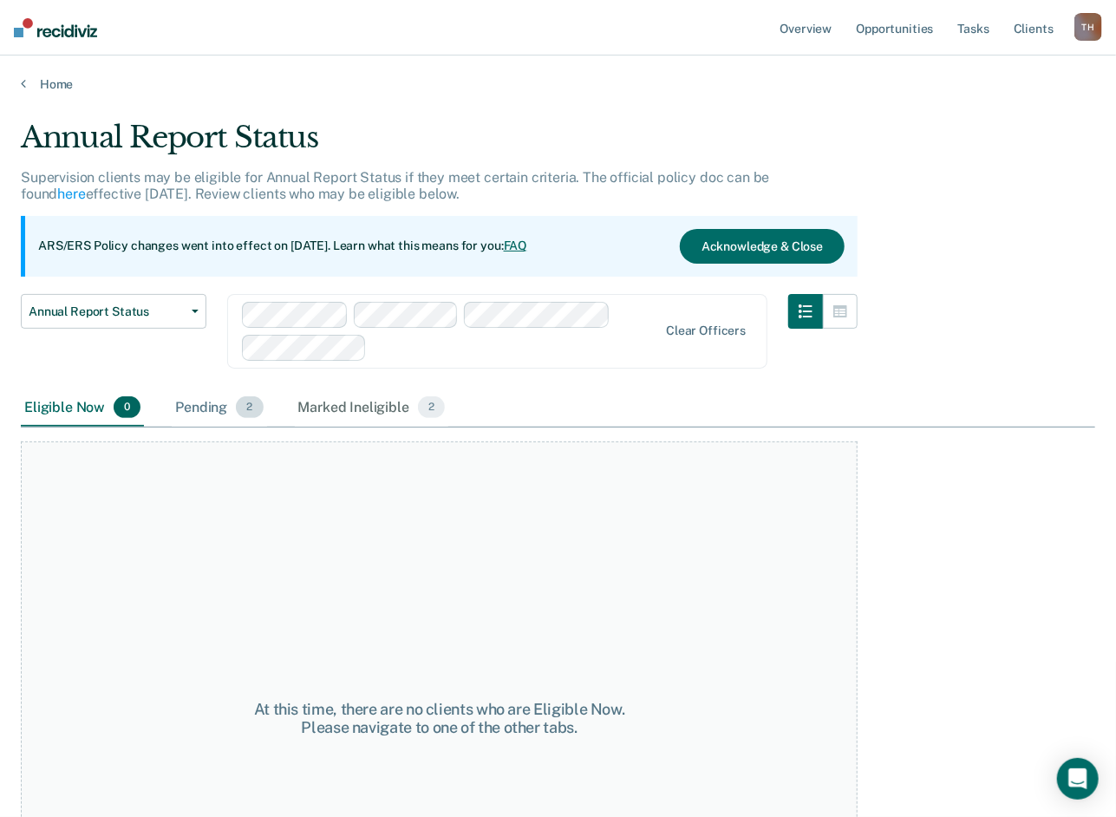
click at [186, 415] on div "Pending 2" at bounding box center [219, 408] width 95 height 38
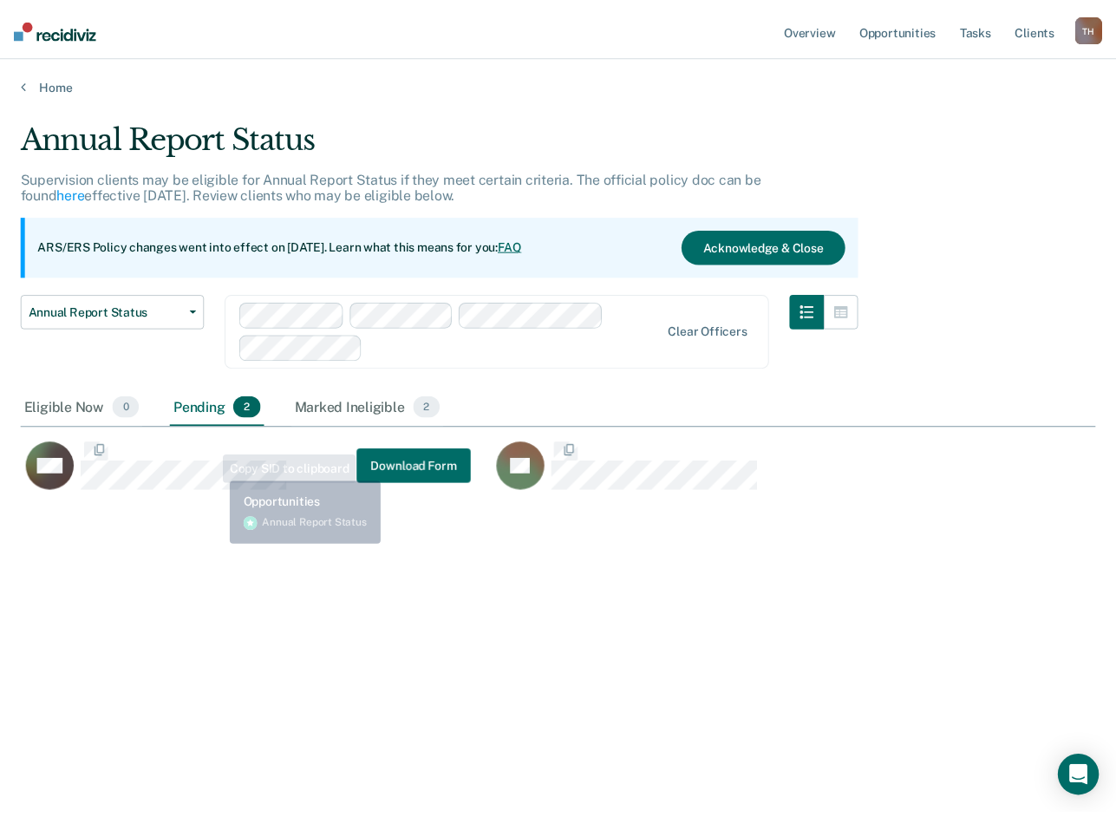
scroll to position [554, 1074]
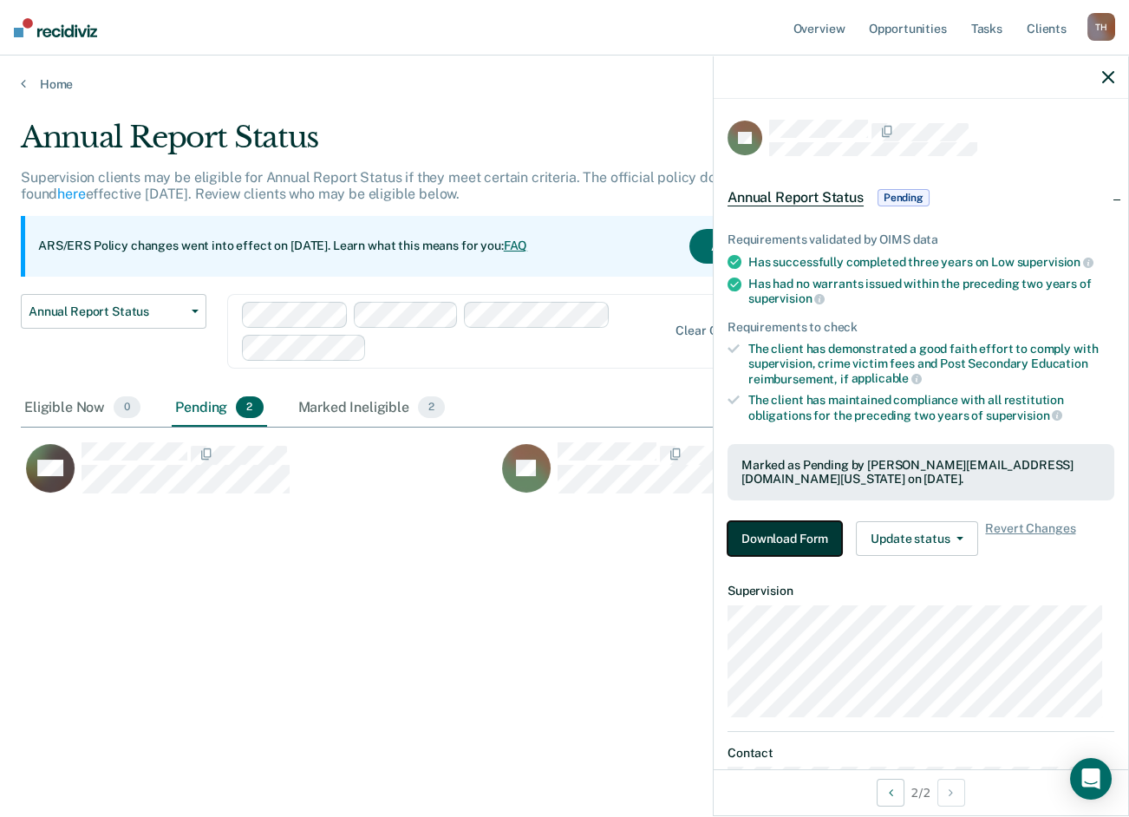
click at [767, 527] on button "Download Form" at bounding box center [785, 538] width 114 height 35
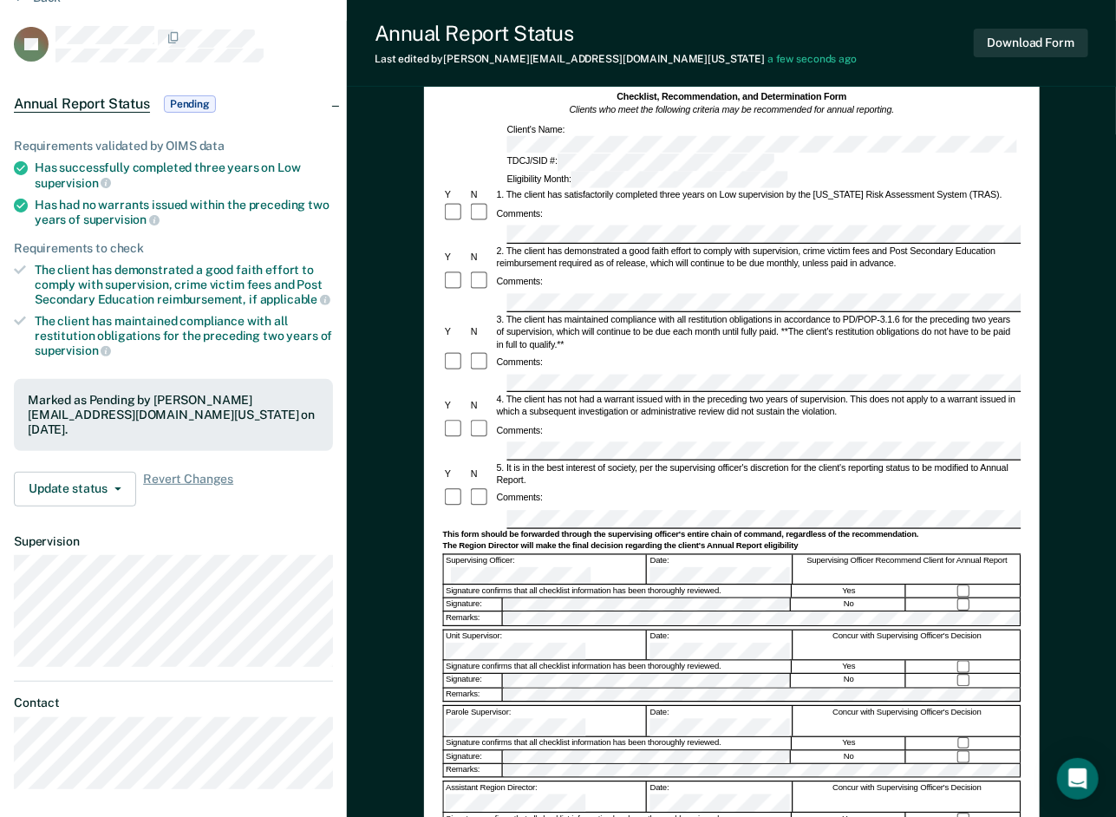
scroll to position [173, 0]
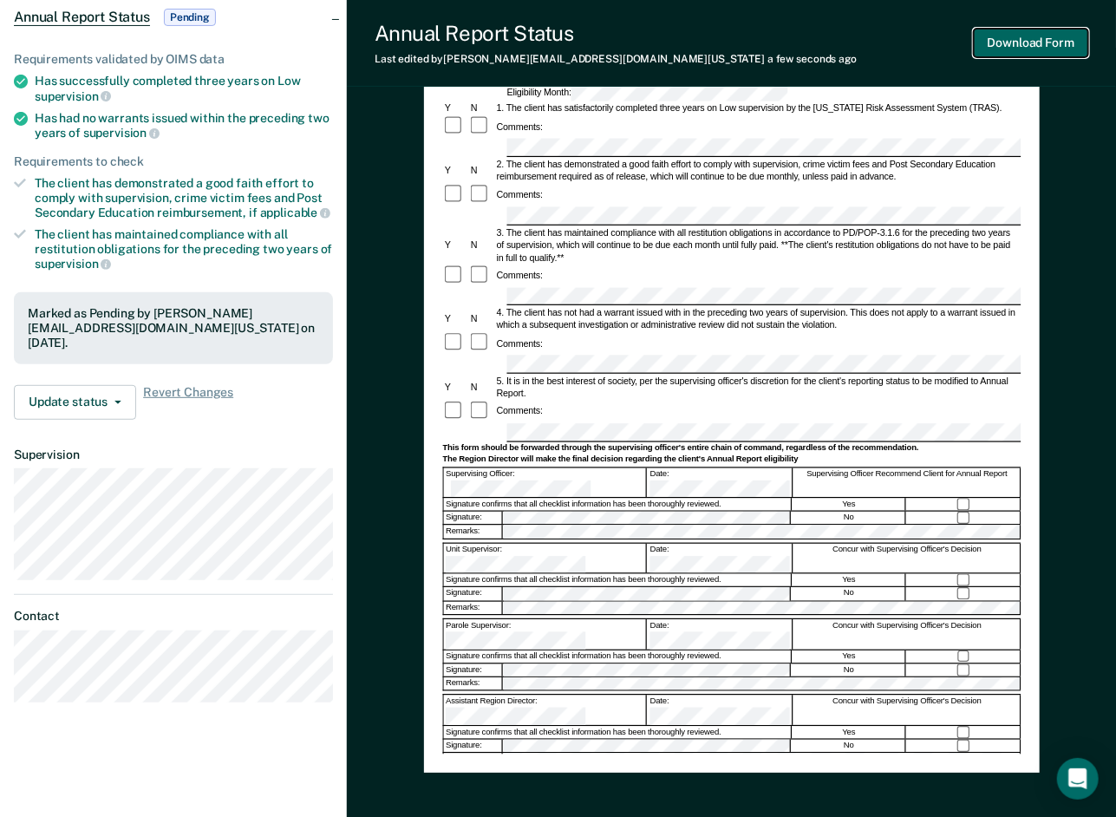
click at [1029, 43] on button "Download Form" at bounding box center [1031, 43] width 114 height 29
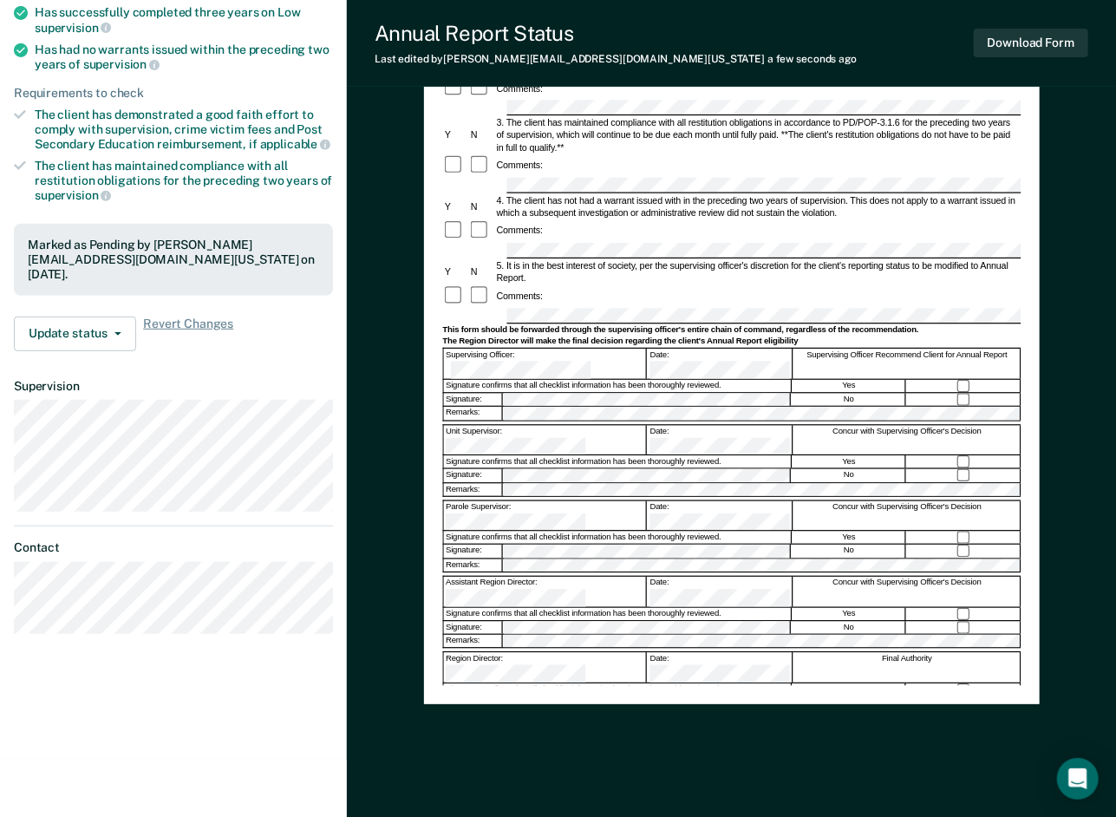
scroll to position [260, 0]
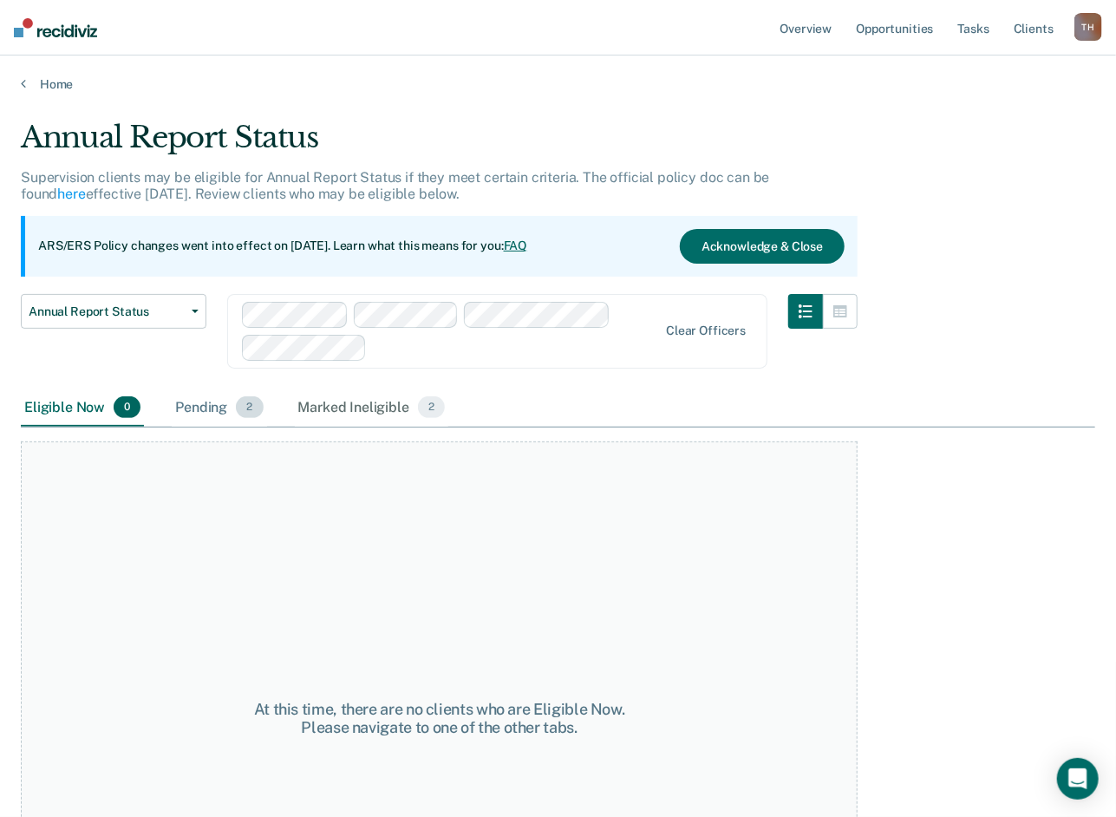
click at [177, 408] on div "Pending 2" at bounding box center [219, 408] width 95 height 38
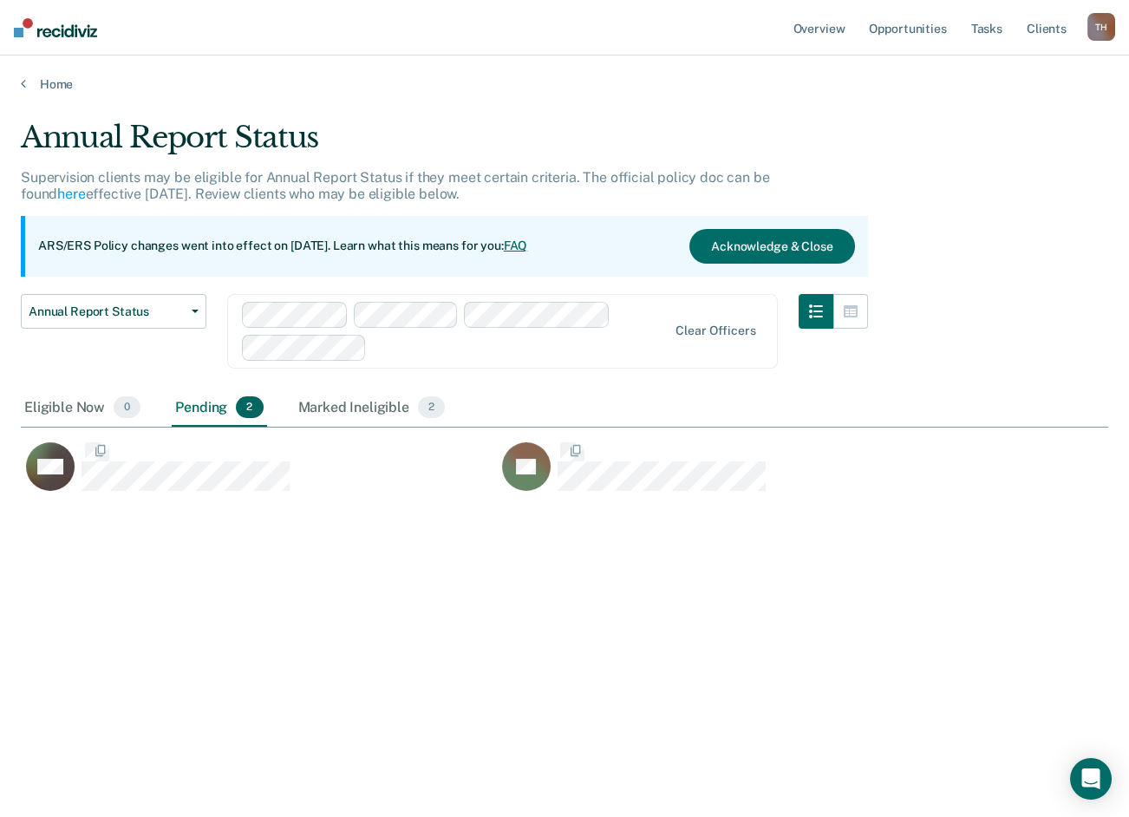
scroll to position [554, 1074]
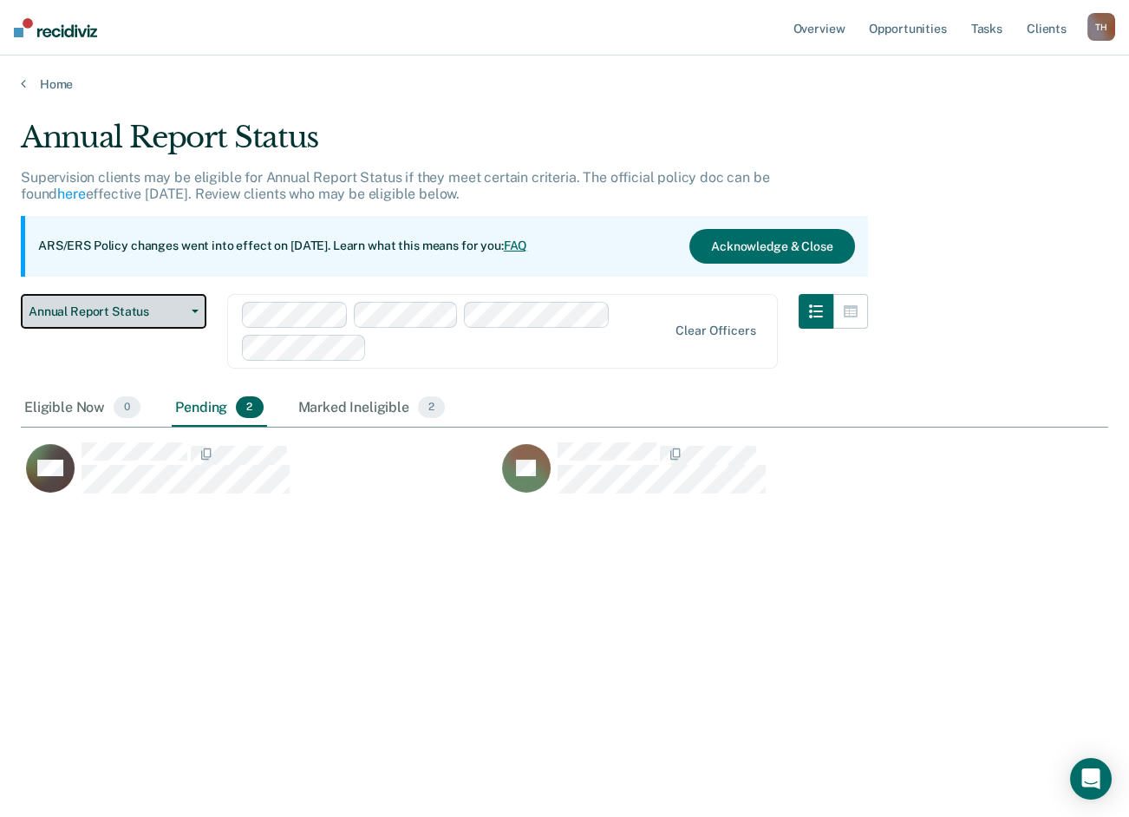
click at [181, 297] on button "Annual Report Status" at bounding box center [114, 311] width 186 height 35
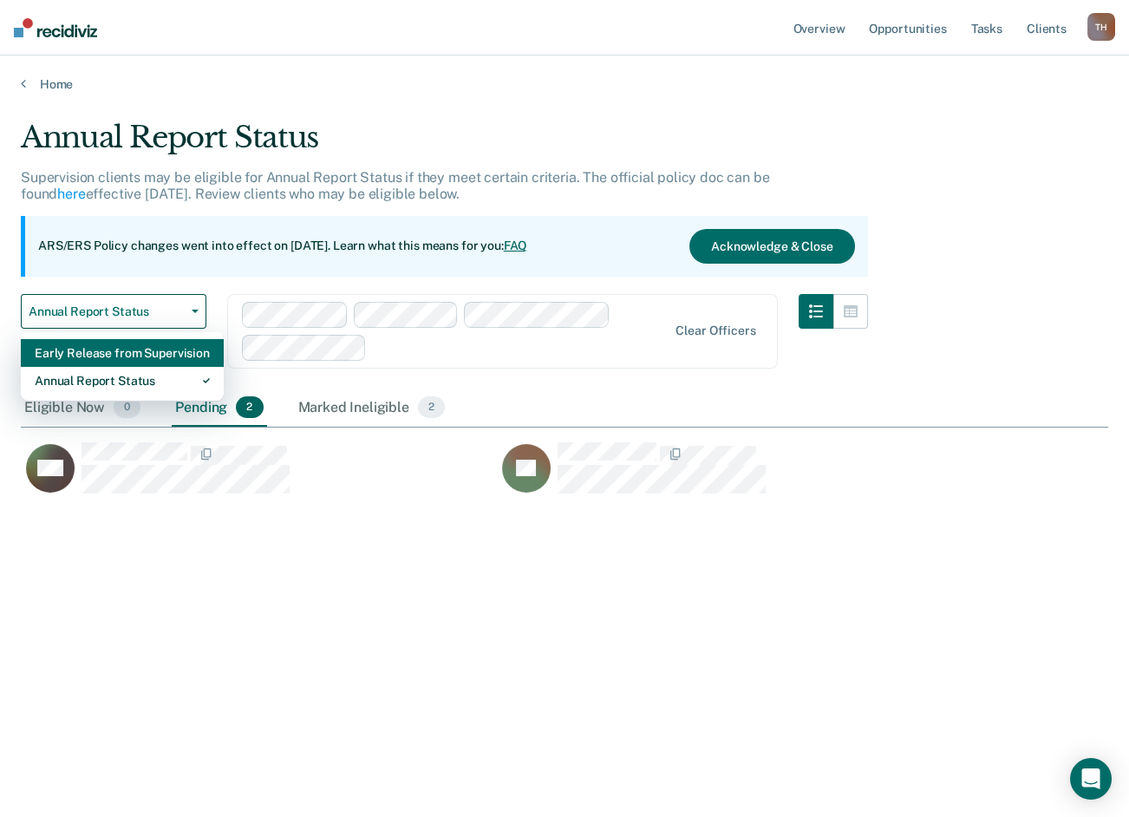
click at [137, 356] on div "Early Release from Supervision" at bounding box center [122, 353] width 175 height 28
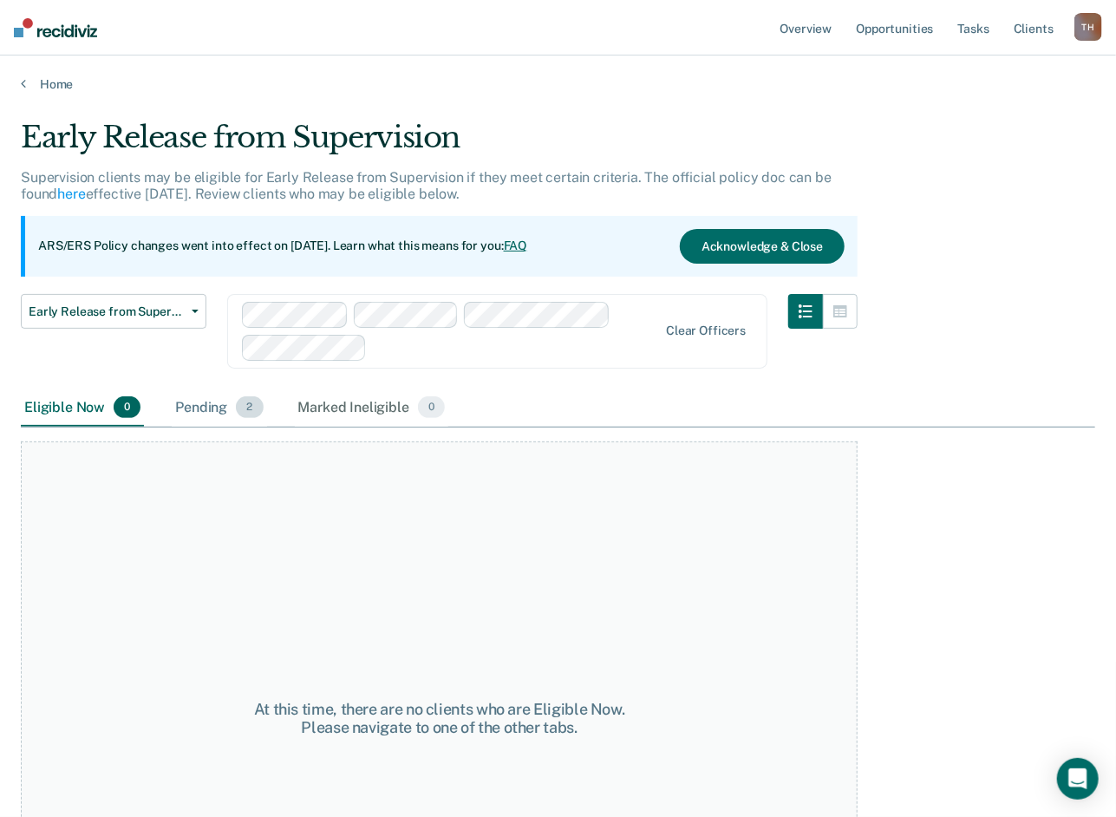
click at [197, 411] on div "Pending 2" at bounding box center [219, 408] width 95 height 38
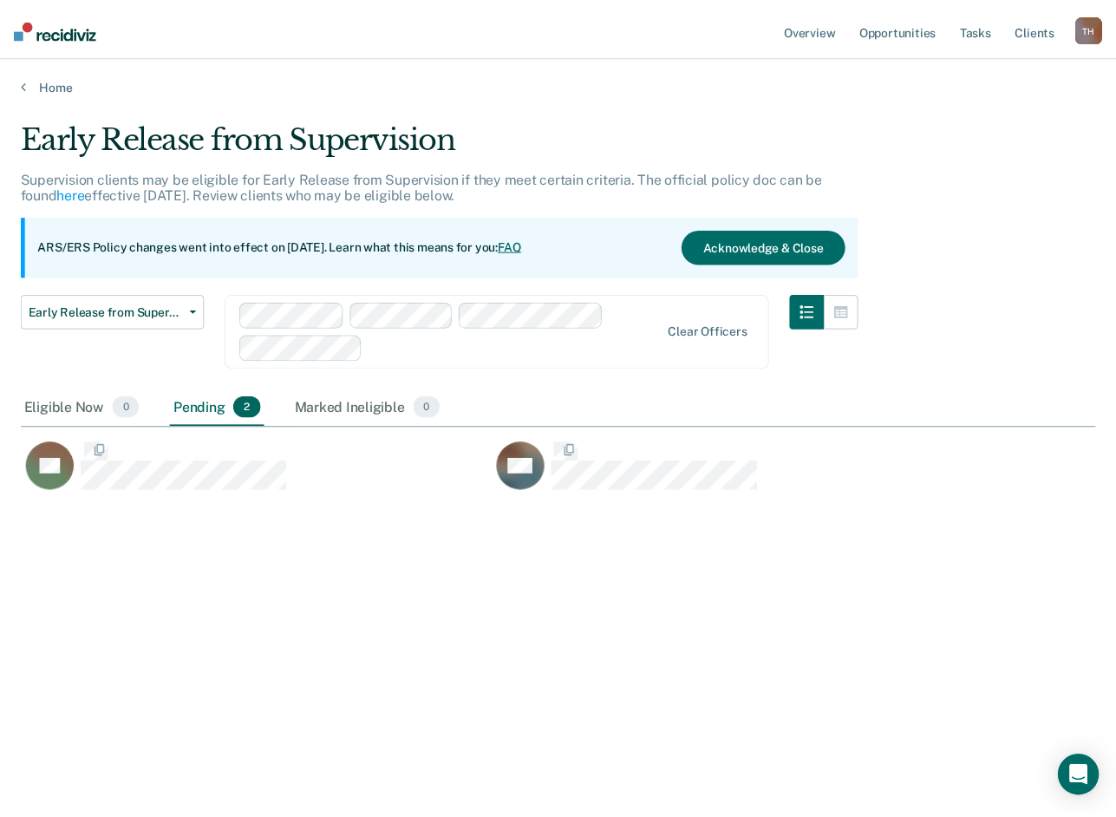
scroll to position [554, 1074]
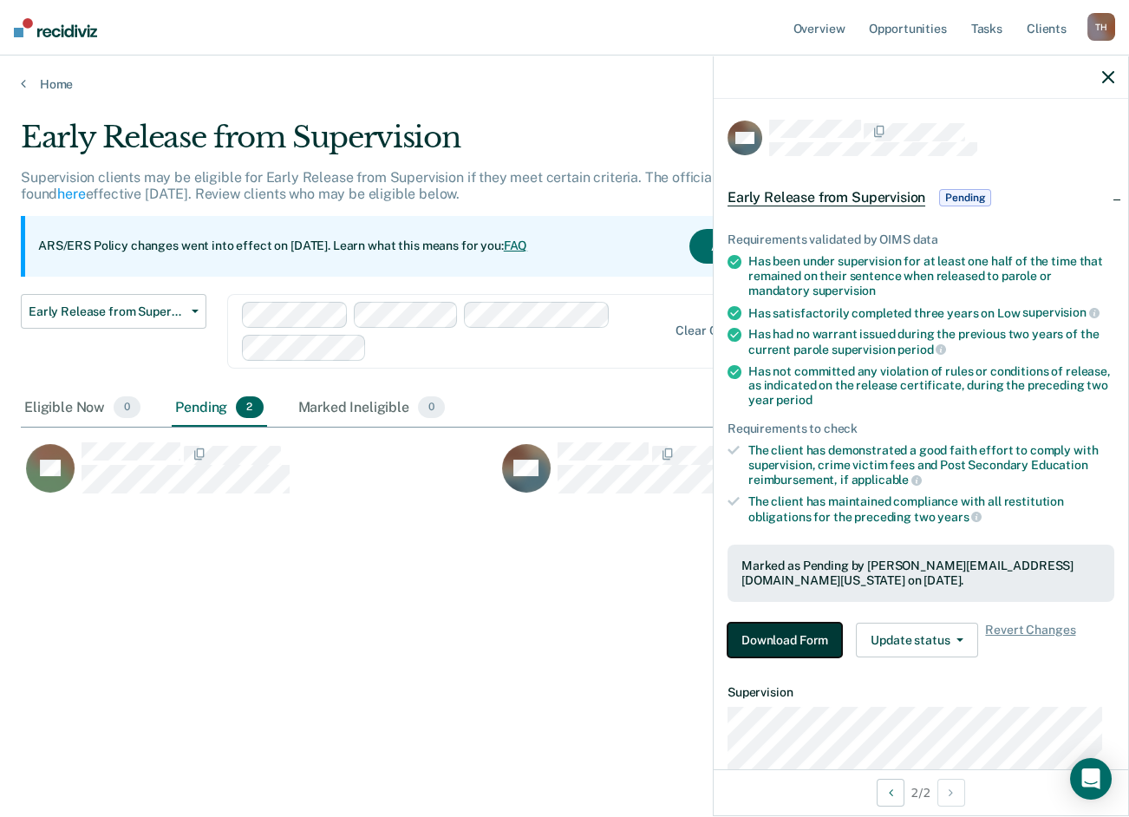
click at [760, 643] on button "Download Form" at bounding box center [785, 640] width 114 height 35
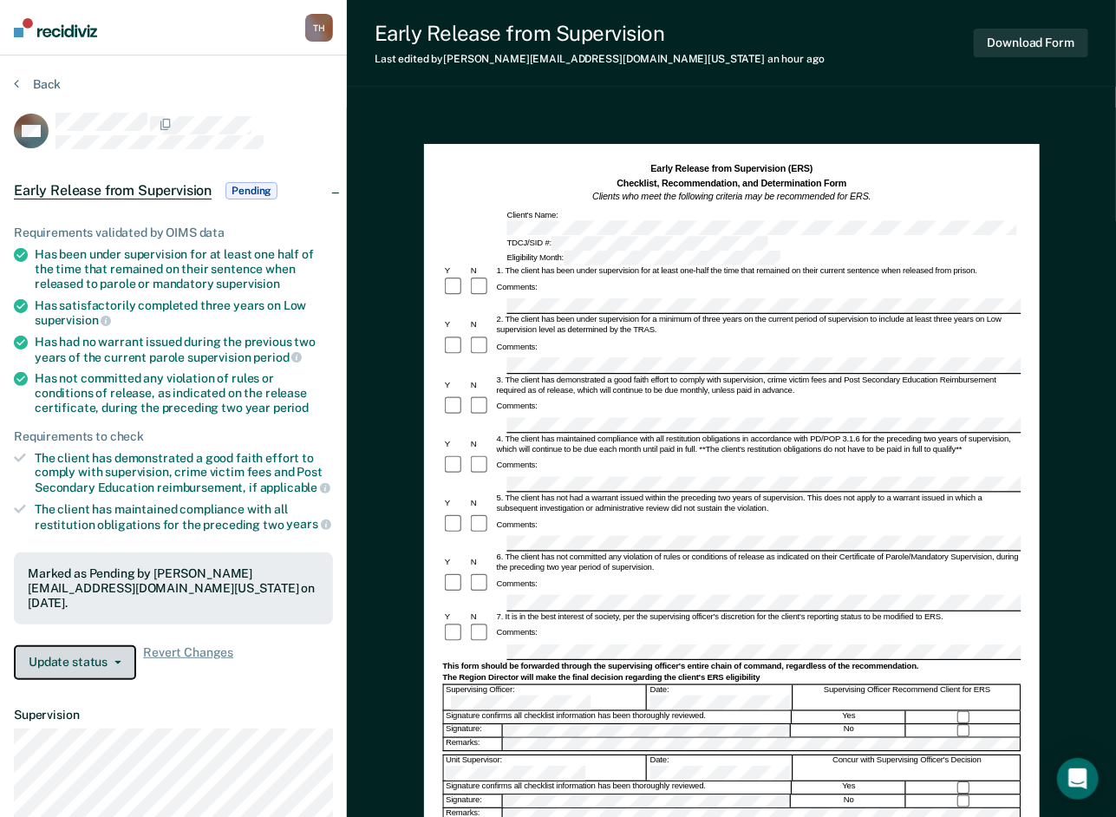
click at [120, 661] on button "Update status" at bounding box center [75, 662] width 122 height 35
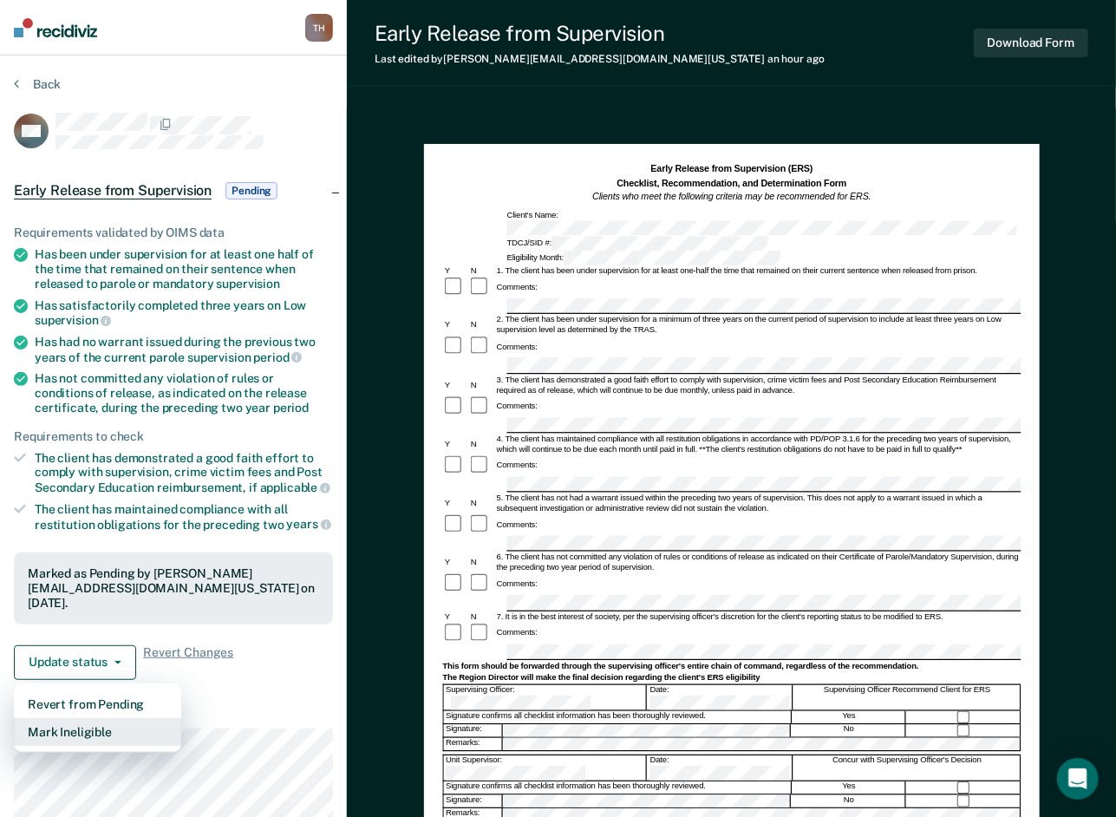
click at [97, 726] on button "Mark Ineligible" at bounding box center [97, 732] width 167 height 28
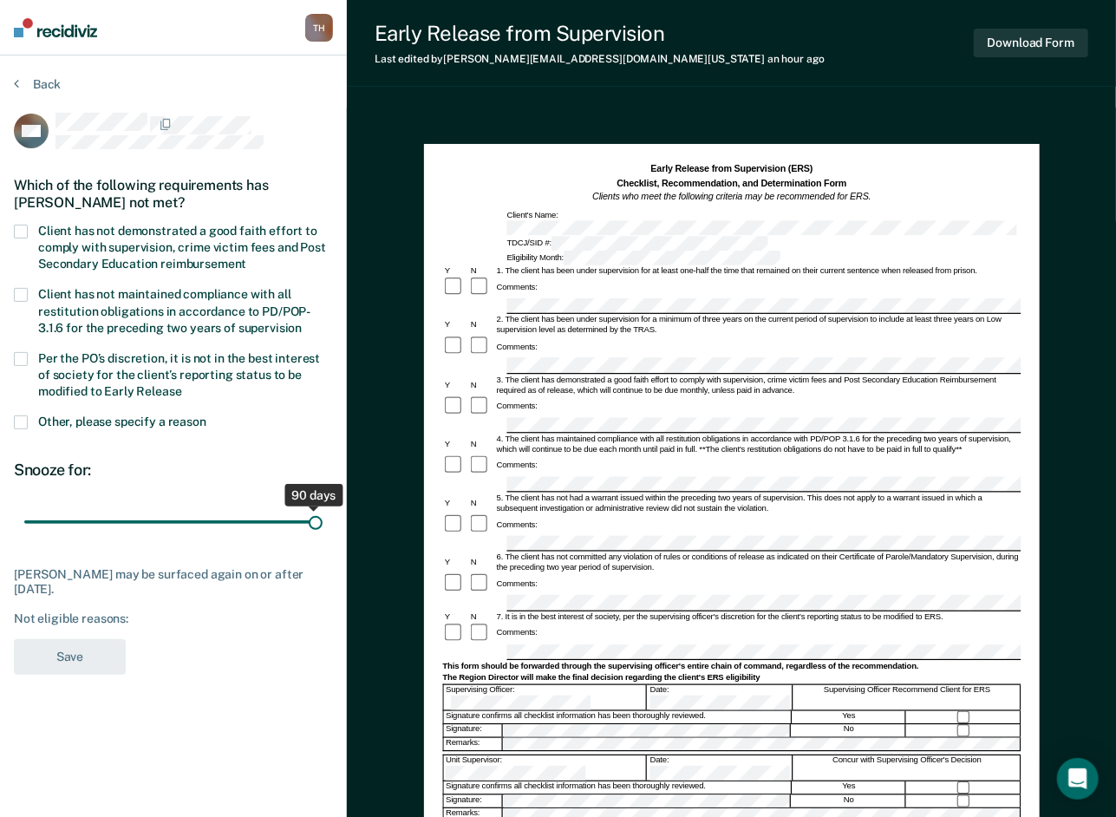
drag, startPoint x: 121, startPoint y: 518, endPoint x: 359, endPoint y: 519, distance: 238.5
type input "90"
click at [323, 519] on input "range" at bounding box center [173, 521] width 298 height 30
click at [25, 230] on span at bounding box center [21, 232] width 14 height 14
click at [246, 258] on input "Client has not demonstrated a good faith effort to comply with supervision, cri…" at bounding box center [246, 258] width 0 height 0
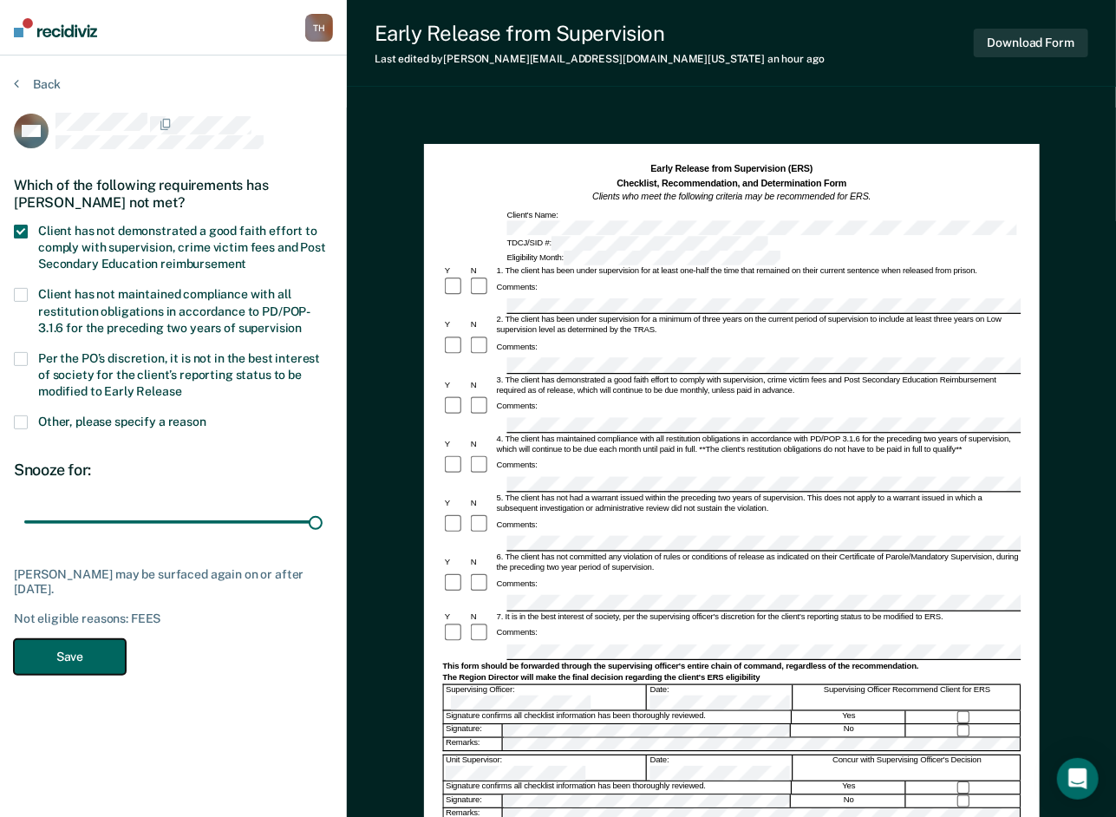
click at [54, 659] on button "Save" at bounding box center [70, 657] width 112 height 36
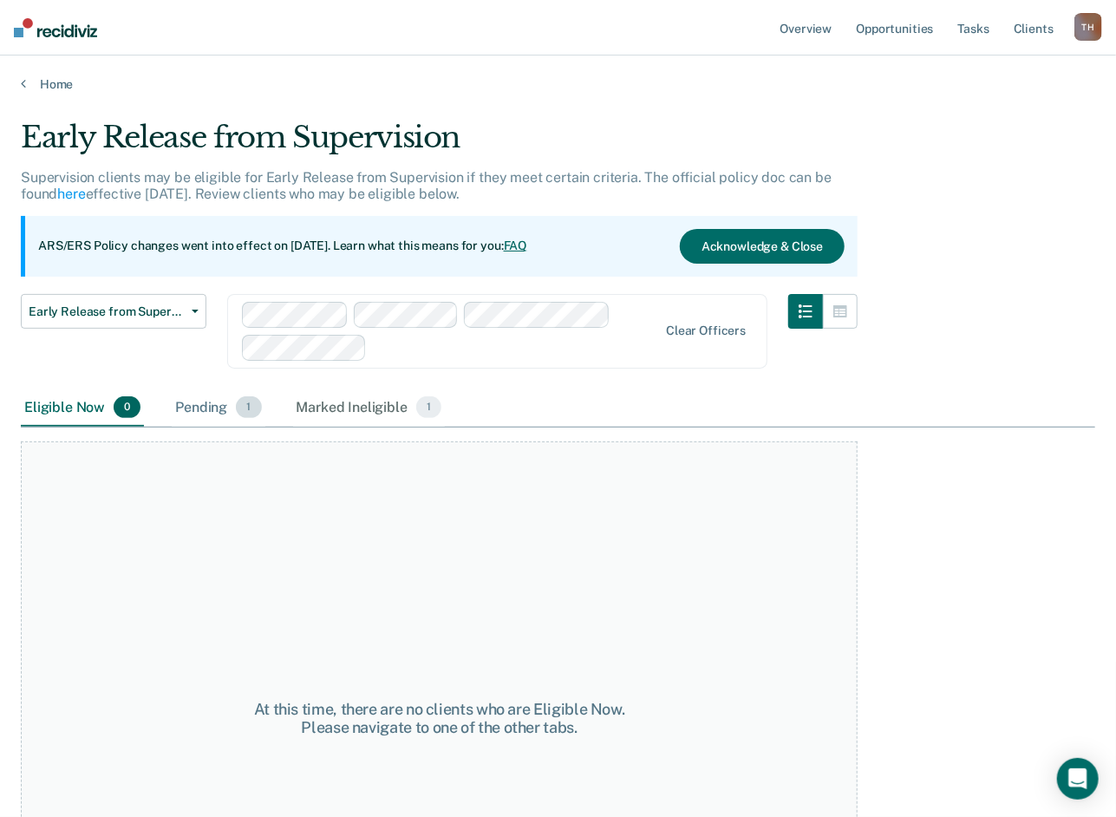
click at [199, 402] on div "Pending 1" at bounding box center [218, 408] width 93 height 38
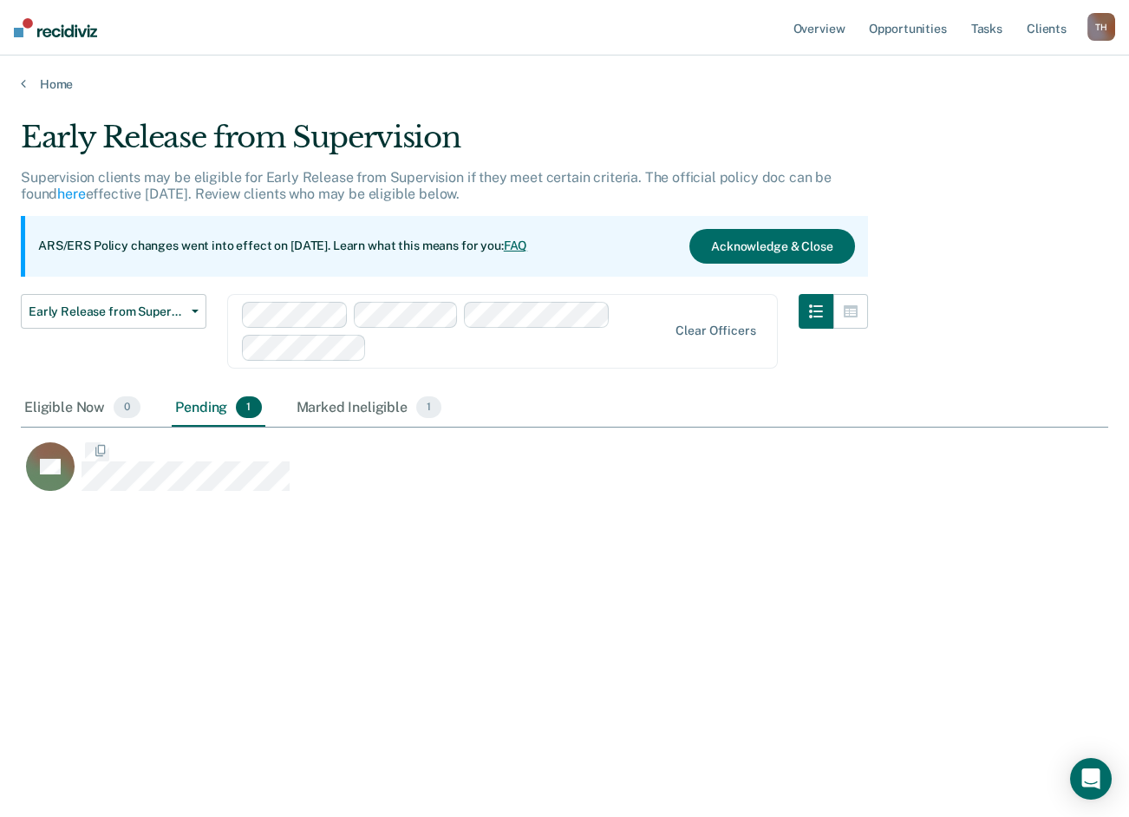
scroll to position [554, 1074]
